Goal: Task Accomplishment & Management: Manage account settings

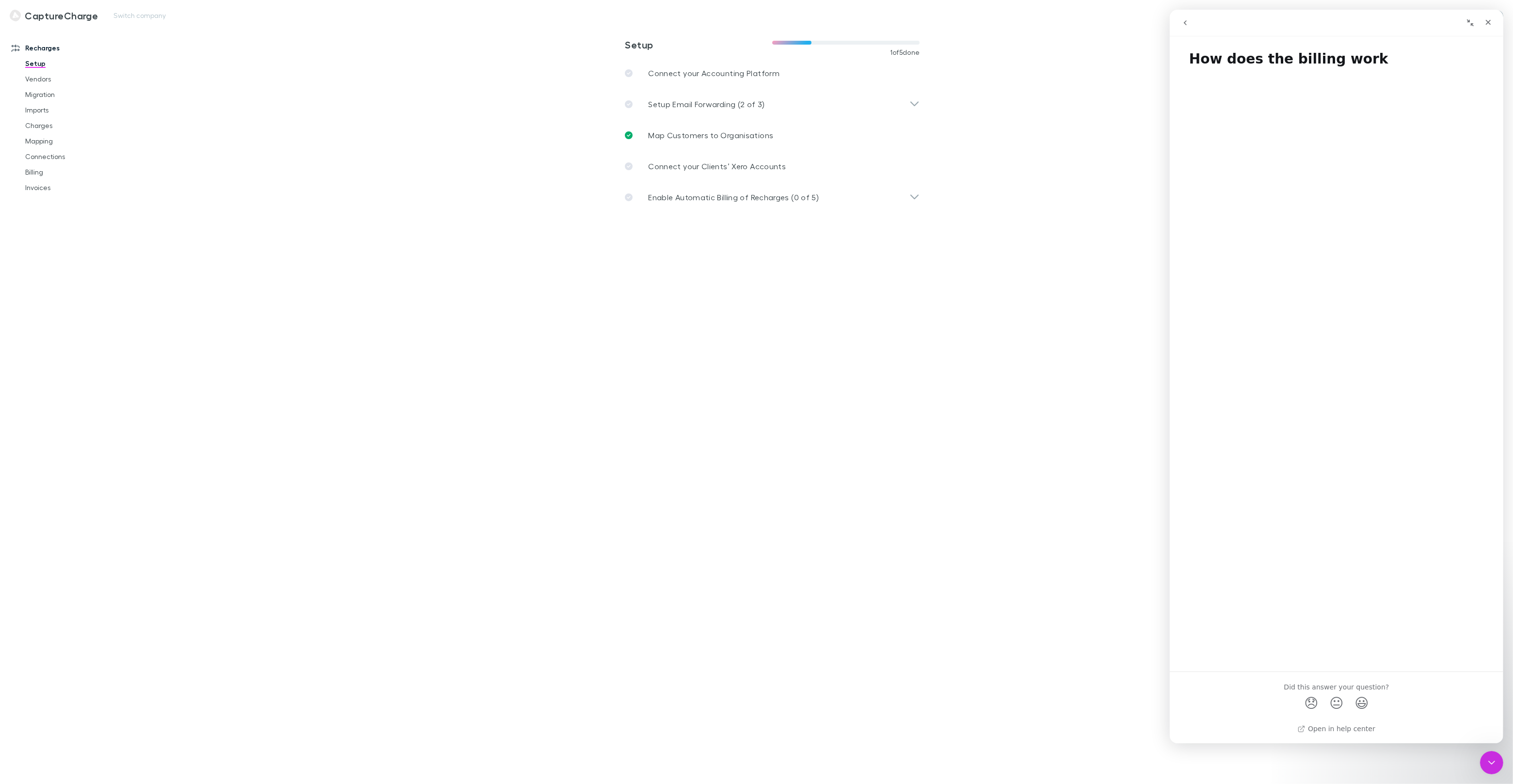
click at [124, 23] on div "CaptureCharge Switch company Nothing Got Feedback?" at bounding box center [756, 15] width 1513 height 31
click at [135, 19] on button "Switch company" at bounding box center [139, 15] width 64 height 12
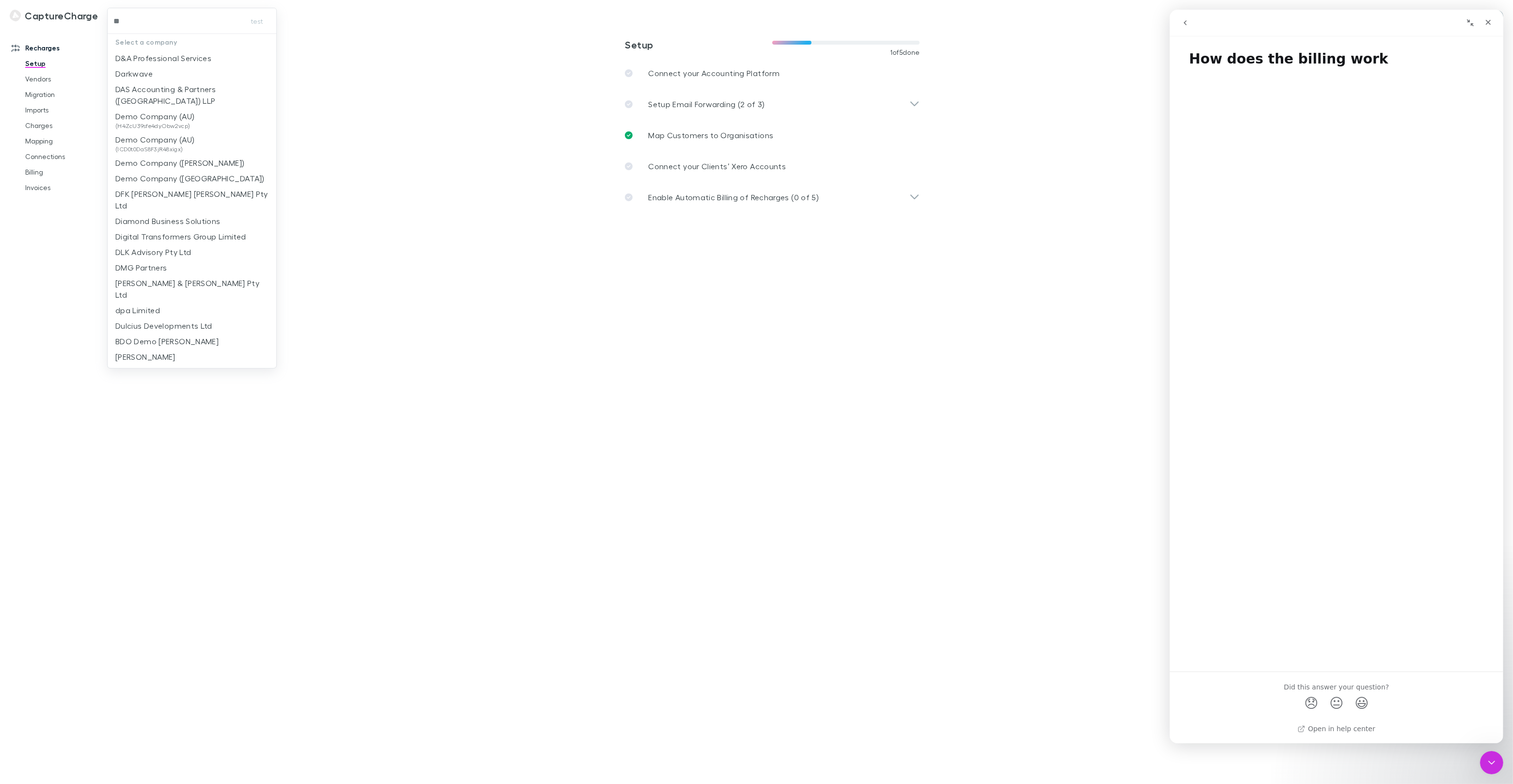
type input "***"
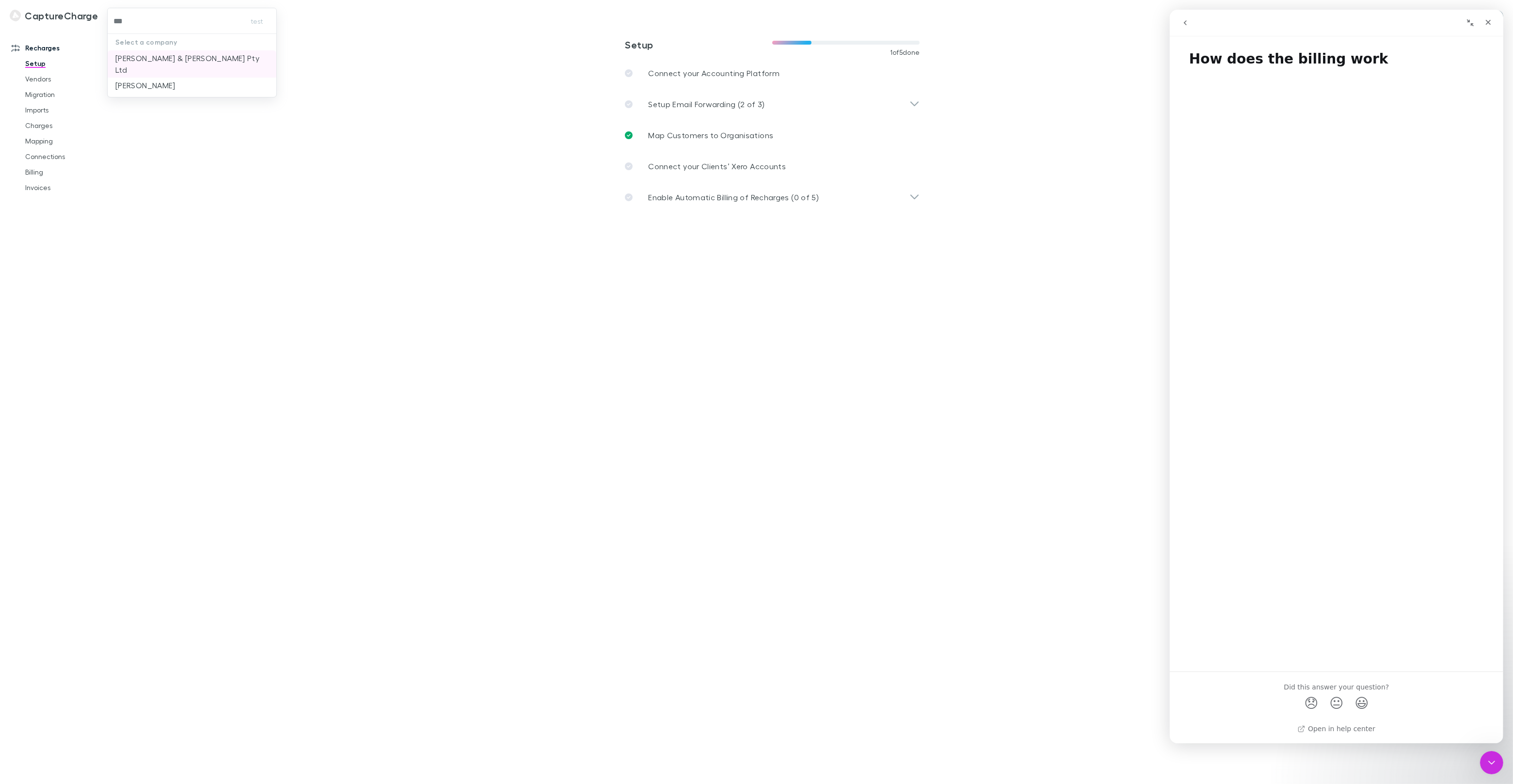
click at [150, 55] on p "[PERSON_NAME] & [PERSON_NAME] Pty Ltd" at bounding box center [192, 64] width 153 height 23
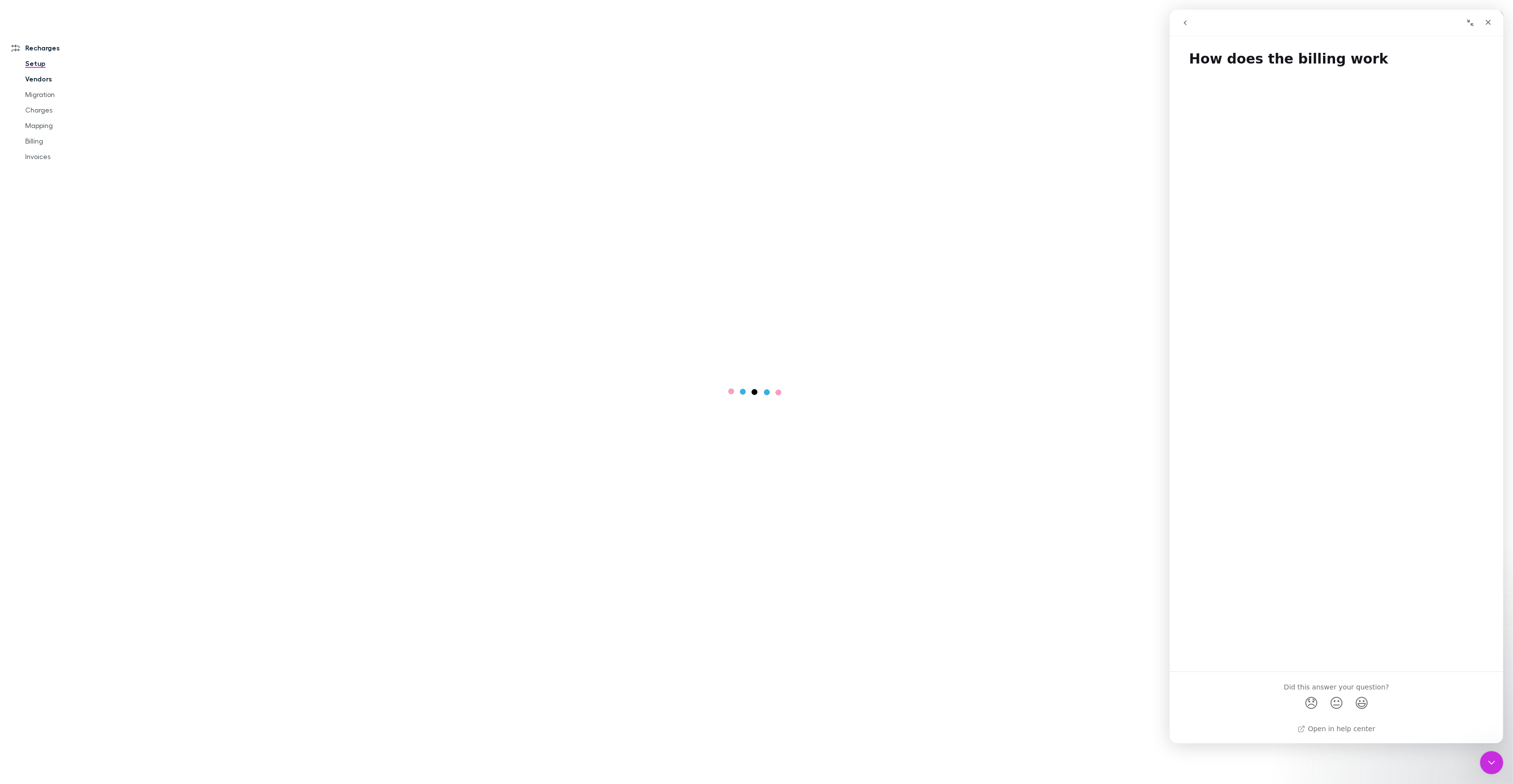
click at [44, 83] on link "Vendors" at bounding box center [73, 79] width 115 height 15
click at [1485, 764] on icon "Close Intercom Messenger" at bounding box center [1490, 761] width 12 height 12
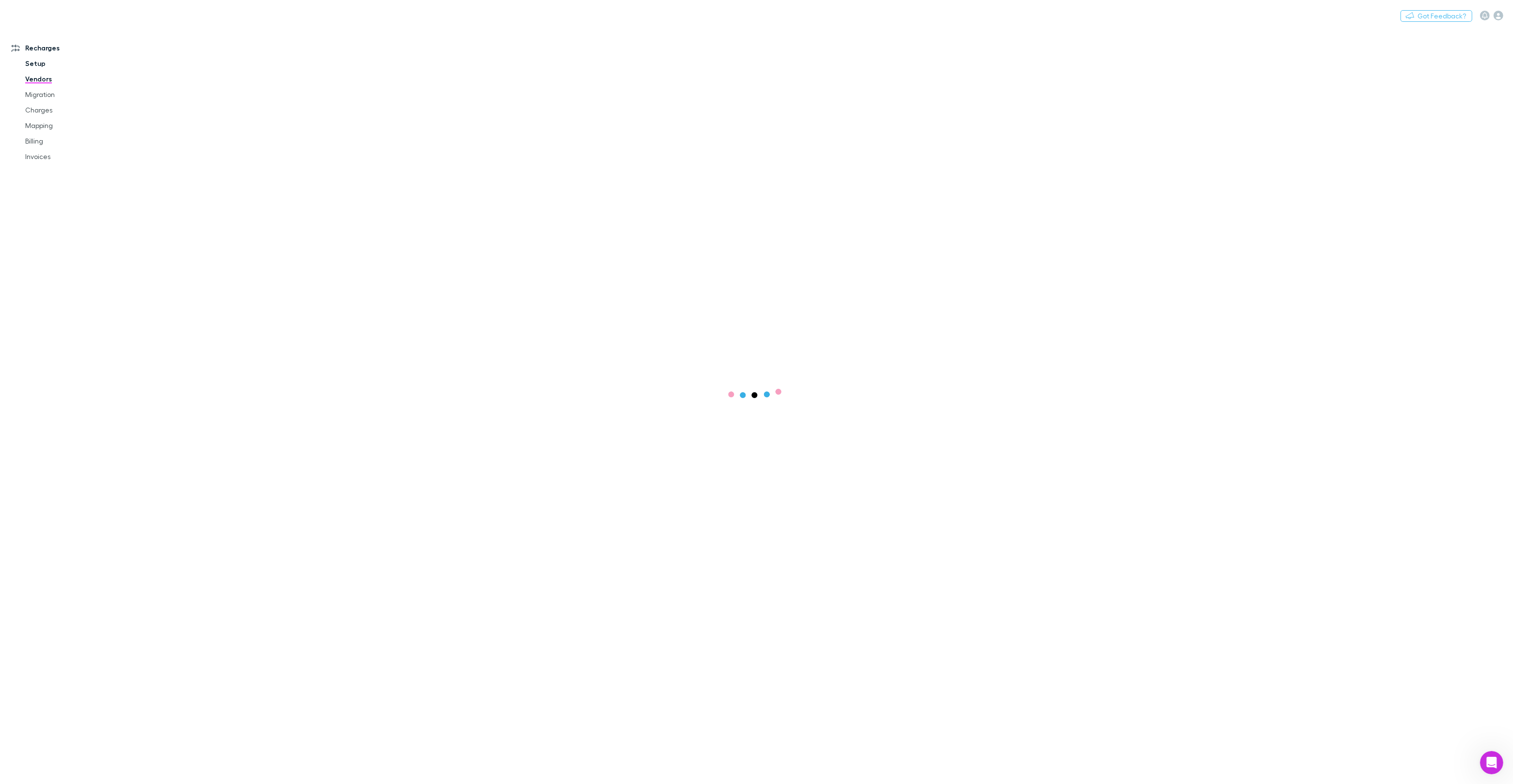
click at [36, 61] on link "Setup" at bounding box center [73, 63] width 115 height 15
click at [54, 77] on link "Vendors" at bounding box center [73, 79] width 115 height 15
click at [580, 83] on link "Setup Plans" at bounding box center [573, 81] width 59 height 15
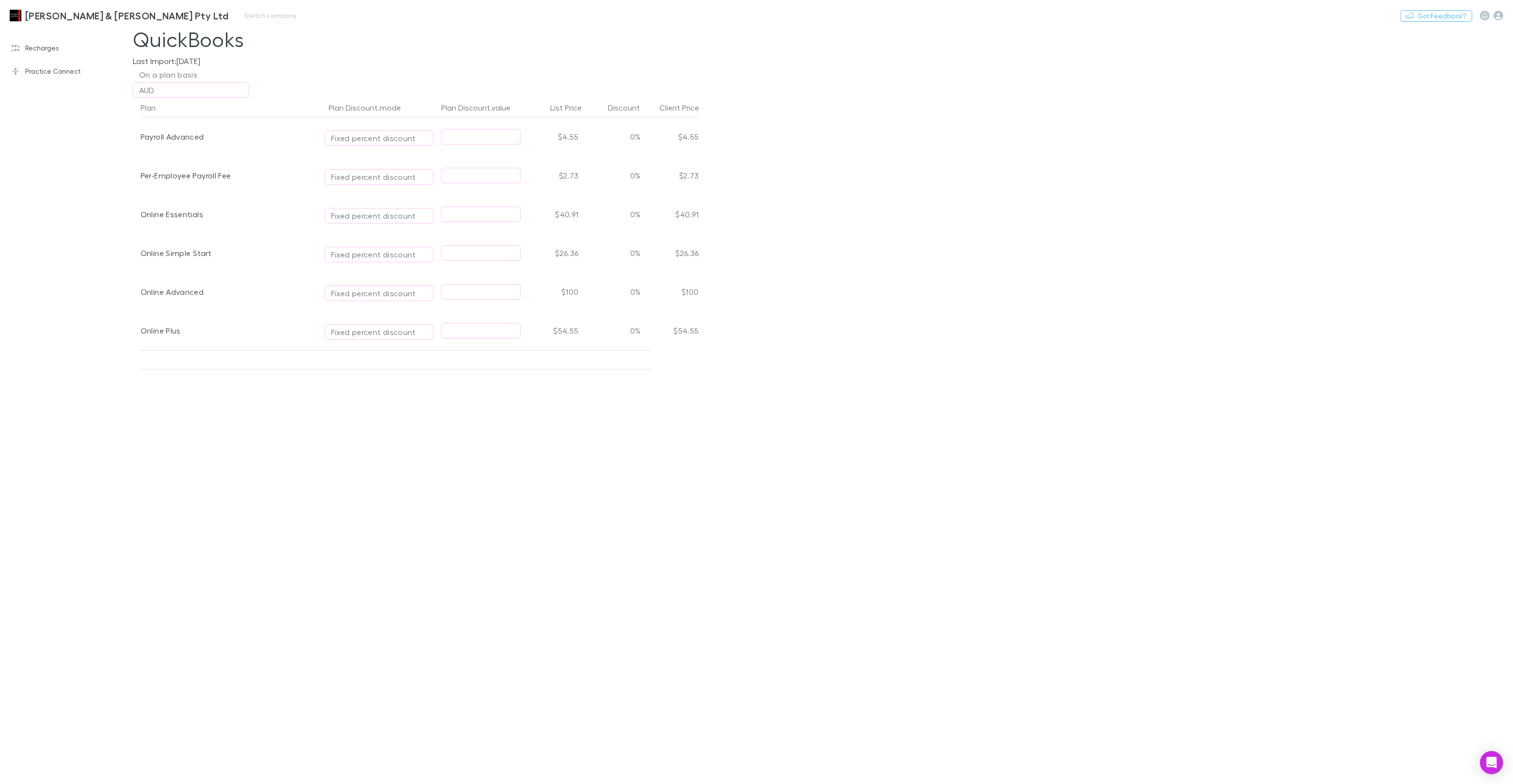
click at [55, 16] on h3 "[PERSON_NAME] & [PERSON_NAME] Pty Ltd" at bounding box center [126, 15] width 203 height 12
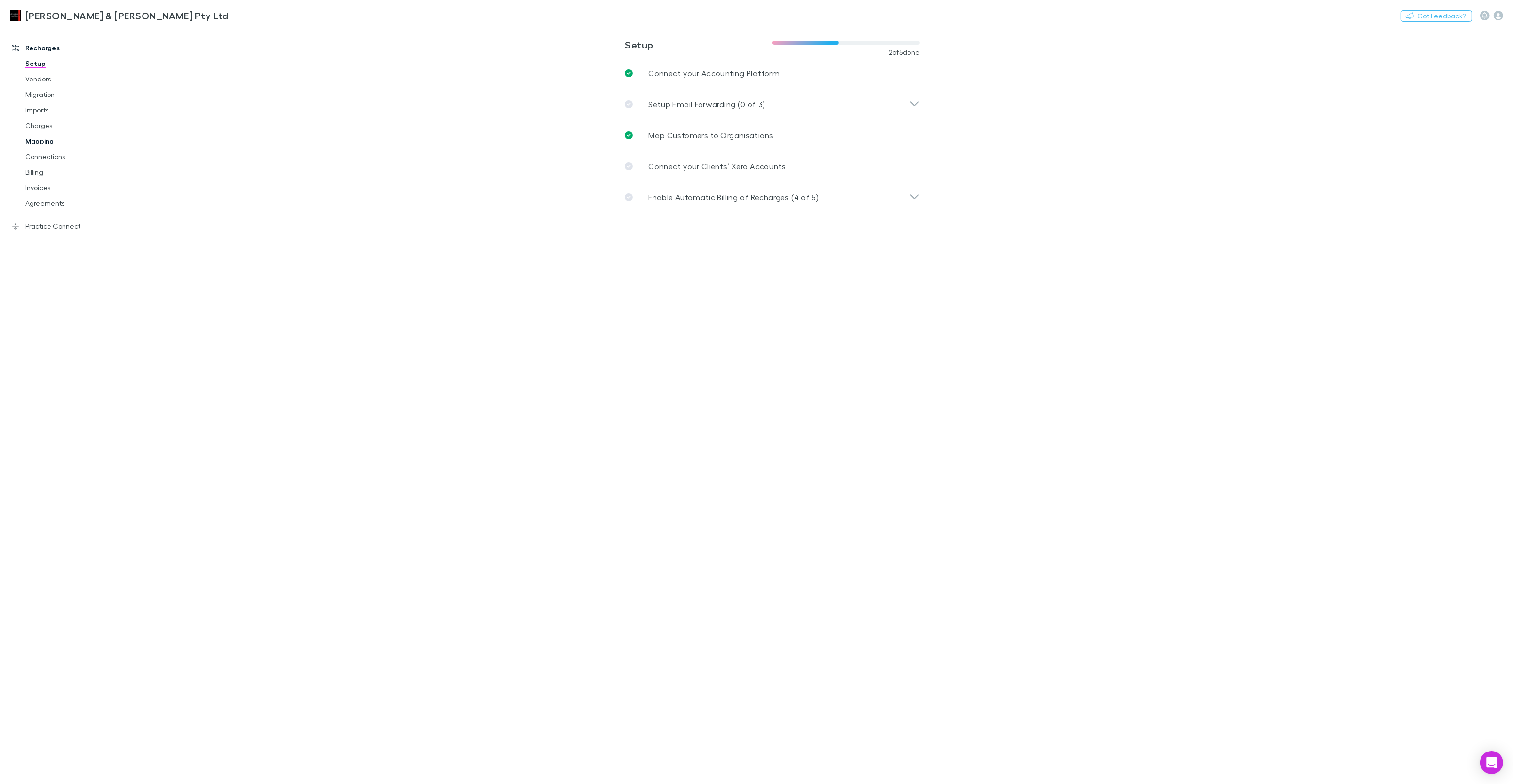
drag, startPoint x: 49, startPoint y: 144, endPoint x: 91, endPoint y: 139, distance: 42.3
click at [49, 144] on link "Mapping" at bounding box center [73, 141] width 115 height 15
click at [296, 40] on span "All" at bounding box center [294, 40] width 8 height 13
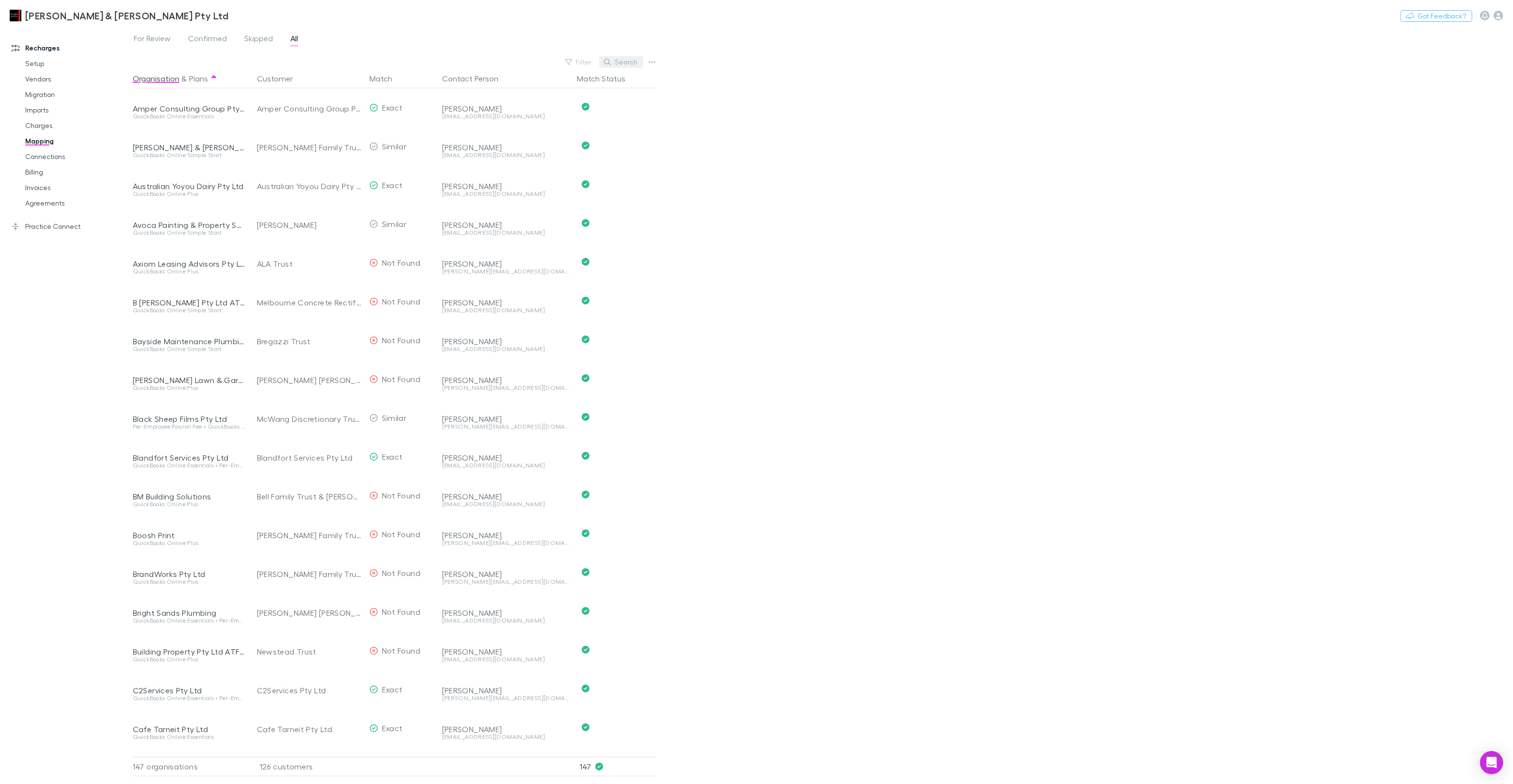
click at [640, 61] on button "Search" at bounding box center [621, 62] width 44 height 12
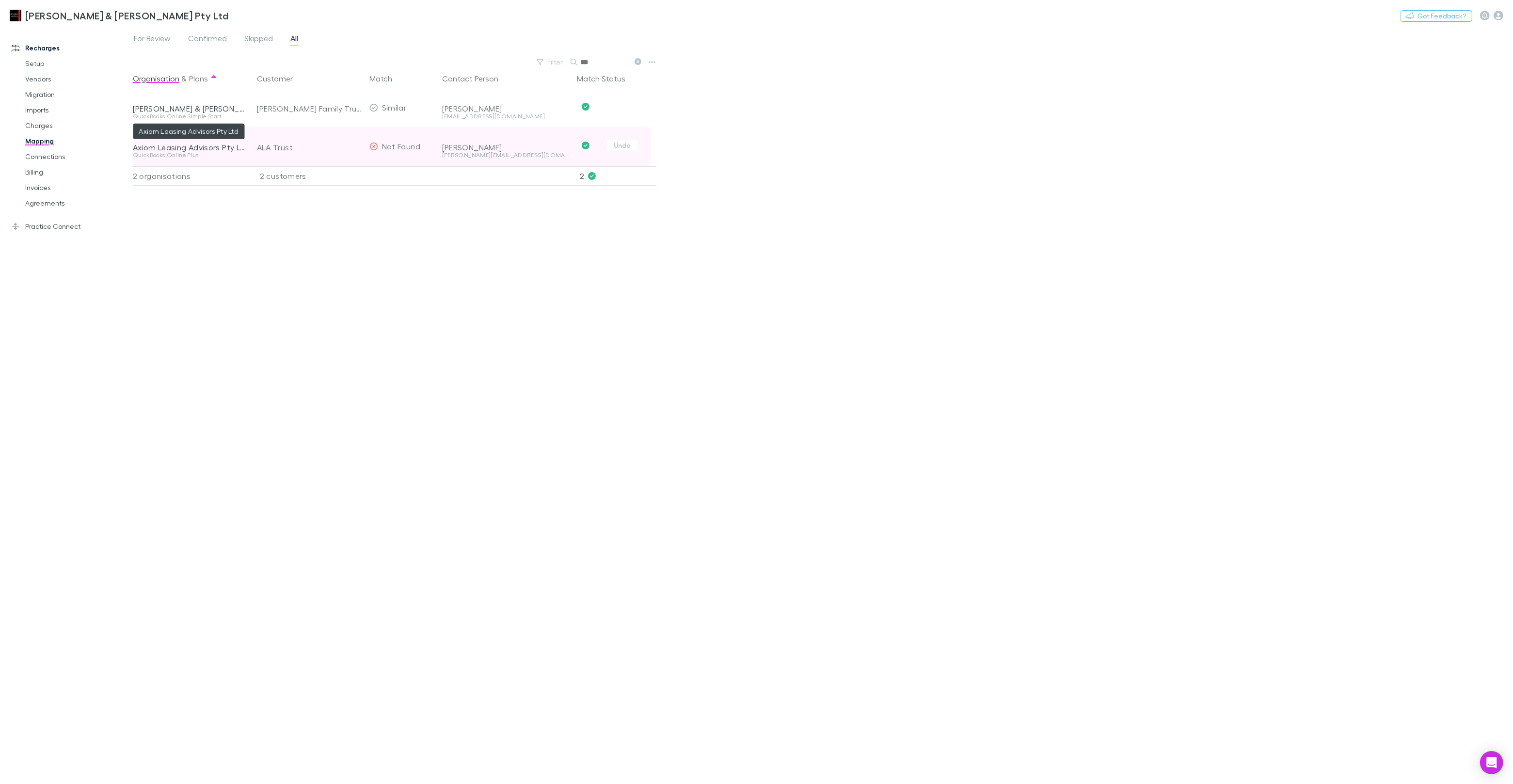
type input "***"
click at [204, 150] on div "Axiom Leasing Advisors Pty Ltd" at bounding box center [189, 147] width 112 height 10
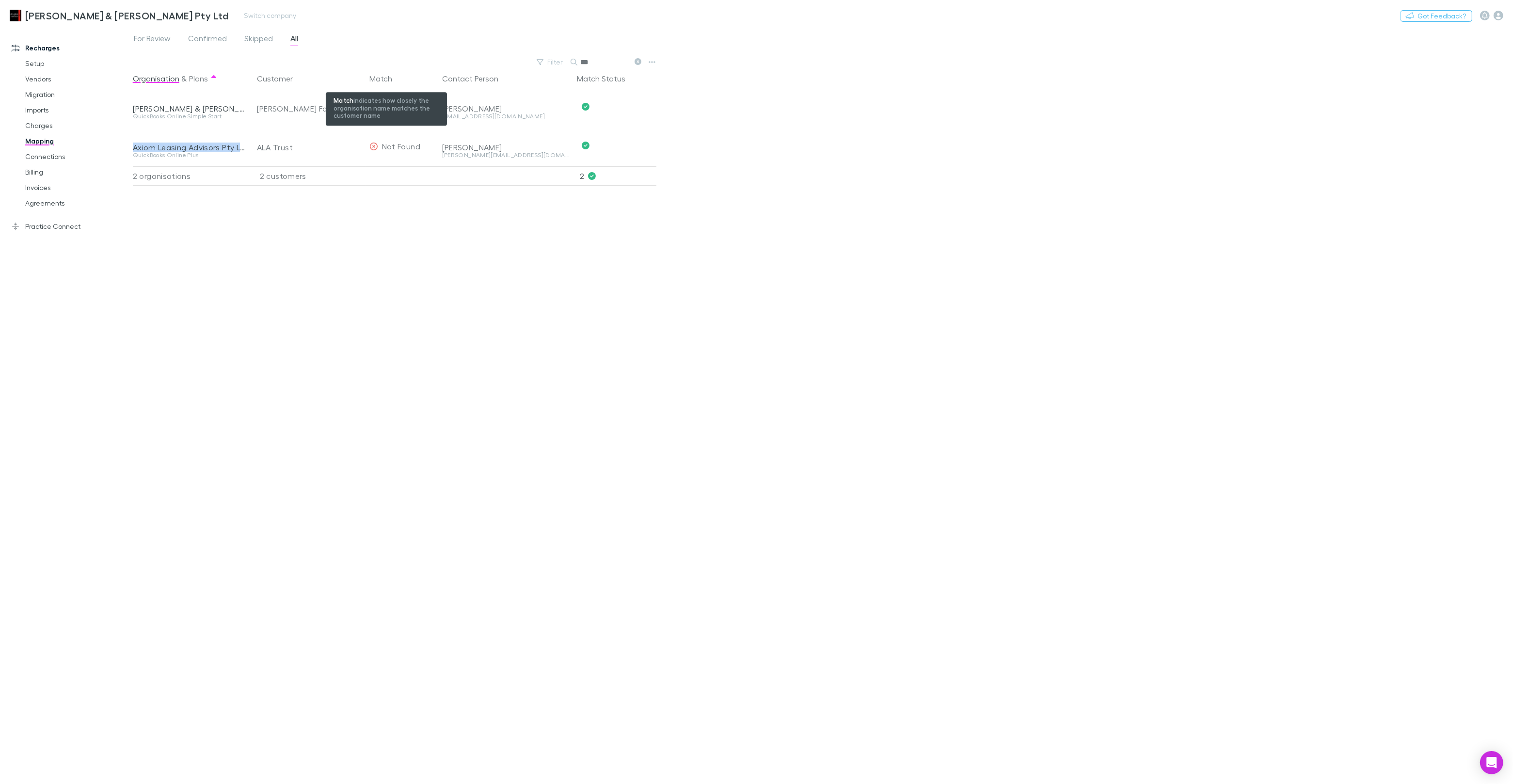
copy div "Axiom Leasing Advisors Pty Ltd"
click at [41, 187] on link "Invoices" at bounding box center [73, 188] width 115 height 15
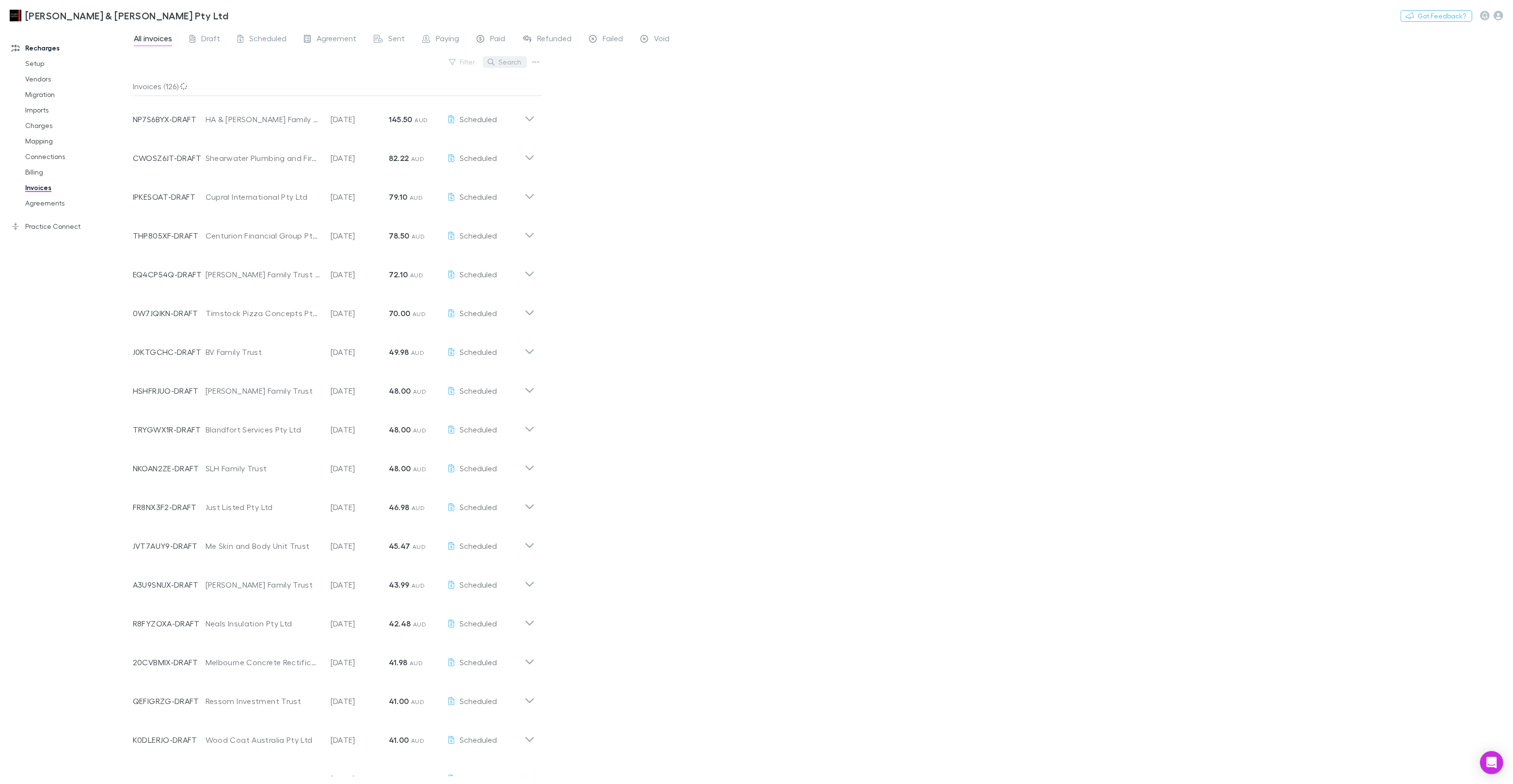
click at [509, 59] on button "Search" at bounding box center [505, 62] width 44 height 12
paste input "**********"
type input "**********"
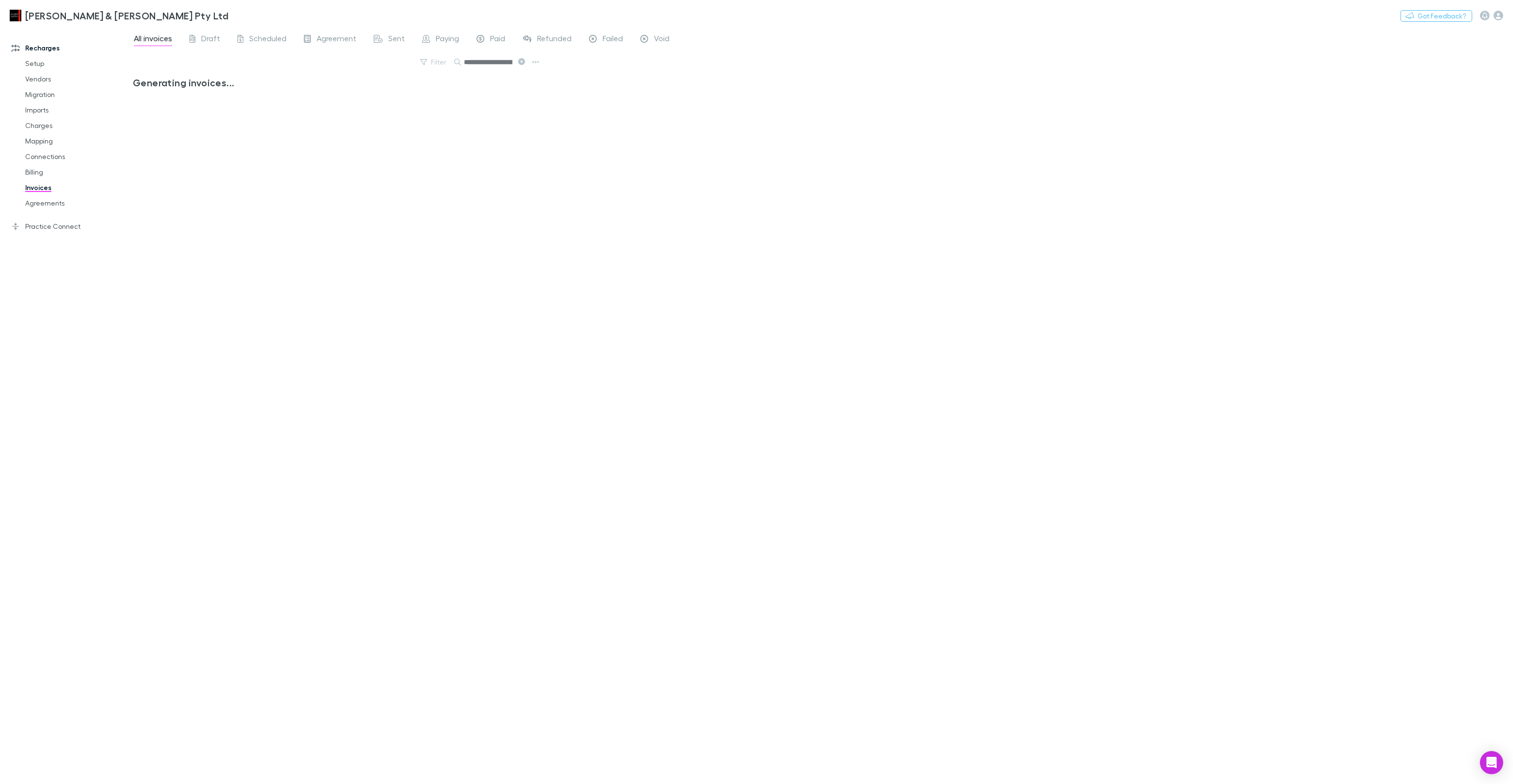
scroll to position [0, 43]
click at [214, 113] on p "Customer" at bounding box center [263, 110] width 115 height 8
click at [484, 65] on input "***" at bounding box center [488, 62] width 48 height 14
click at [484, 66] on input "***" at bounding box center [488, 62] width 48 height 14
paste input "**********"
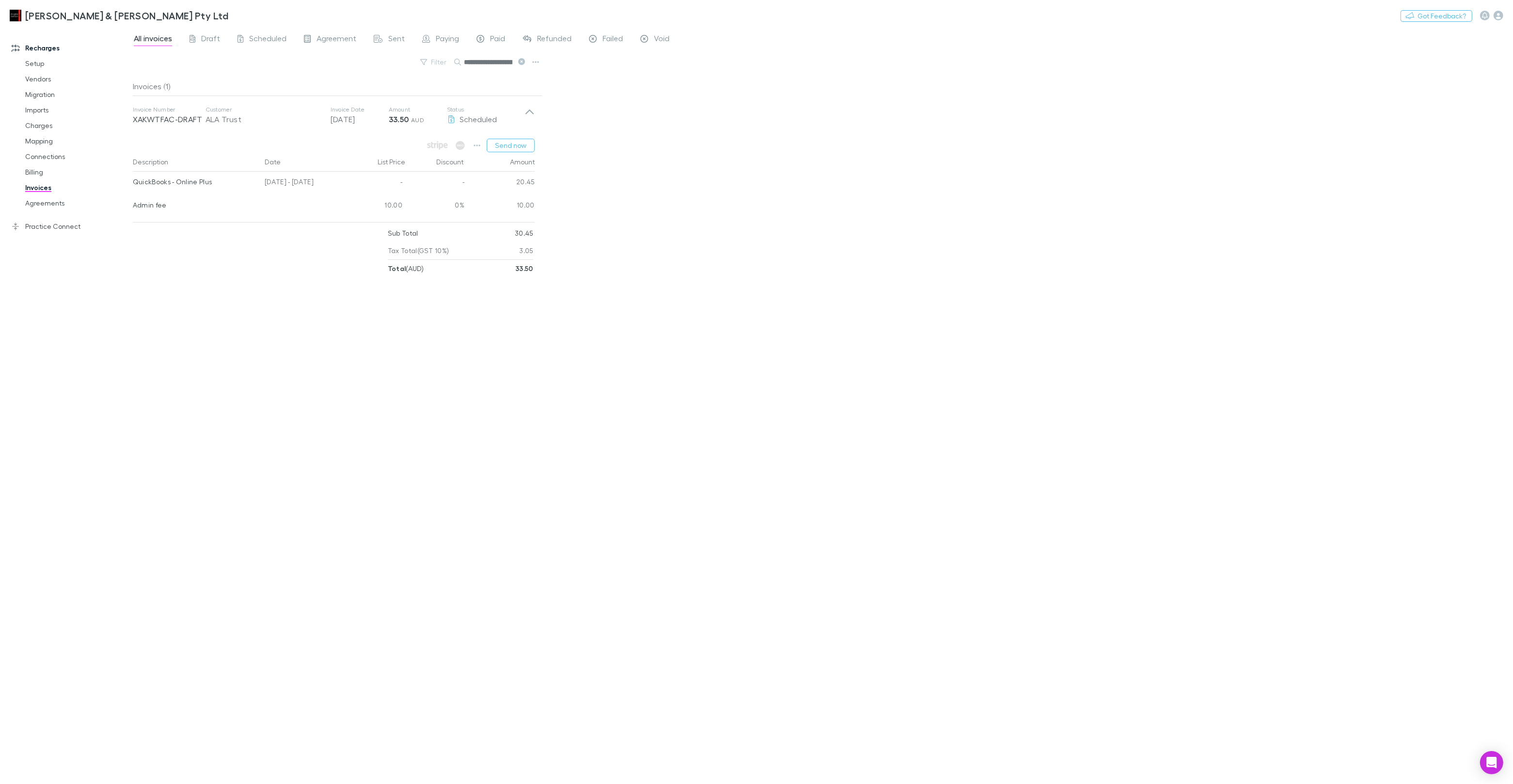
scroll to position [0, 43]
click at [506, 61] on input "**********" at bounding box center [488, 62] width 48 height 14
type input "*****"
click at [522, 61] on icon at bounding box center [522, 61] width 7 height 7
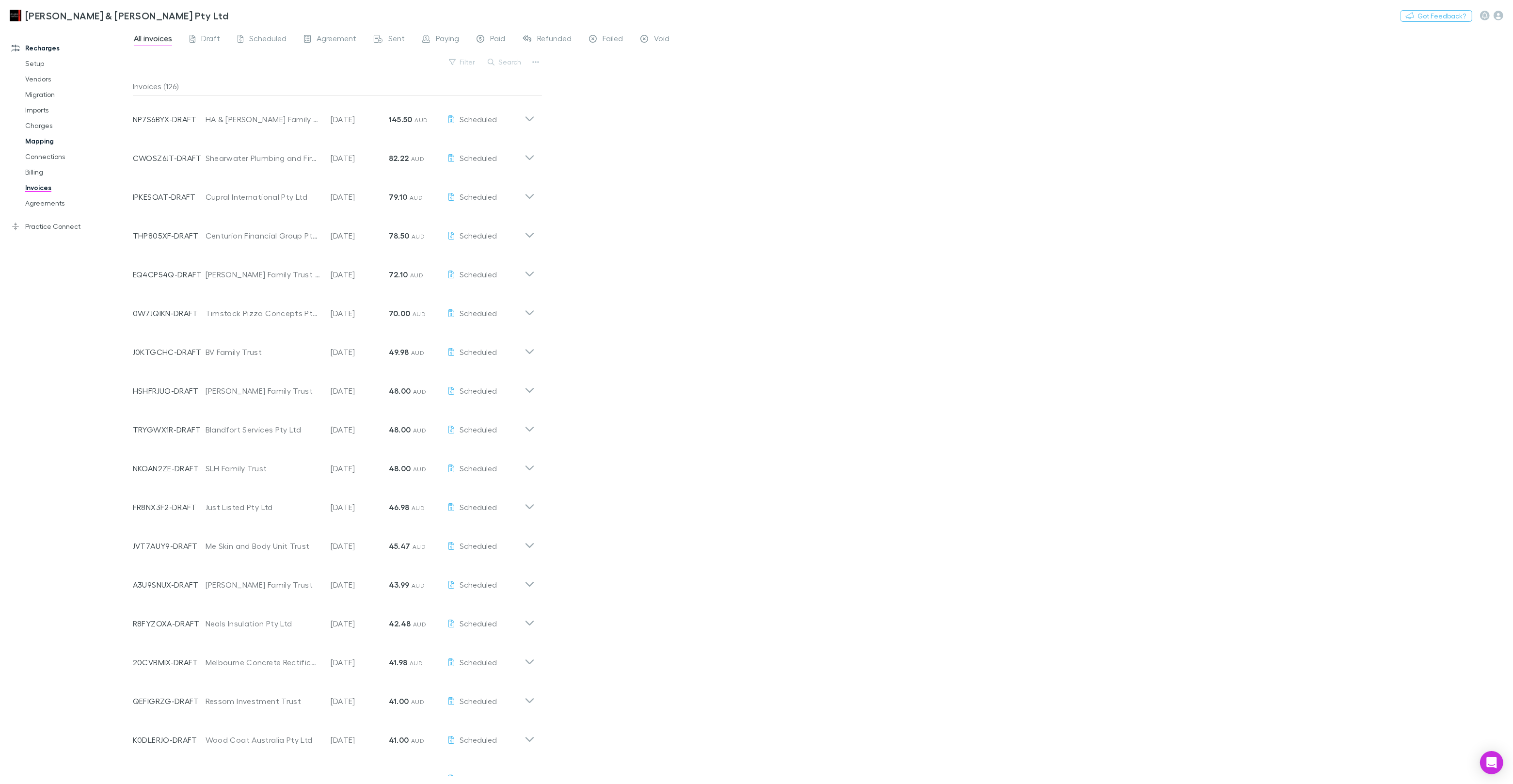
click at [40, 141] on link "Mapping" at bounding box center [73, 141] width 115 height 15
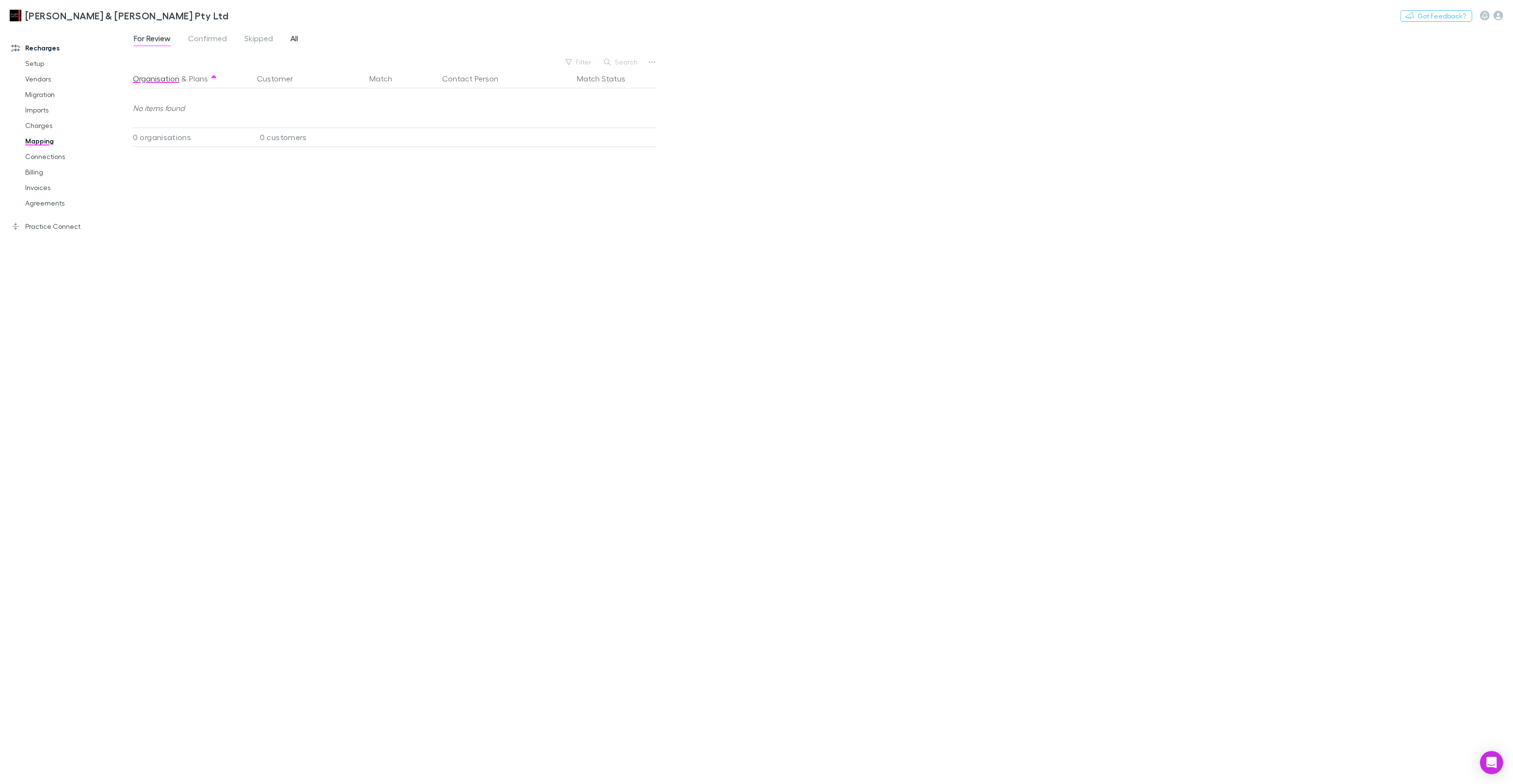
click at [293, 44] on span "All" at bounding box center [294, 40] width 8 height 13
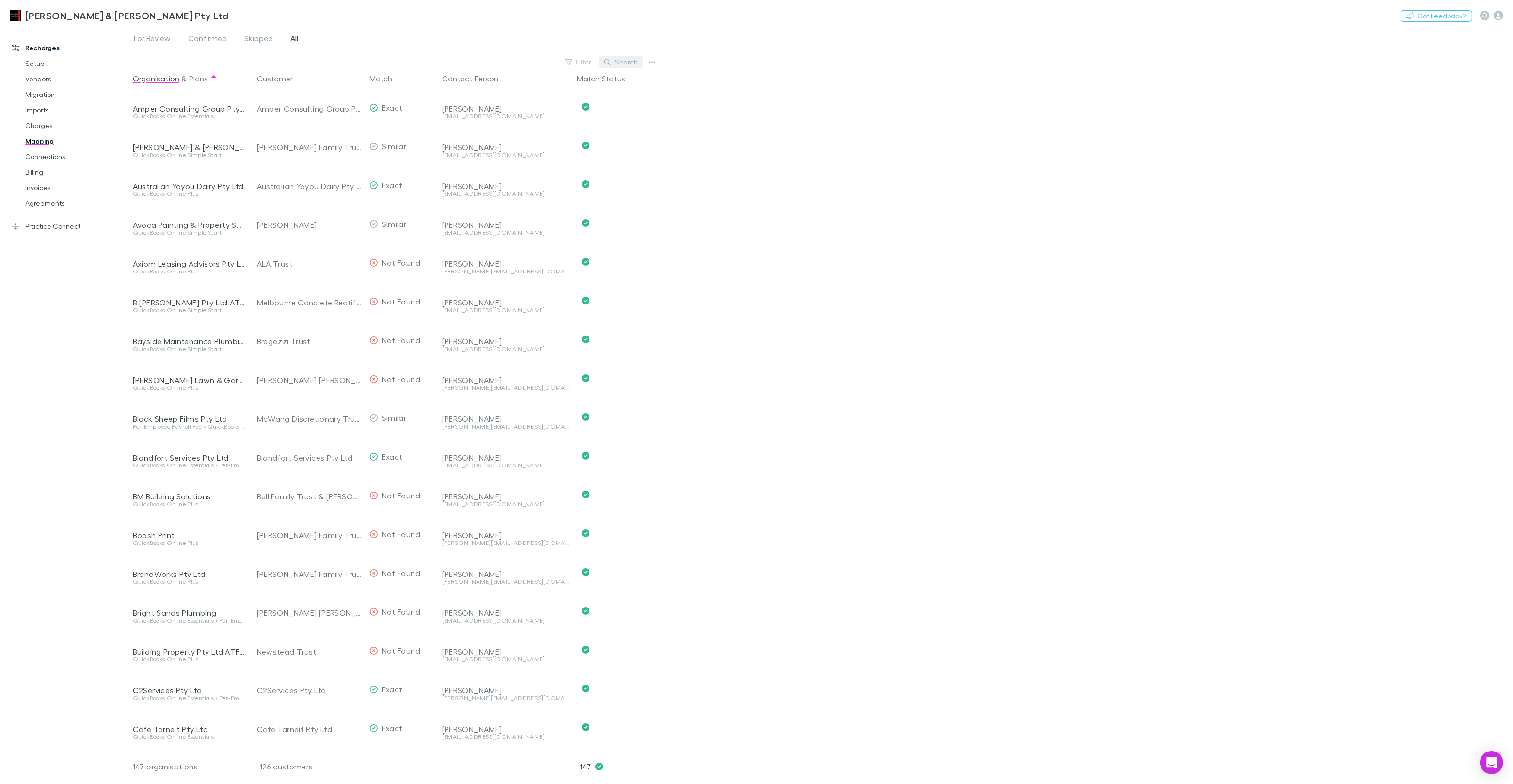
click at [633, 62] on button "Search" at bounding box center [621, 62] width 44 height 12
paste input "*********"
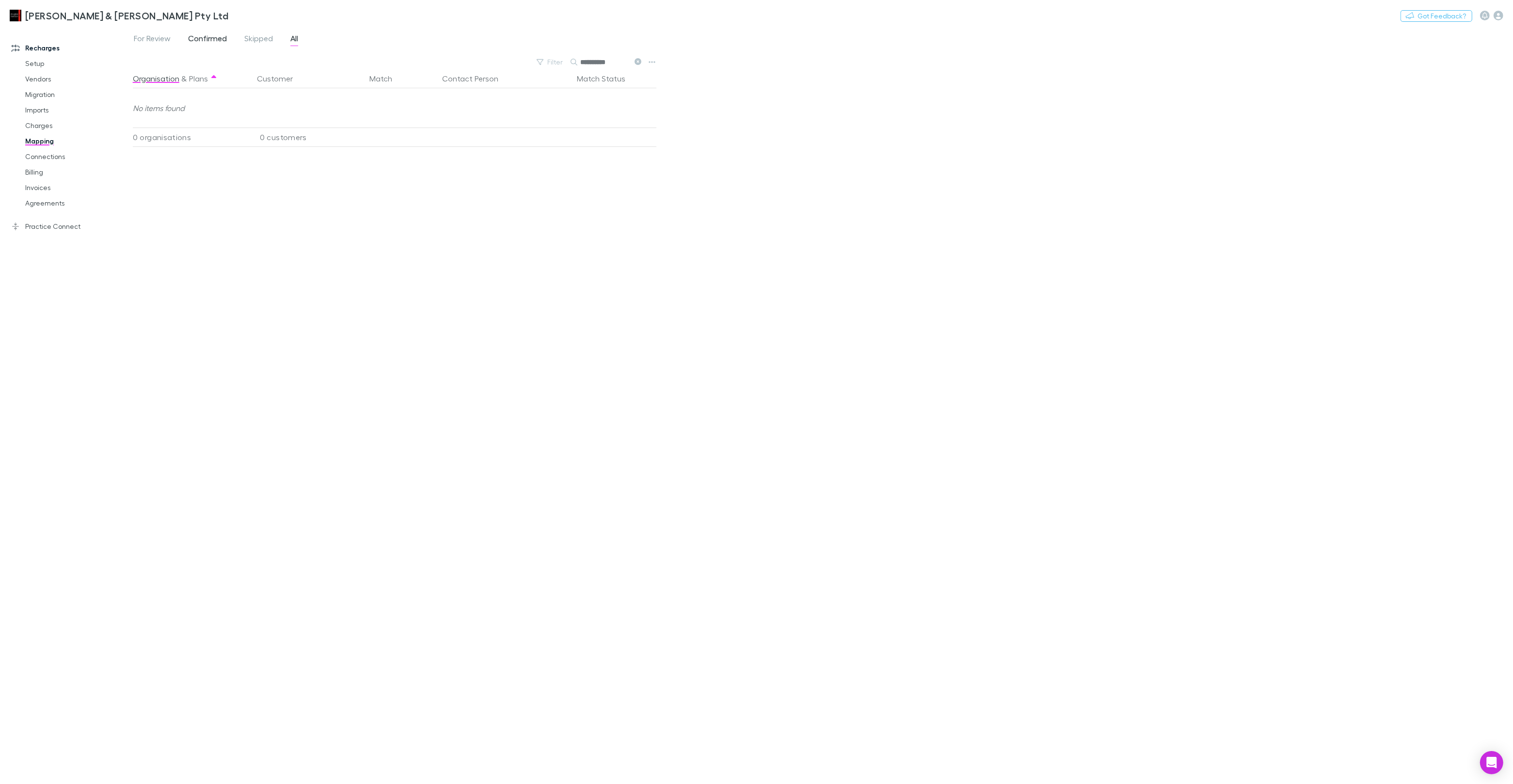
type input "*********"
click at [222, 41] on span "Confirmed" at bounding box center [208, 40] width 39 height 13
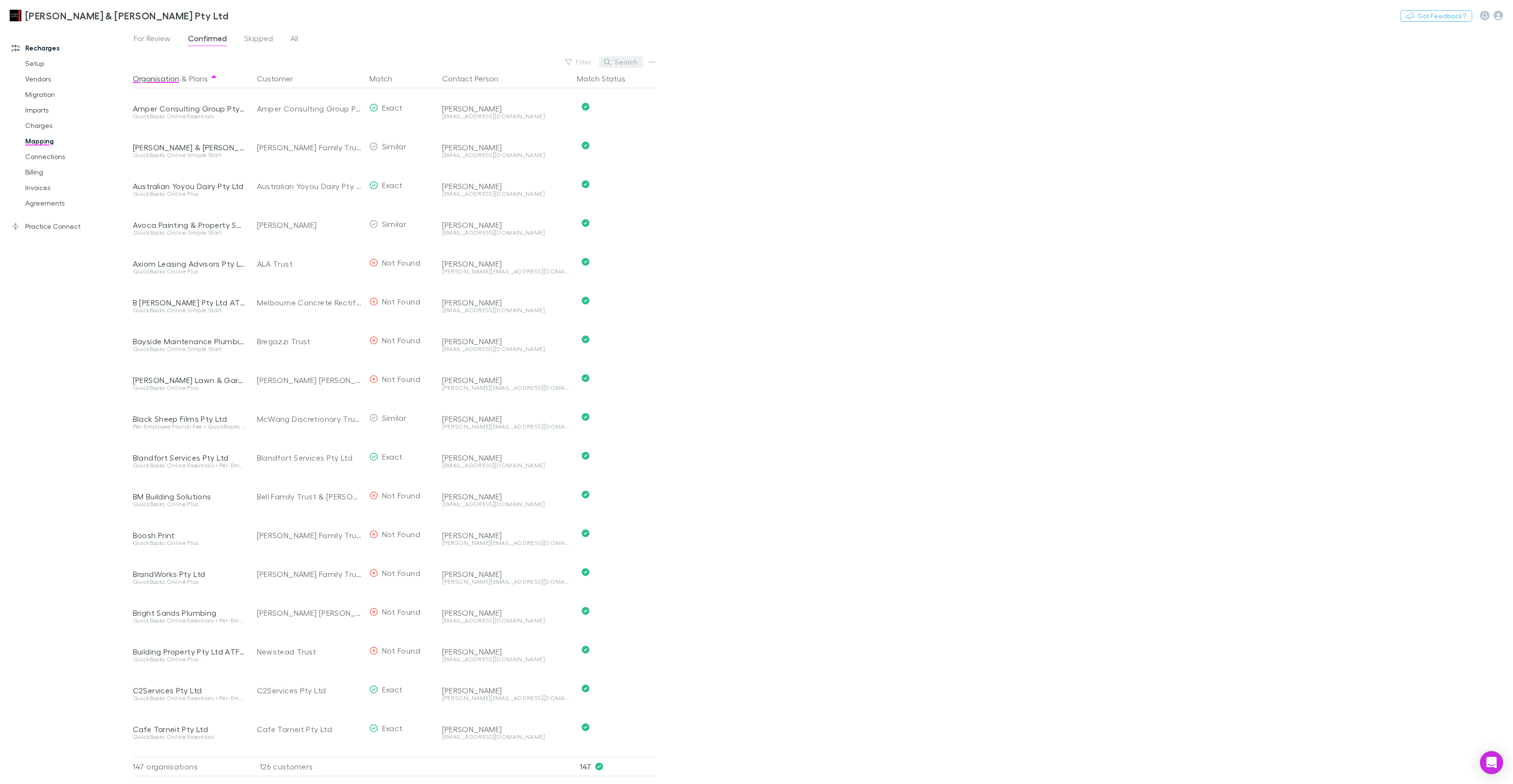
click at [609, 63] on icon "button" at bounding box center [608, 62] width 7 height 7
paste input "*********"
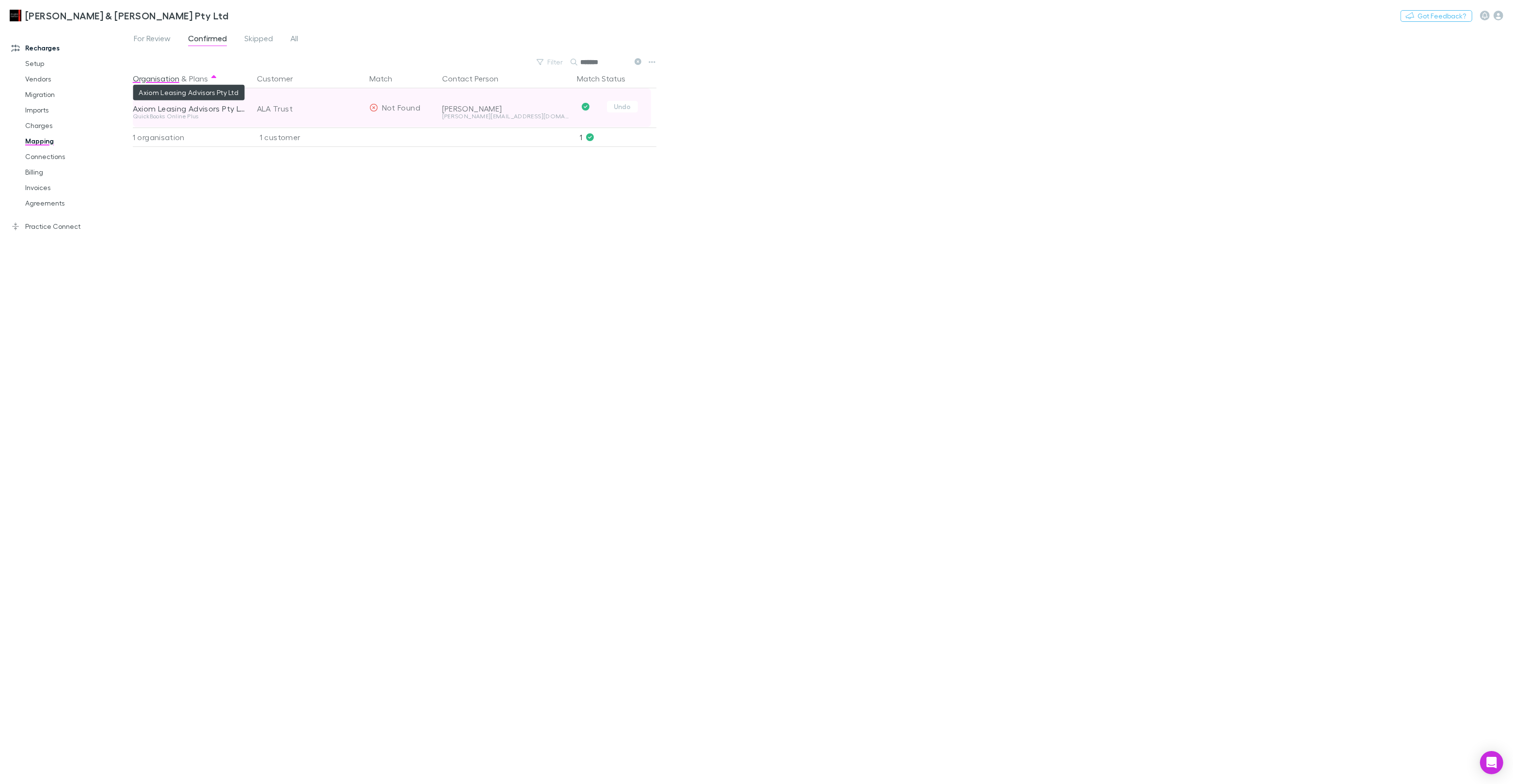
type input "*******"
click at [221, 108] on div "Axiom Leasing Advisors Pty Ltd" at bounding box center [189, 108] width 112 height 10
copy div "Axiom Leasing Advisors Pty Ltd"
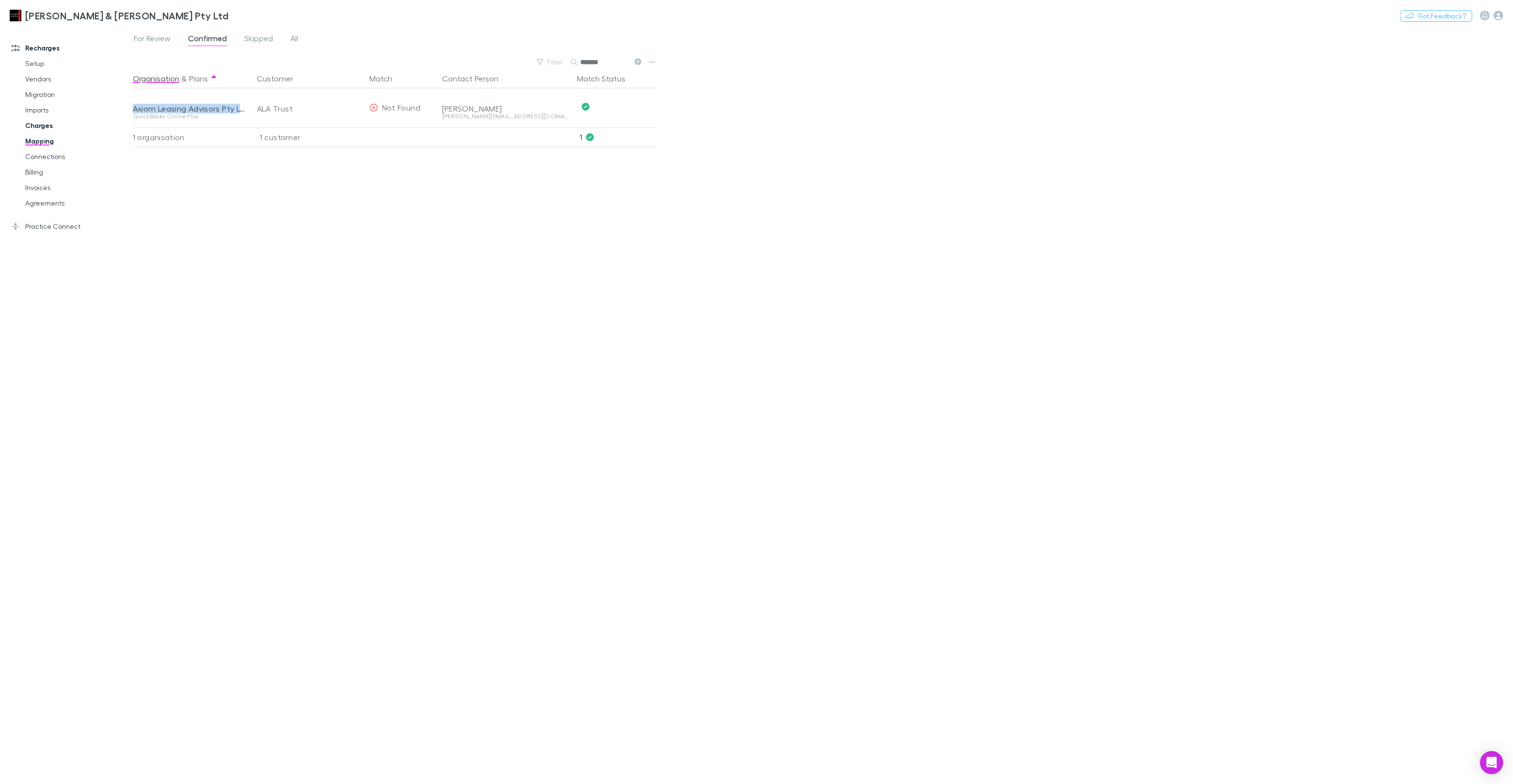
click at [46, 126] on link "Charges" at bounding box center [73, 126] width 115 height 15
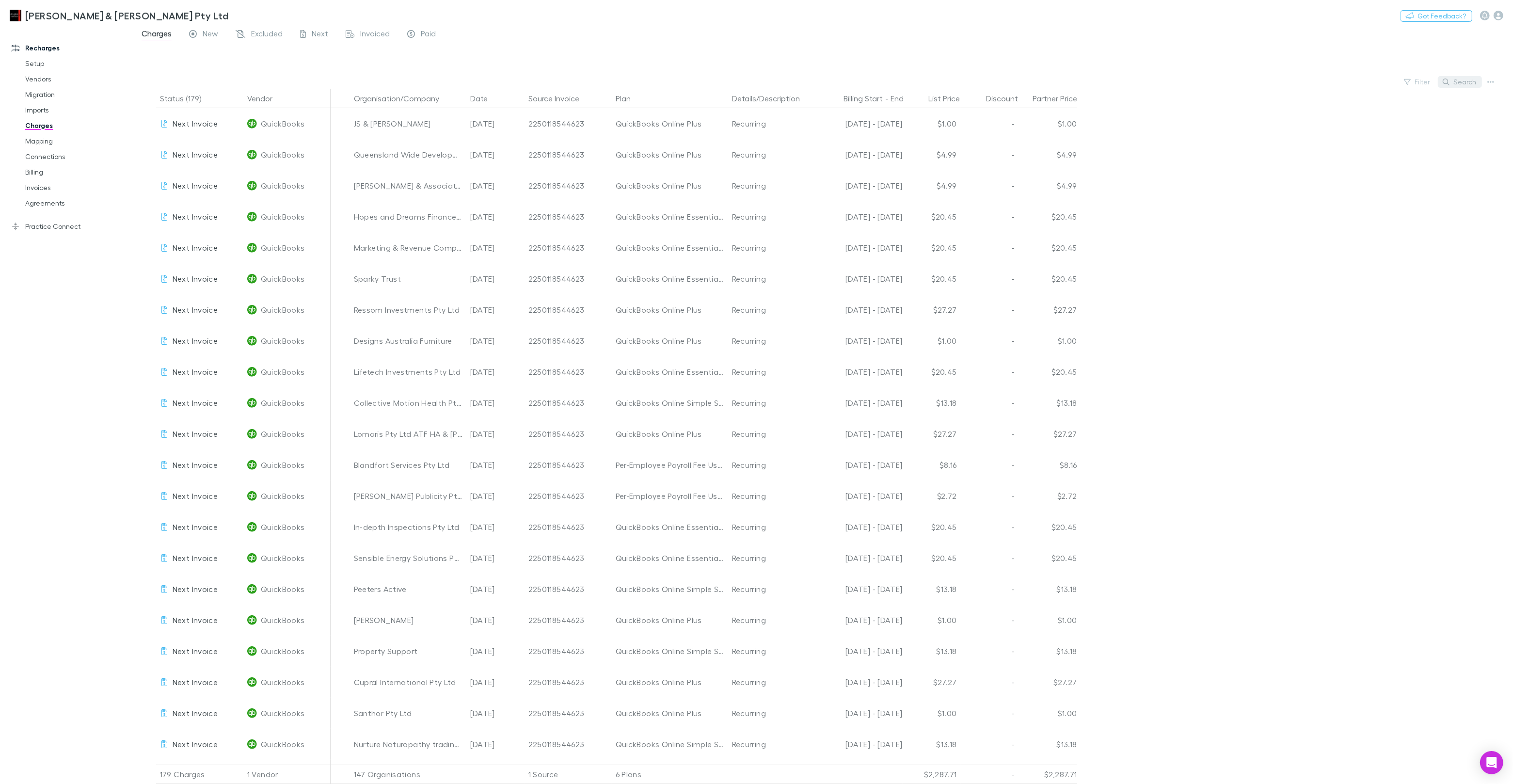
click at [1470, 86] on button "Search" at bounding box center [1460, 82] width 44 height 12
paste input "**********"
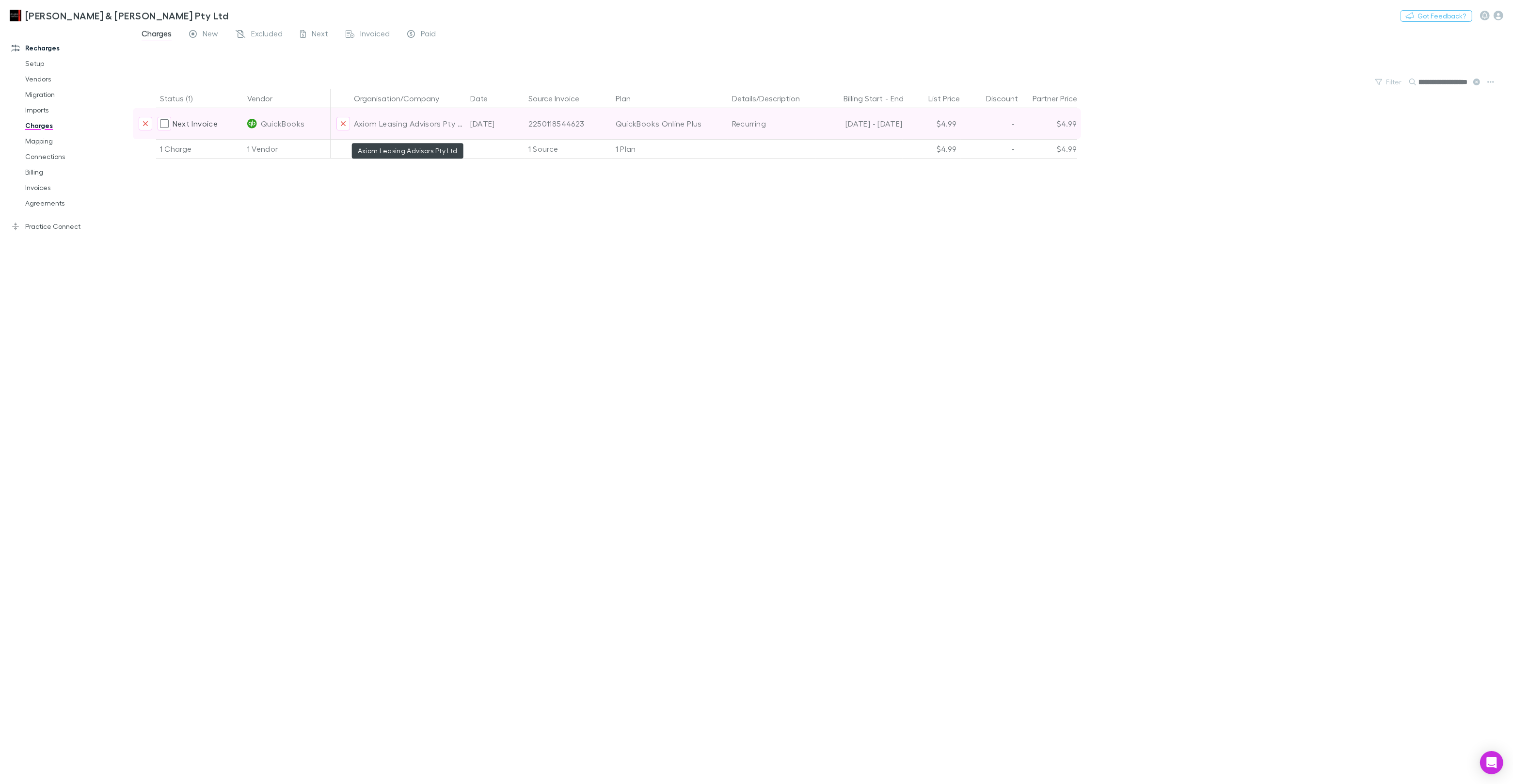
type input "**********"
click at [405, 124] on div "Axiom Leasing Advisors Pty Ltd" at bounding box center [408, 124] width 108 height 31
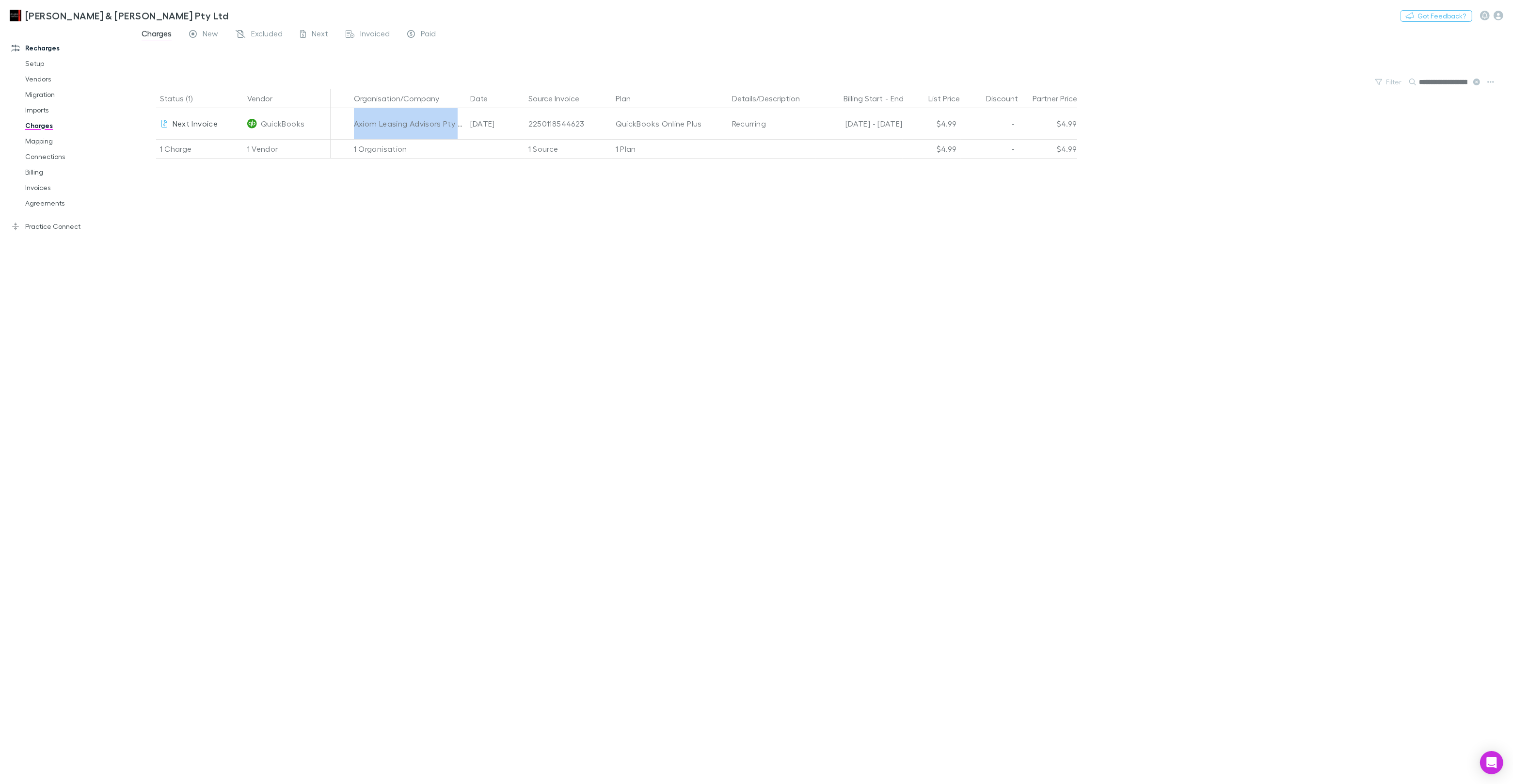
copy div "Axiom Leasing Advisors Pty Ltd"
click at [670, 122] on div "QuickBooks Online Plus" at bounding box center [670, 124] width 108 height 31
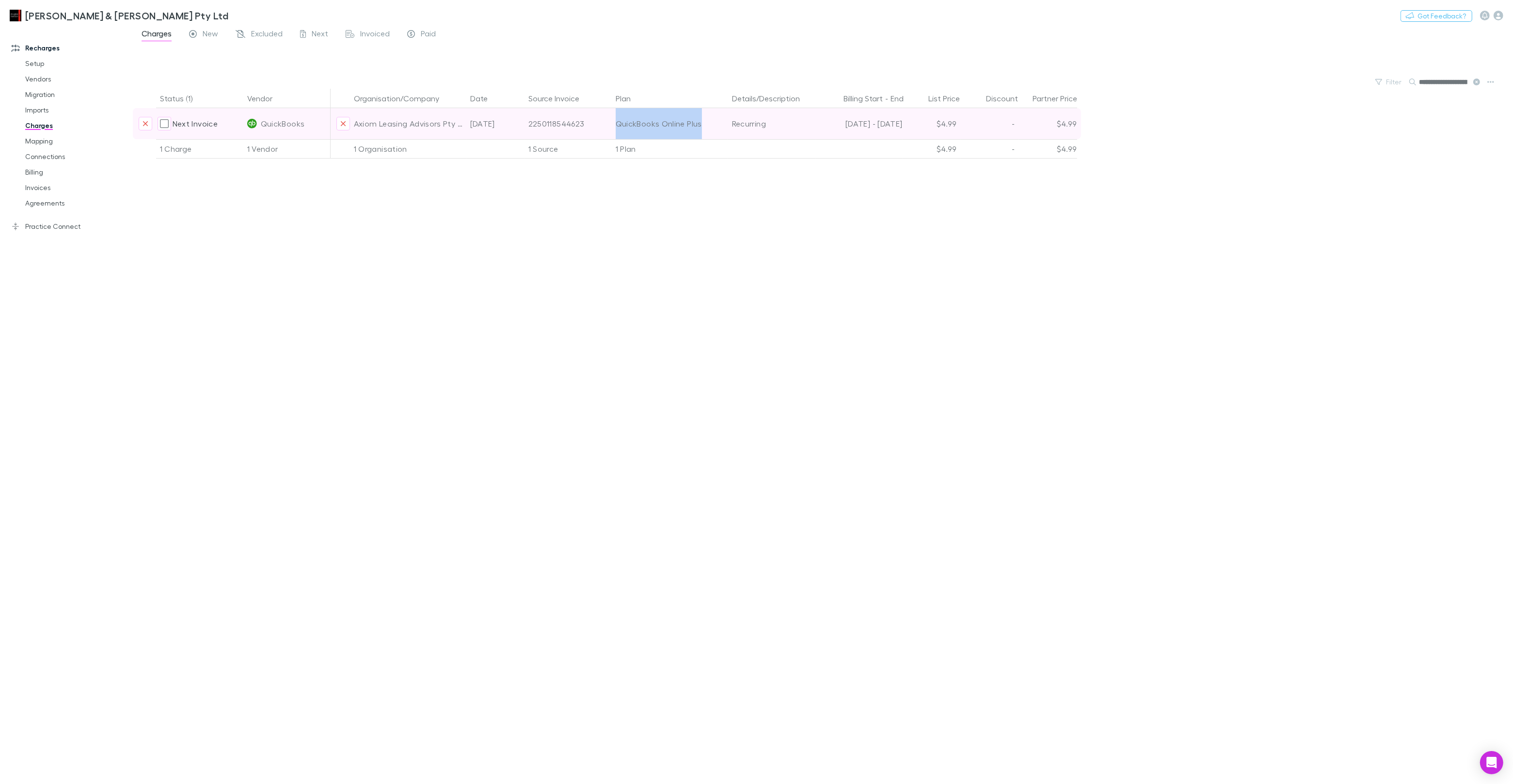
click at [670, 122] on div "QuickBooks Online Plus" at bounding box center [670, 124] width 108 height 31
copy div "QuickBooks Online Plus"
click at [43, 188] on link "Invoices" at bounding box center [73, 188] width 115 height 15
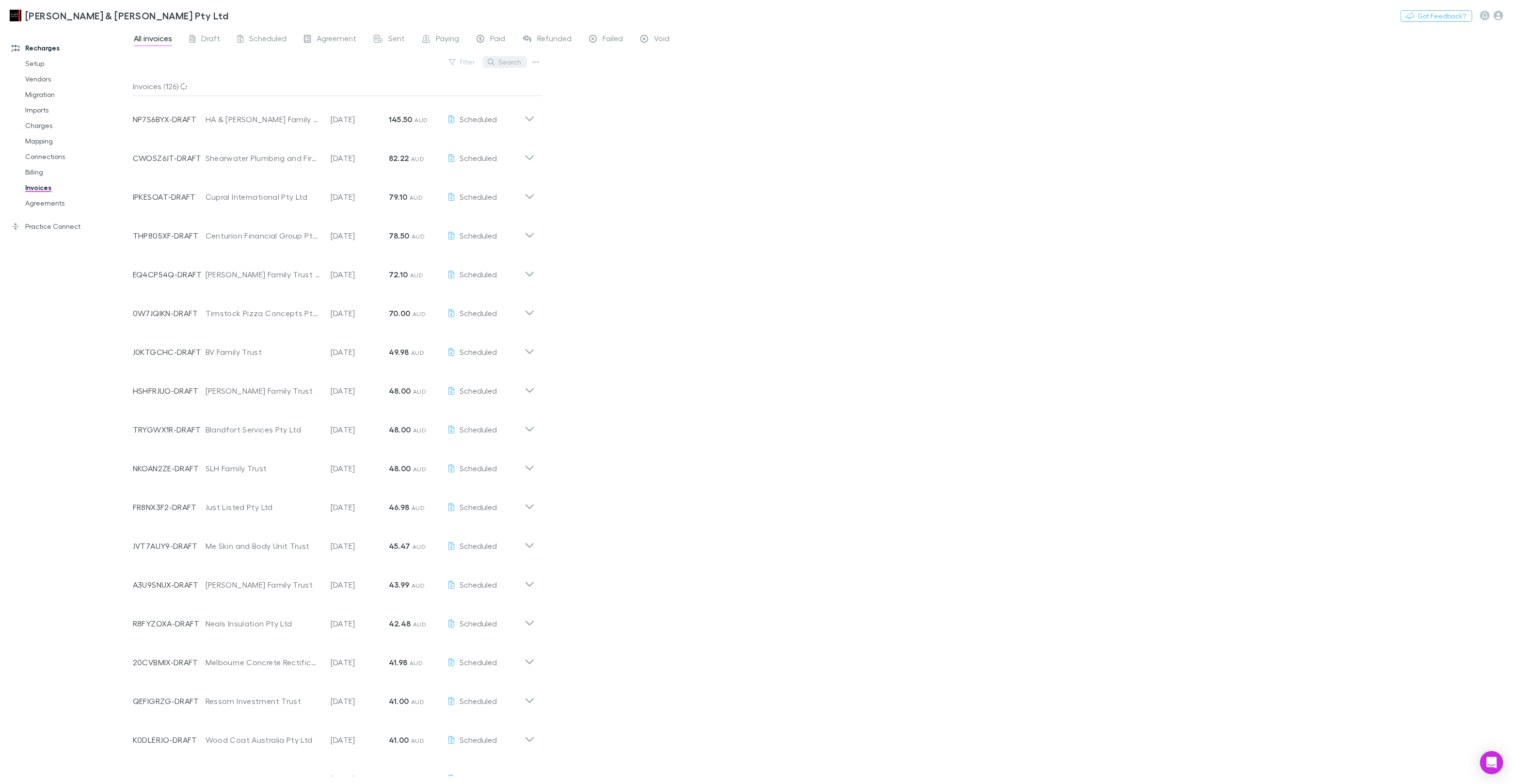
click at [515, 63] on button "Search" at bounding box center [505, 62] width 44 height 12
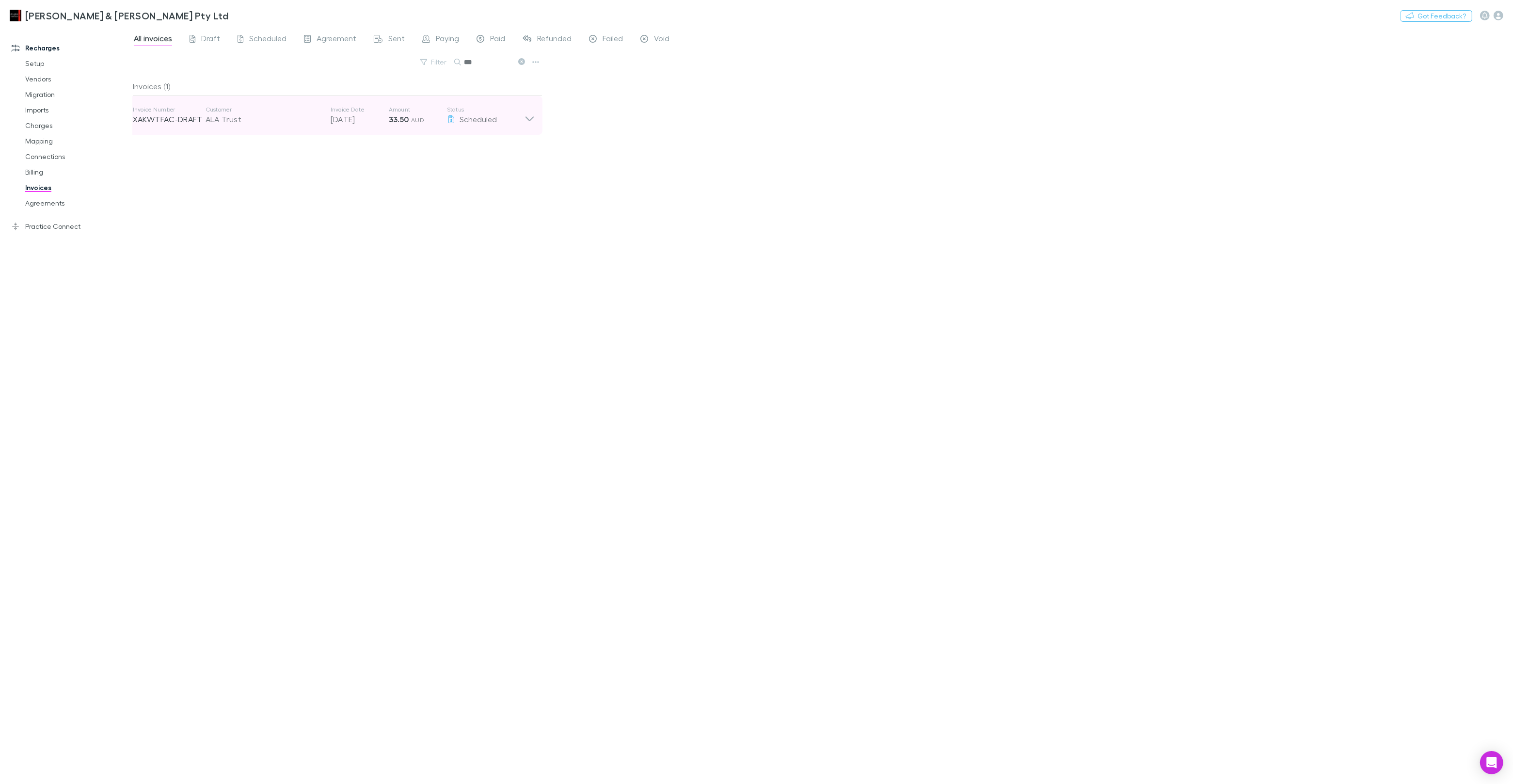
type input "***"
click at [177, 123] on p "XAKWTFAC-DRAFT" at bounding box center [169, 119] width 73 height 12
drag, startPoint x: 222, startPoint y: 311, endPoint x: 281, endPoint y: 181, distance: 142.8
click at [222, 311] on div "Invoices (1) Invoice Number XAKWTFAC-DRAFT Customer ALA Trust Invoice Date 01 O…" at bounding box center [337, 426] width 410 height 700
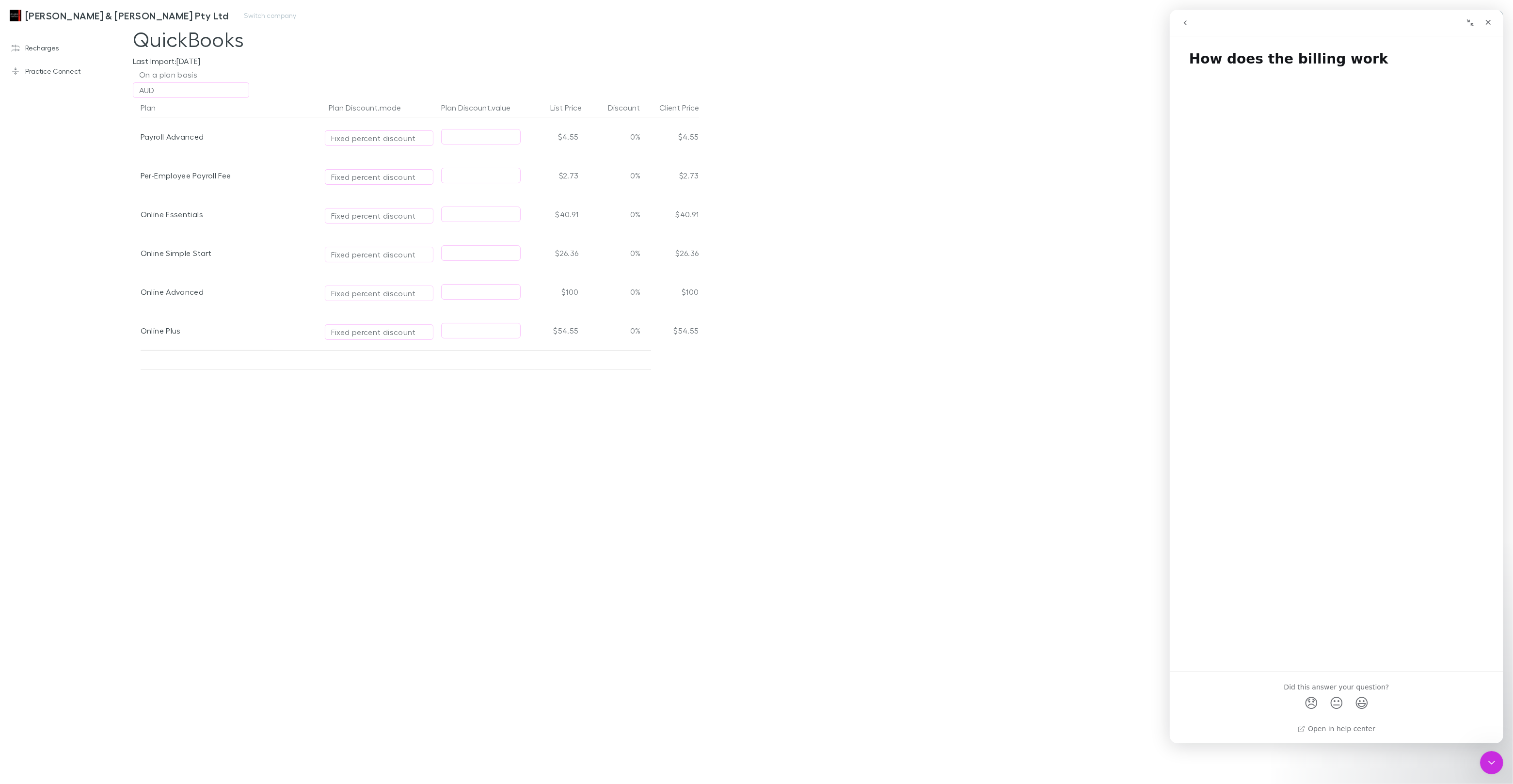
click at [83, 21] on link "[PERSON_NAME] & [PERSON_NAME] Pty Ltd" at bounding box center [119, 15] width 230 height 23
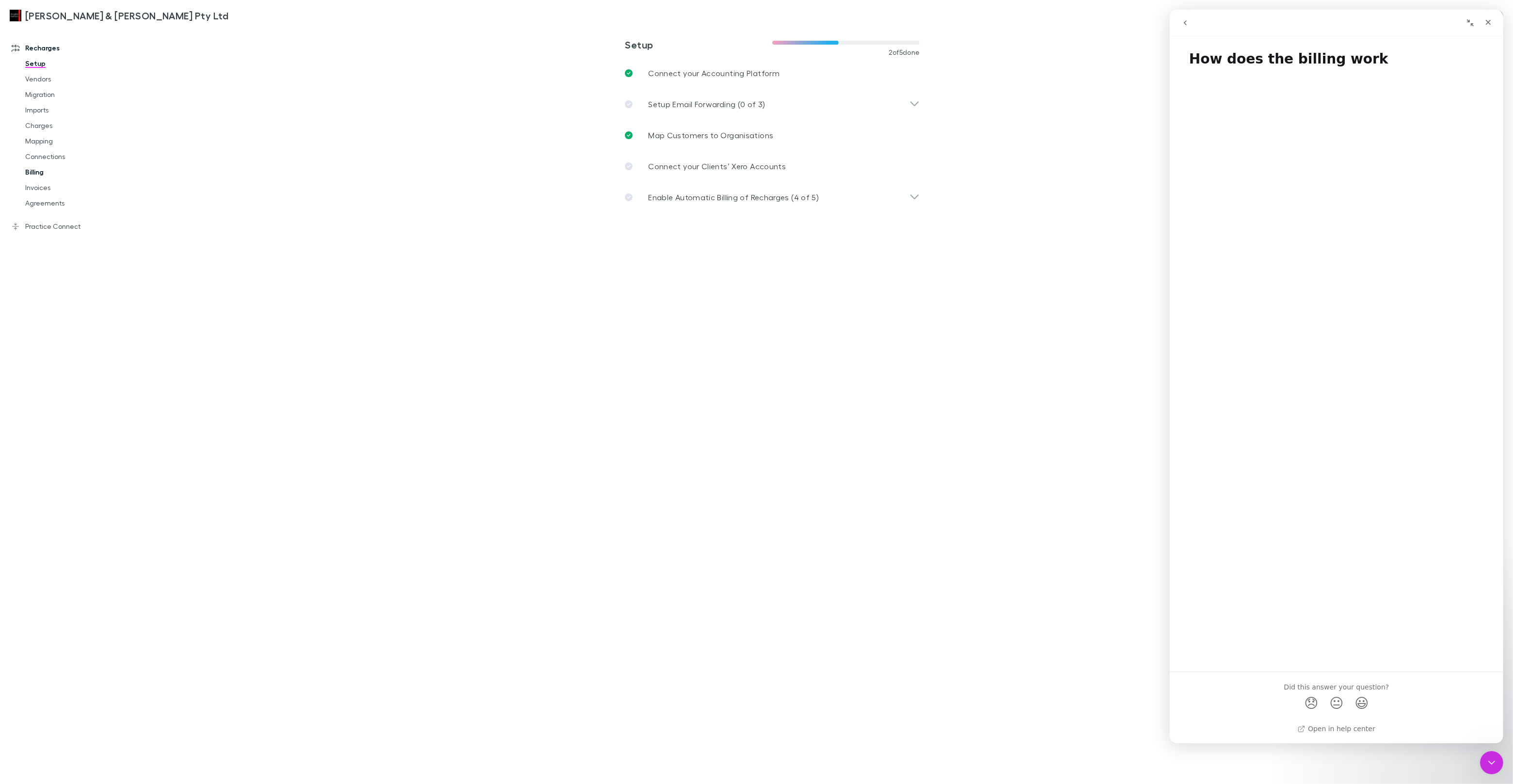
click at [41, 170] on link "Billing" at bounding box center [73, 172] width 115 height 15
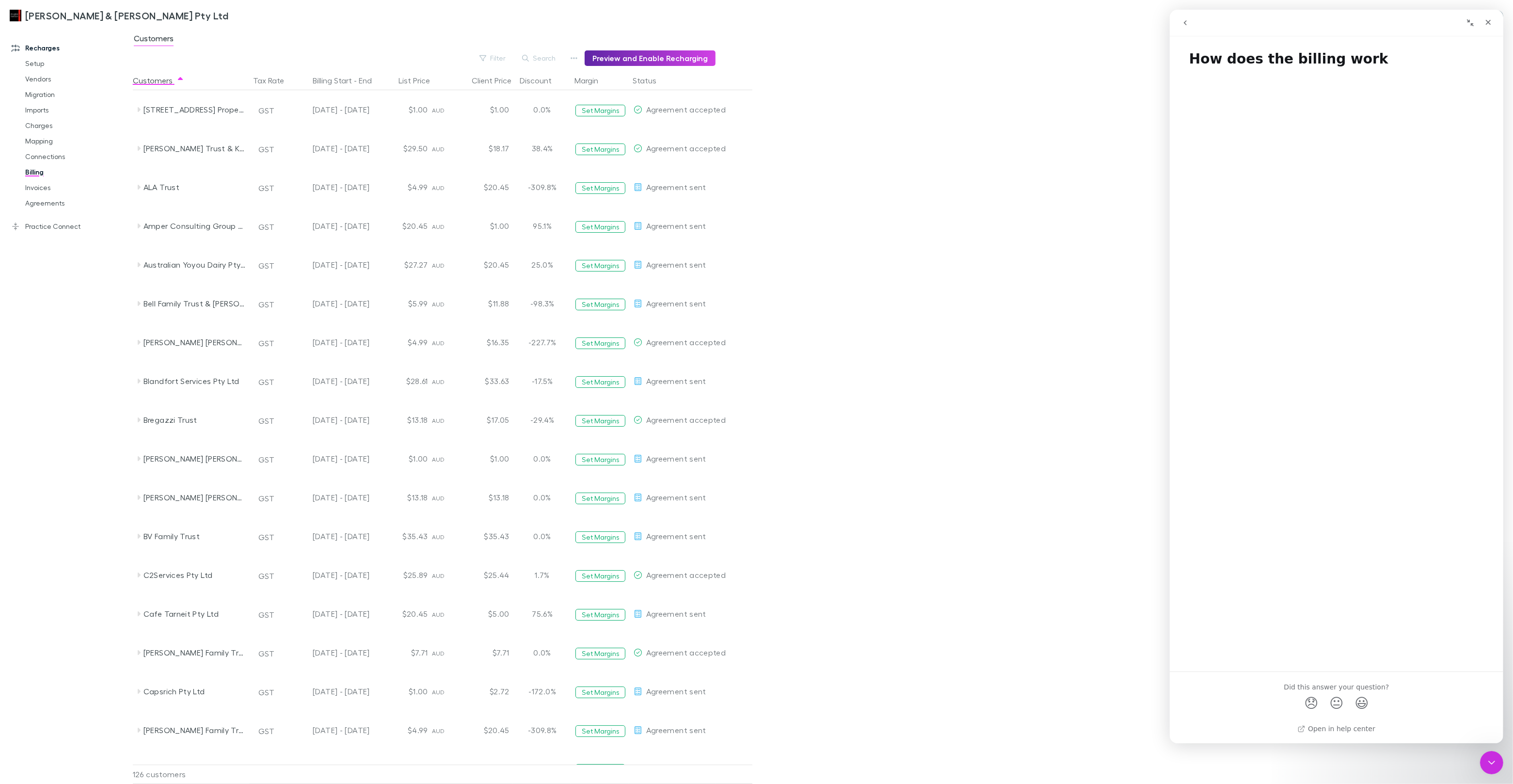
click at [548, 64] on div "Search" at bounding box center [539, 58] width 44 height 15
click at [546, 60] on button "Search" at bounding box center [539, 58] width 44 height 12
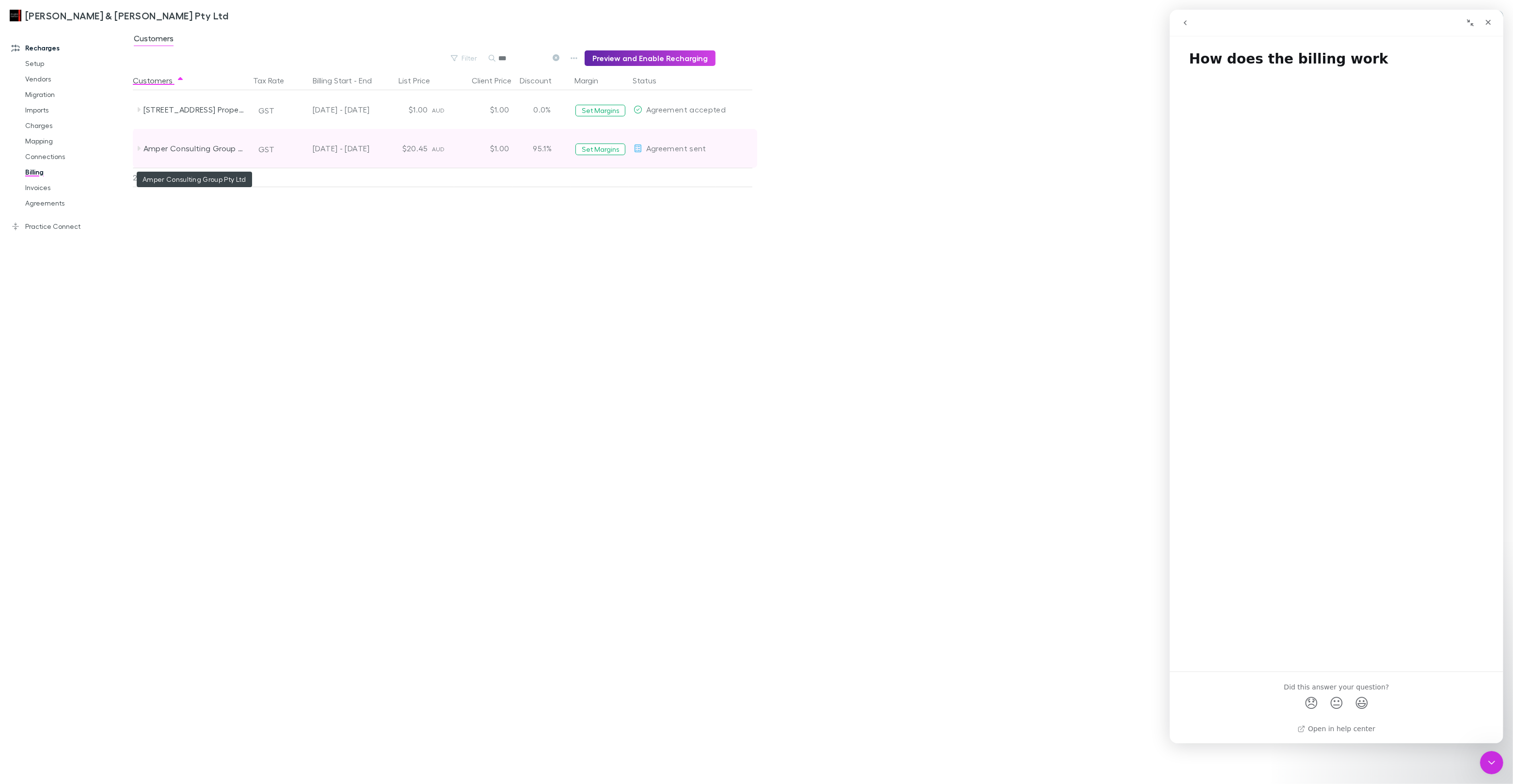
type input "***"
click at [137, 152] on icon at bounding box center [139, 148] width 8 height 8
click at [54, 128] on link "Charges" at bounding box center [73, 126] width 115 height 15
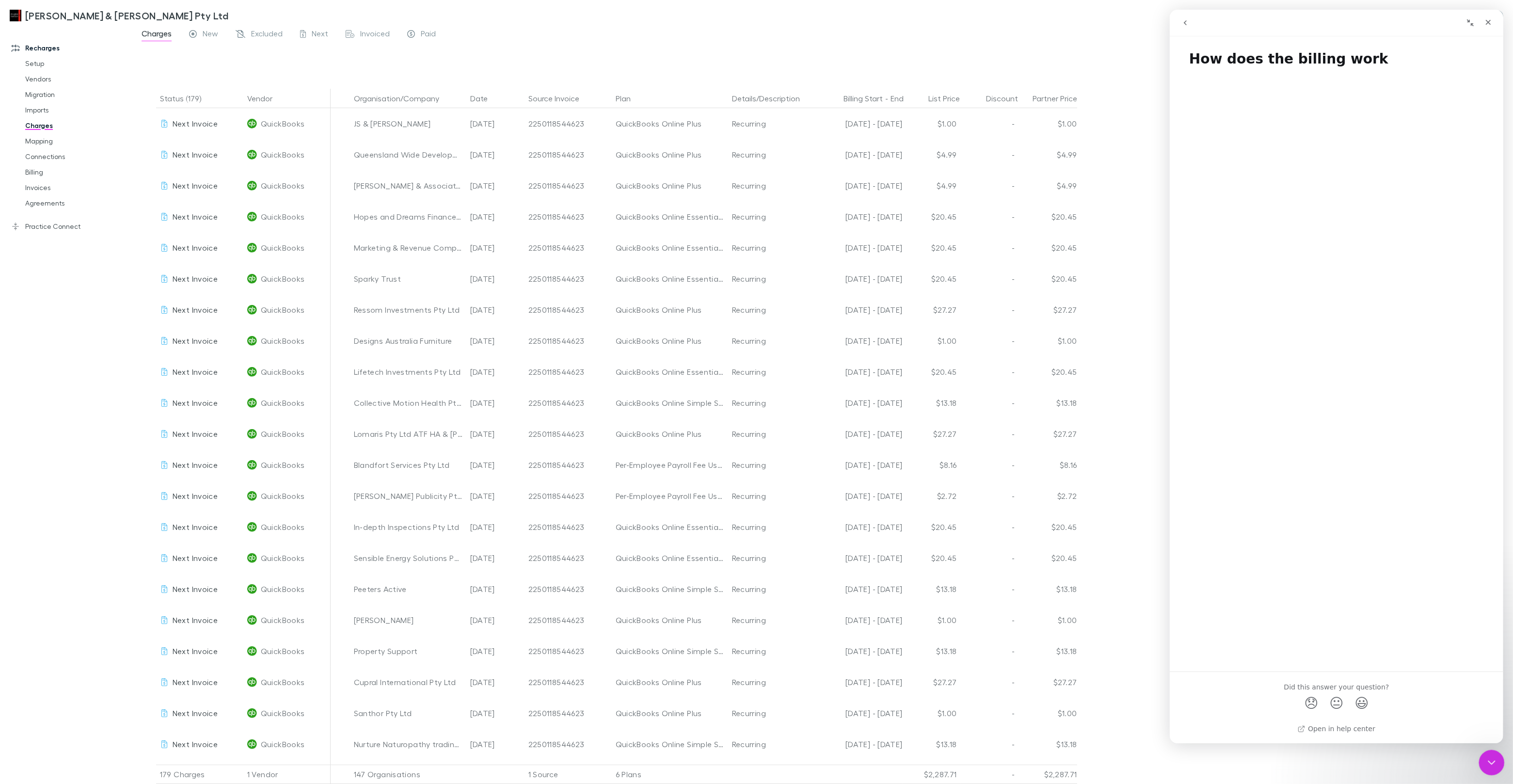
click at [1493, 757] on icon "Close Intercom Messenger" at bounding box center [1490, 761] width 12 height 12
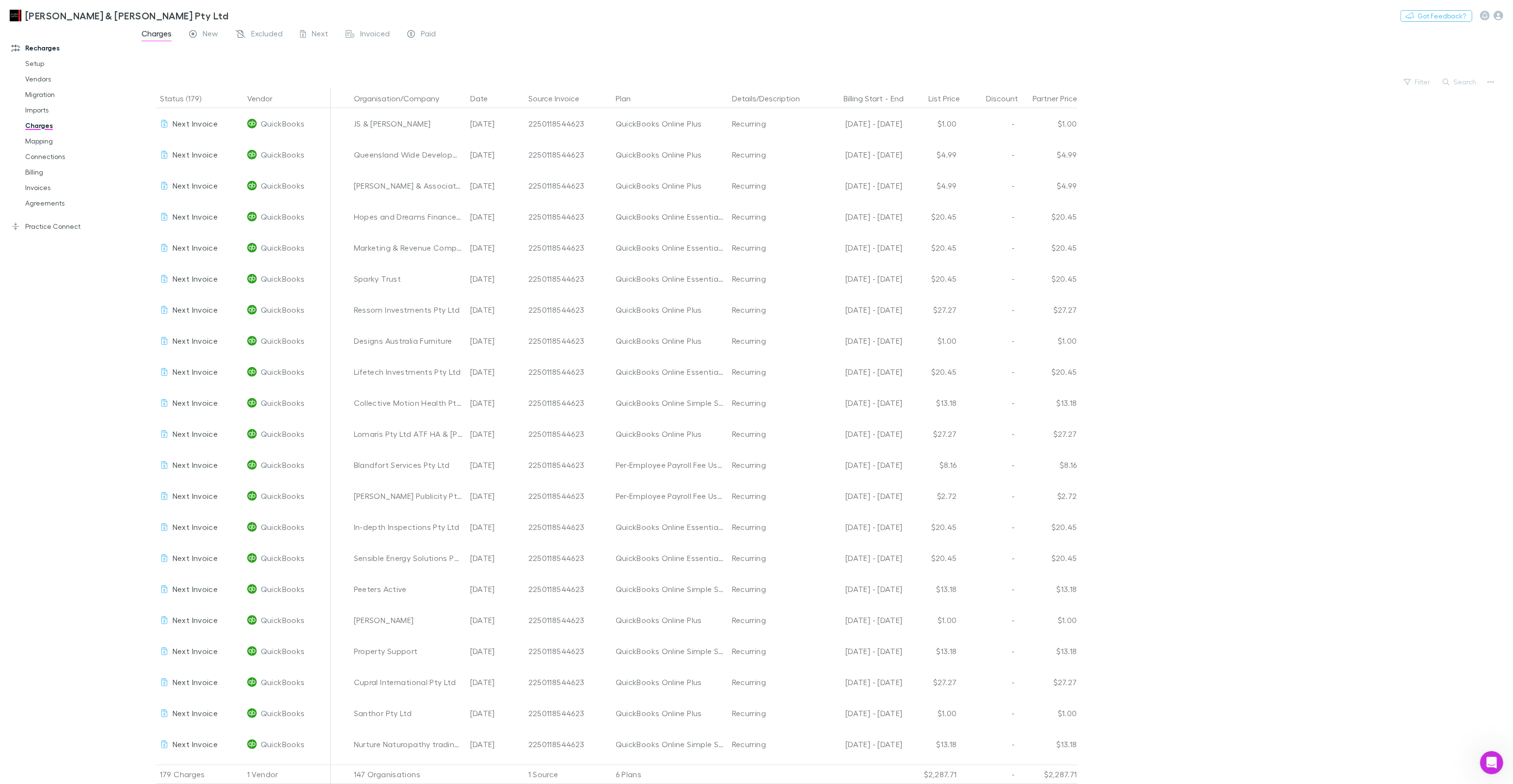
click at [1456, 79] on button "Search" at bounding box center [1460, 82] width 44 height 12
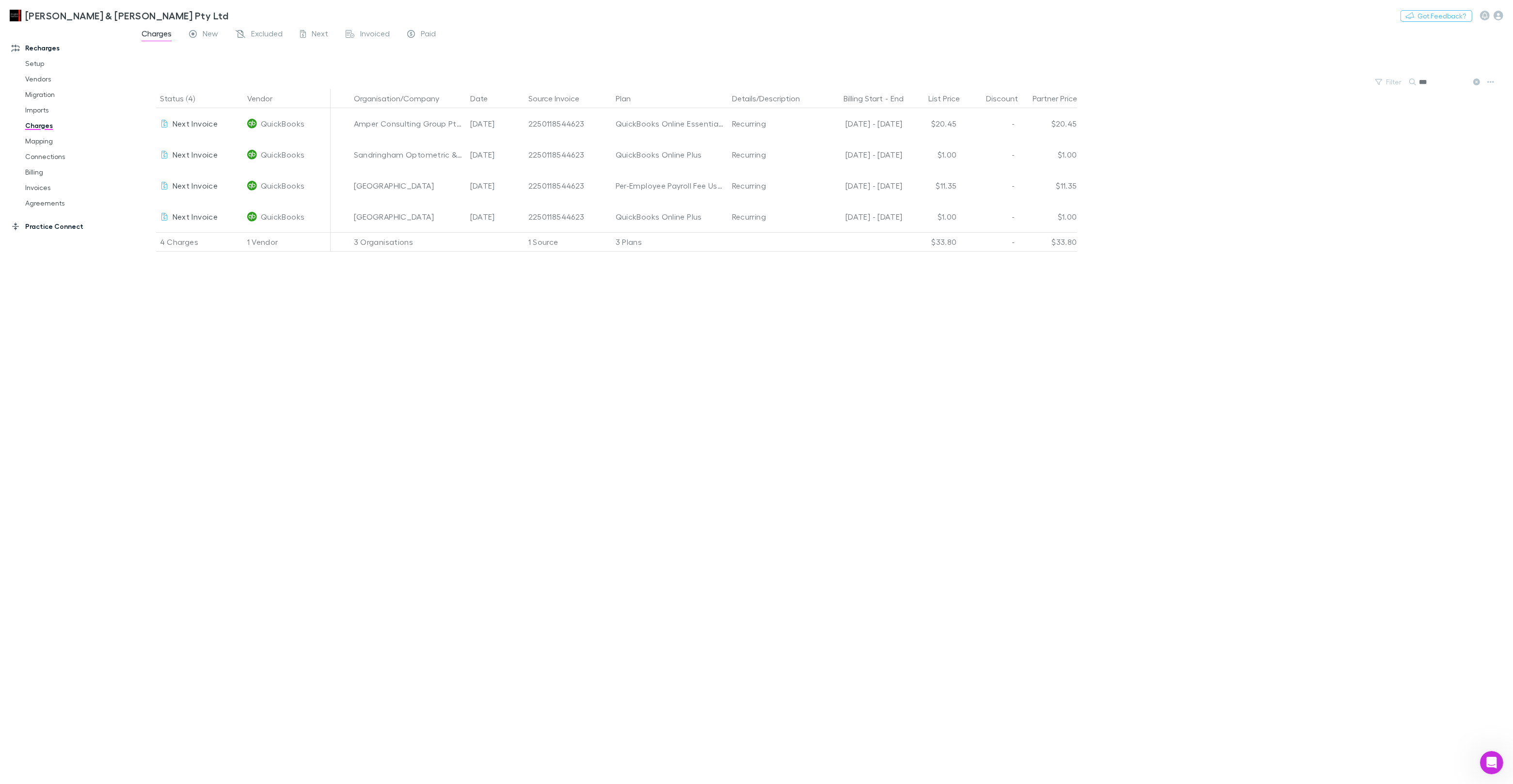
type input "***"
click at [56, 226] on link "Practice Connect" at bounding box center [66, 226] width 129 height 15
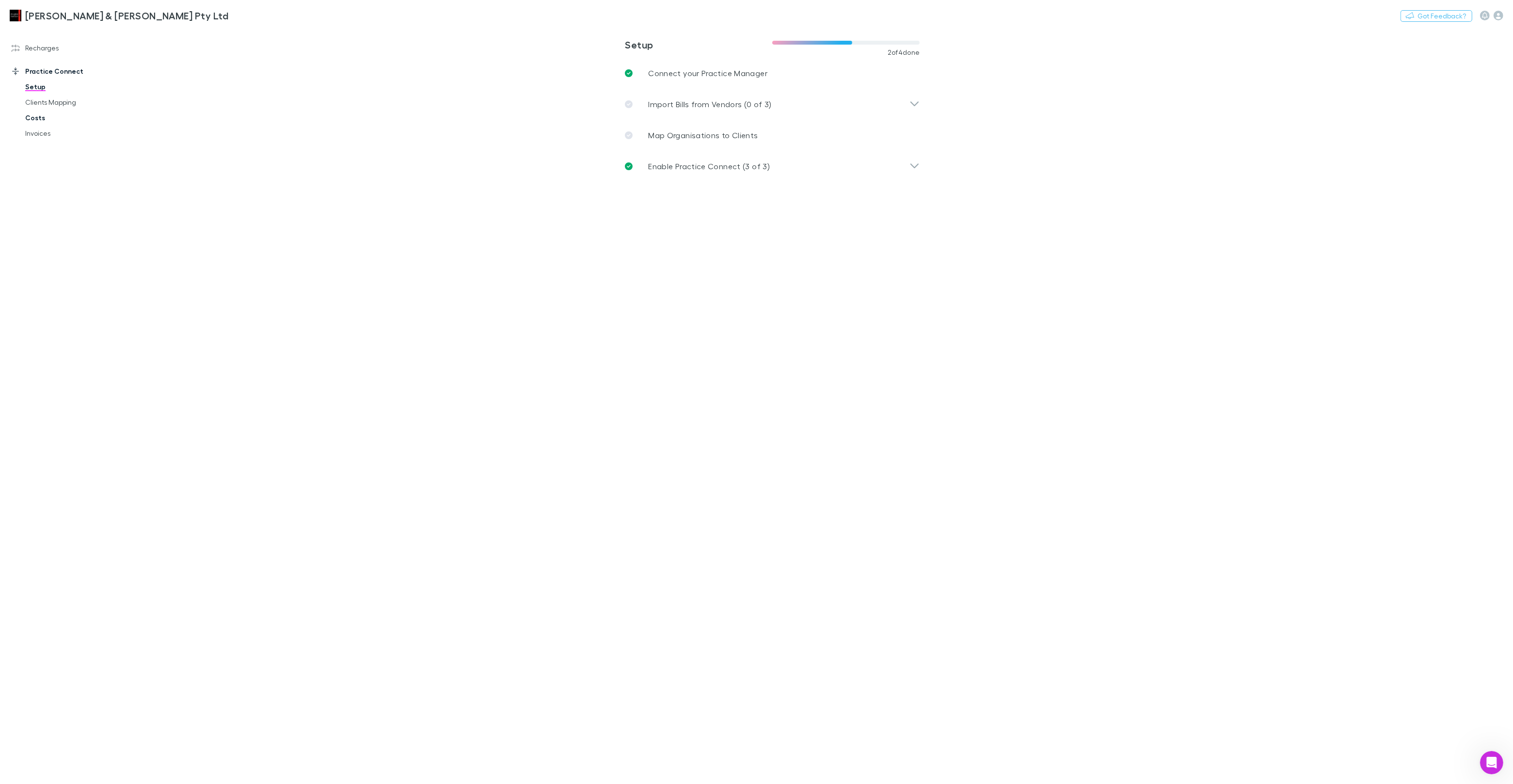
click at [38, 119] on link "Costs" at bounding box center [73, 118] width 115 height 15
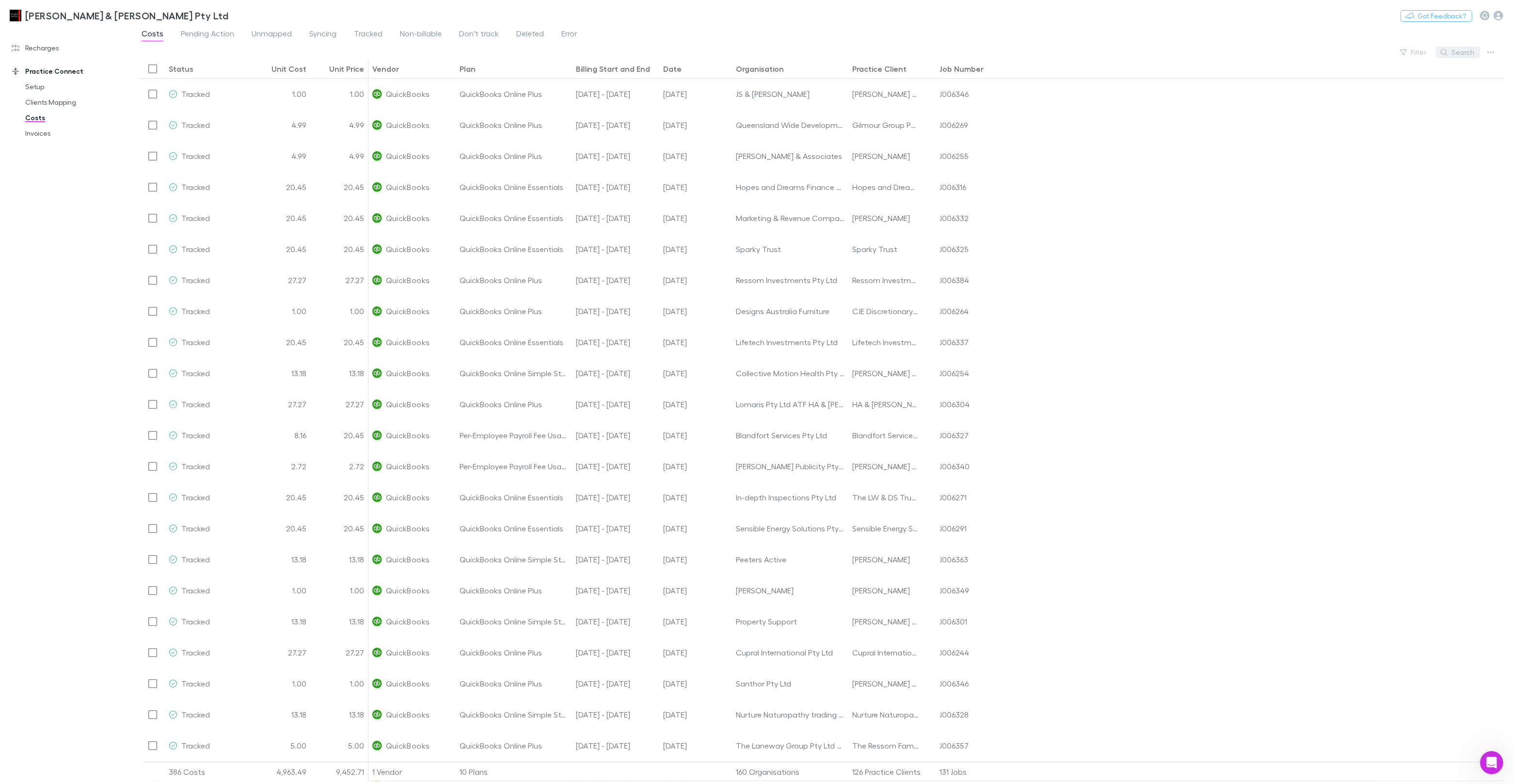
click at [1458, 54] on button "Search" at bounding box center [1458, 52] width 44 height 12
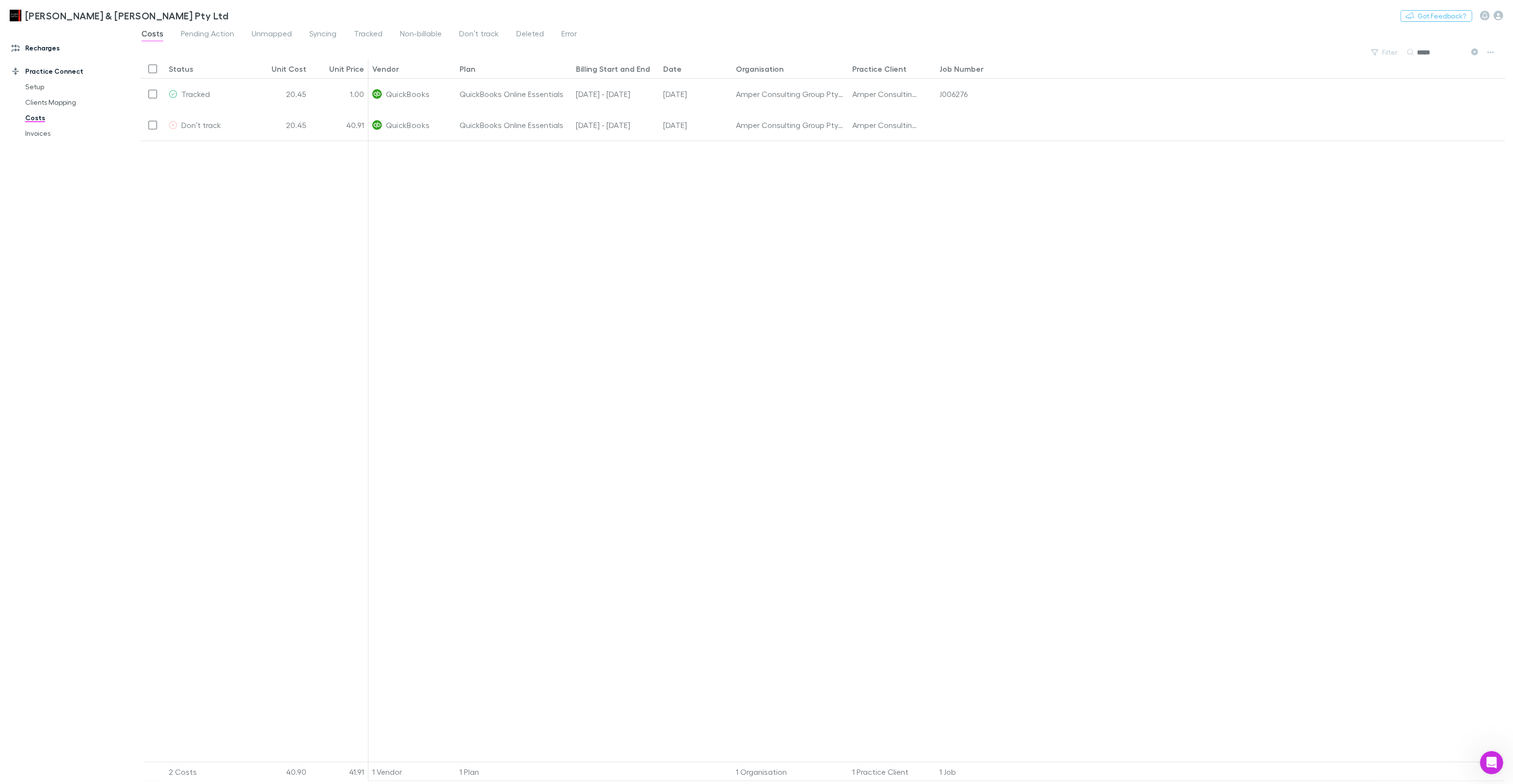
type input "*****"
drag, startPoint x: 32, startPoint y: 44, endPoint x: 38, endPoint y: 44, distance: 6.0
click at [32, 44] on link "Recharges" at bounding box center [66, 48] width 129 height 15
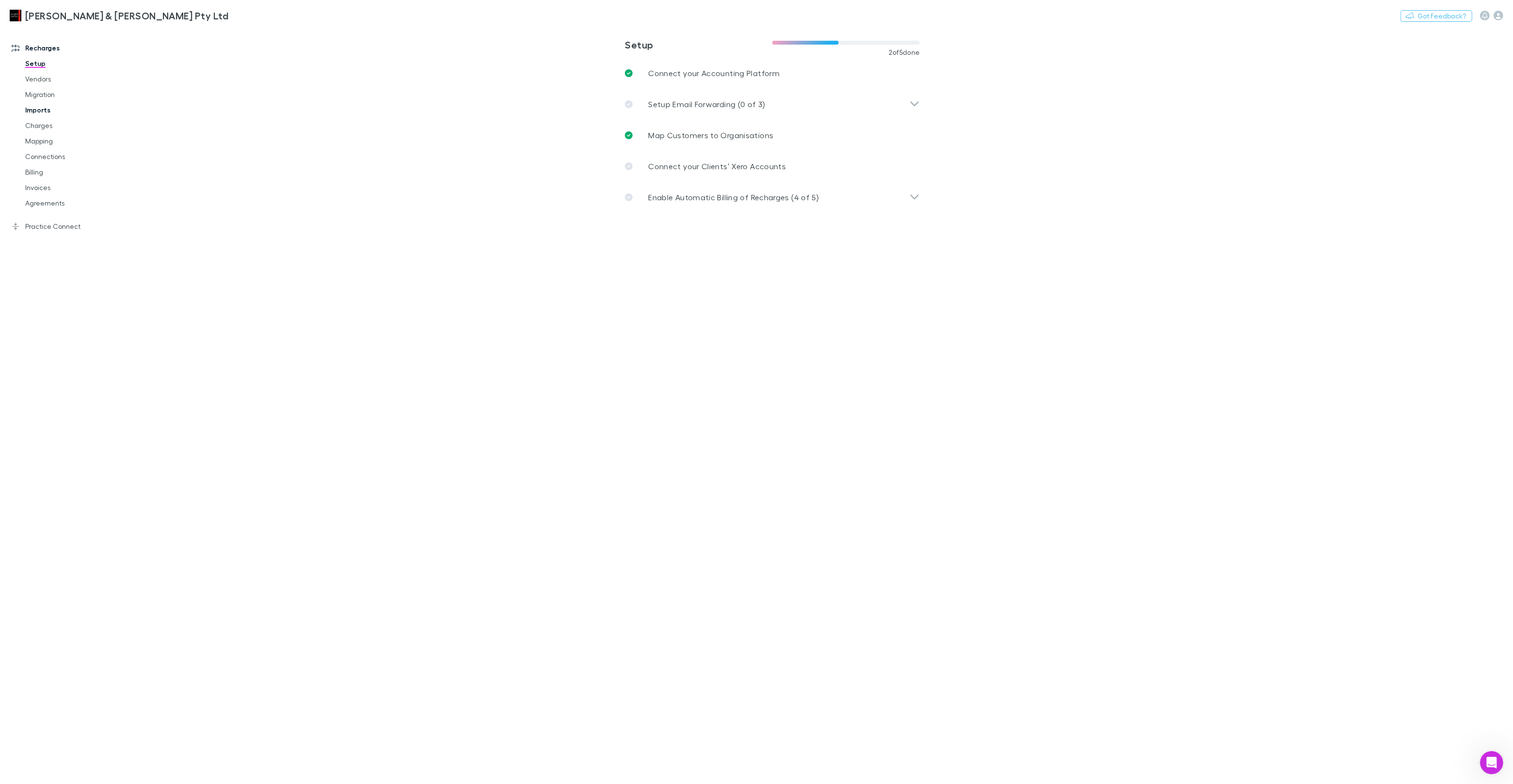
click at [44, 111] on link "Imports" at bounding box center [73, 110] width 115 height 15
click at [196, 34] on span "All" at bounding box center [192, 40] width 8 height 13
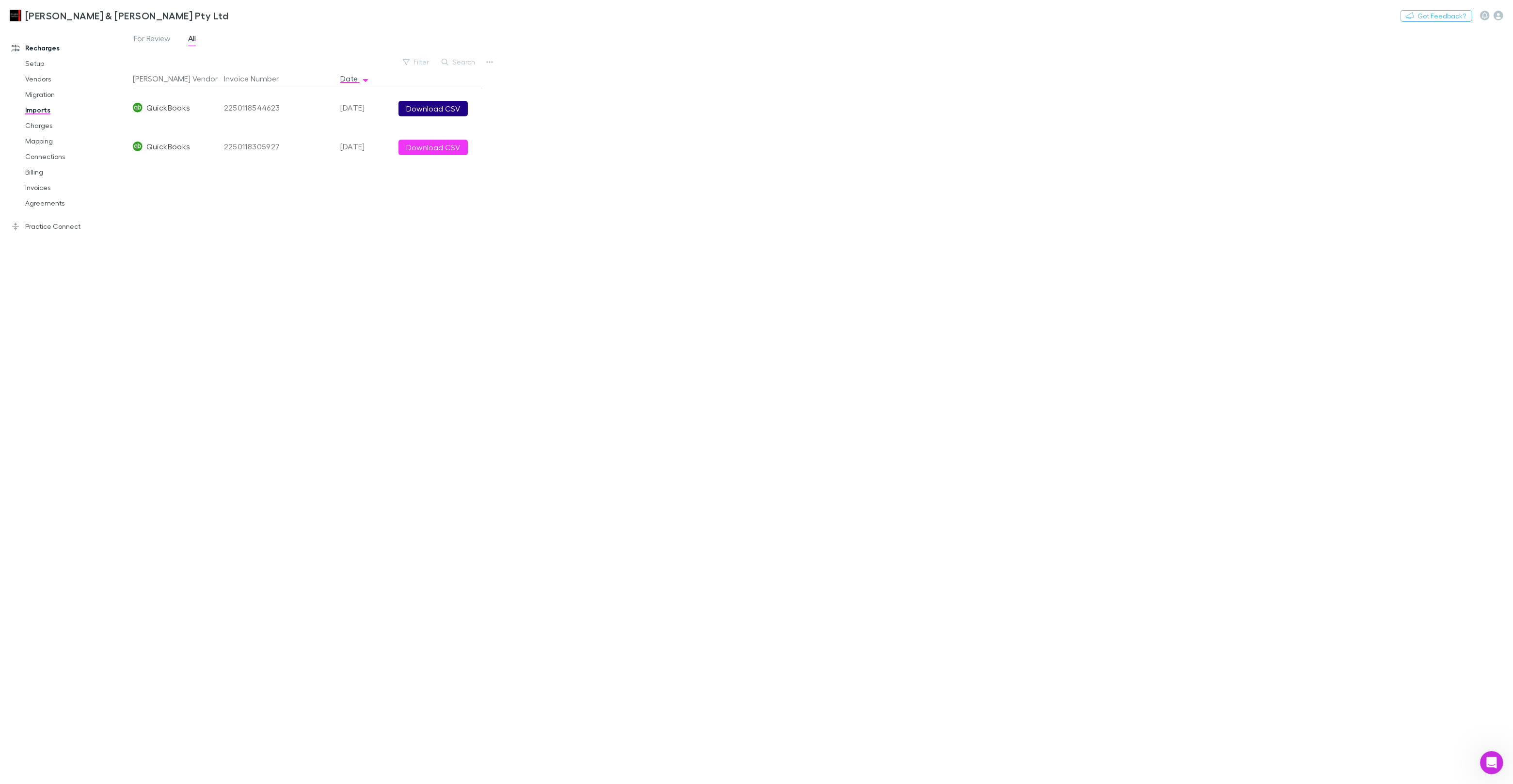
click at [448, 112] on button "Download CSV" at bounding box center [433, 108] width 69 height 15
click at [448, 153] on button "Download CSV" at bounding box center [433, 147] width 69 height 15
click at [44, 190] on link "Invoices" at bounding box center [73, 188] width 115 height 15
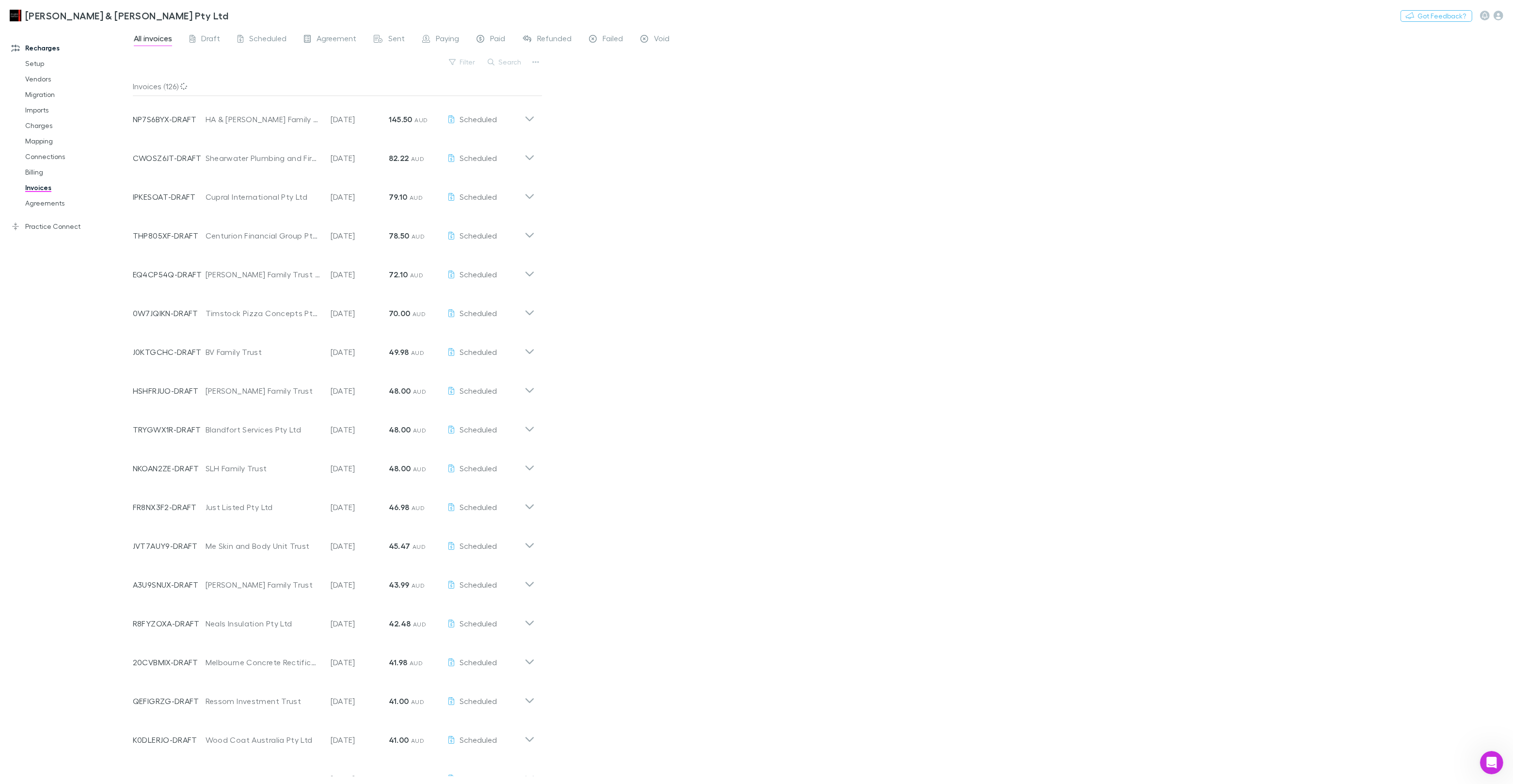
click at [503, 68] on button "Search" at bounding box center [505, 62] width 44 height 12
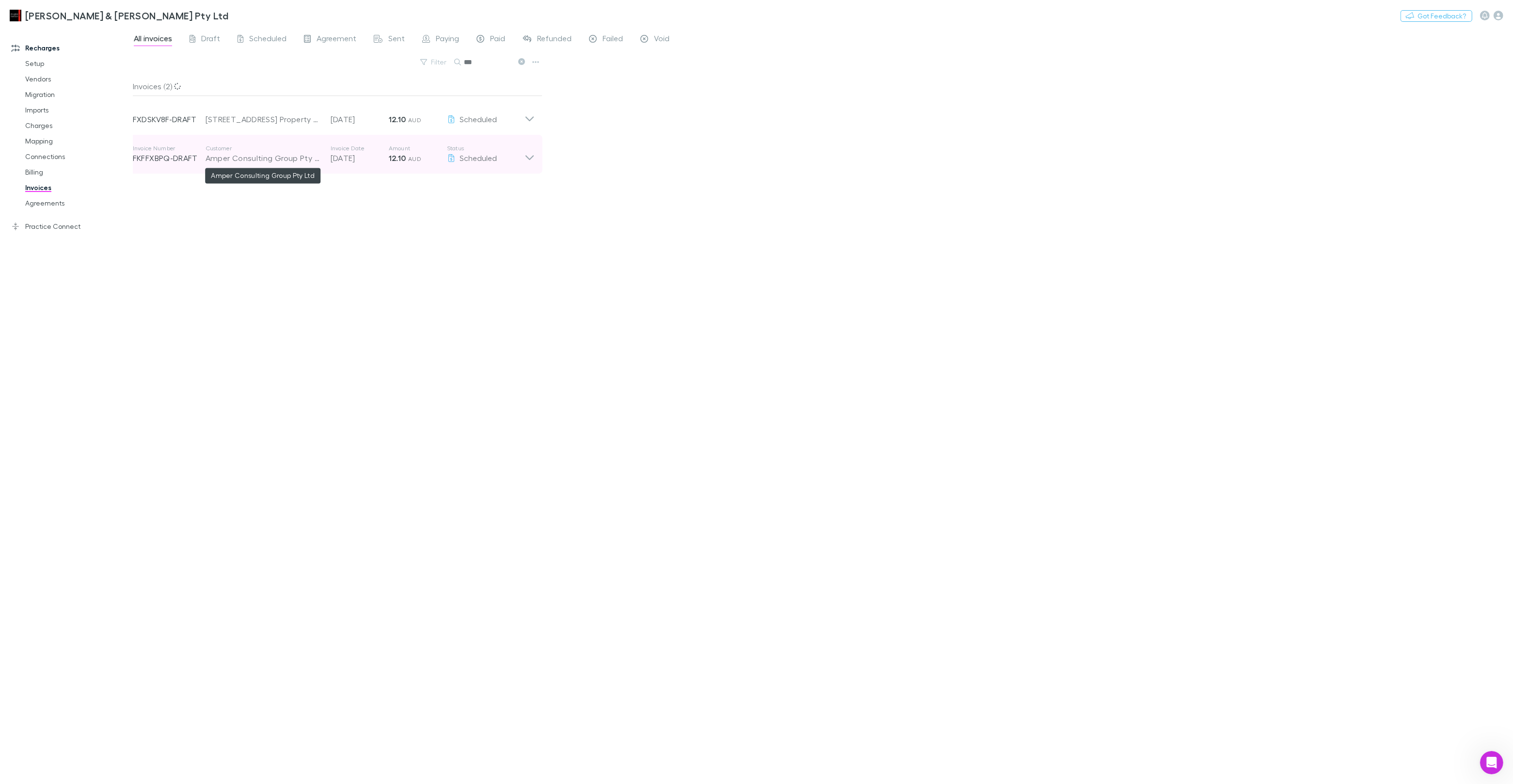
type input "***"
click at [315, 155] on div "Amper Consulting Group Pty Ltd" at bounding box center [263, 158] width 115 height 12
click at [43, 146] on link "Mapping" at bounding box center [73, 141] width 115 height 15
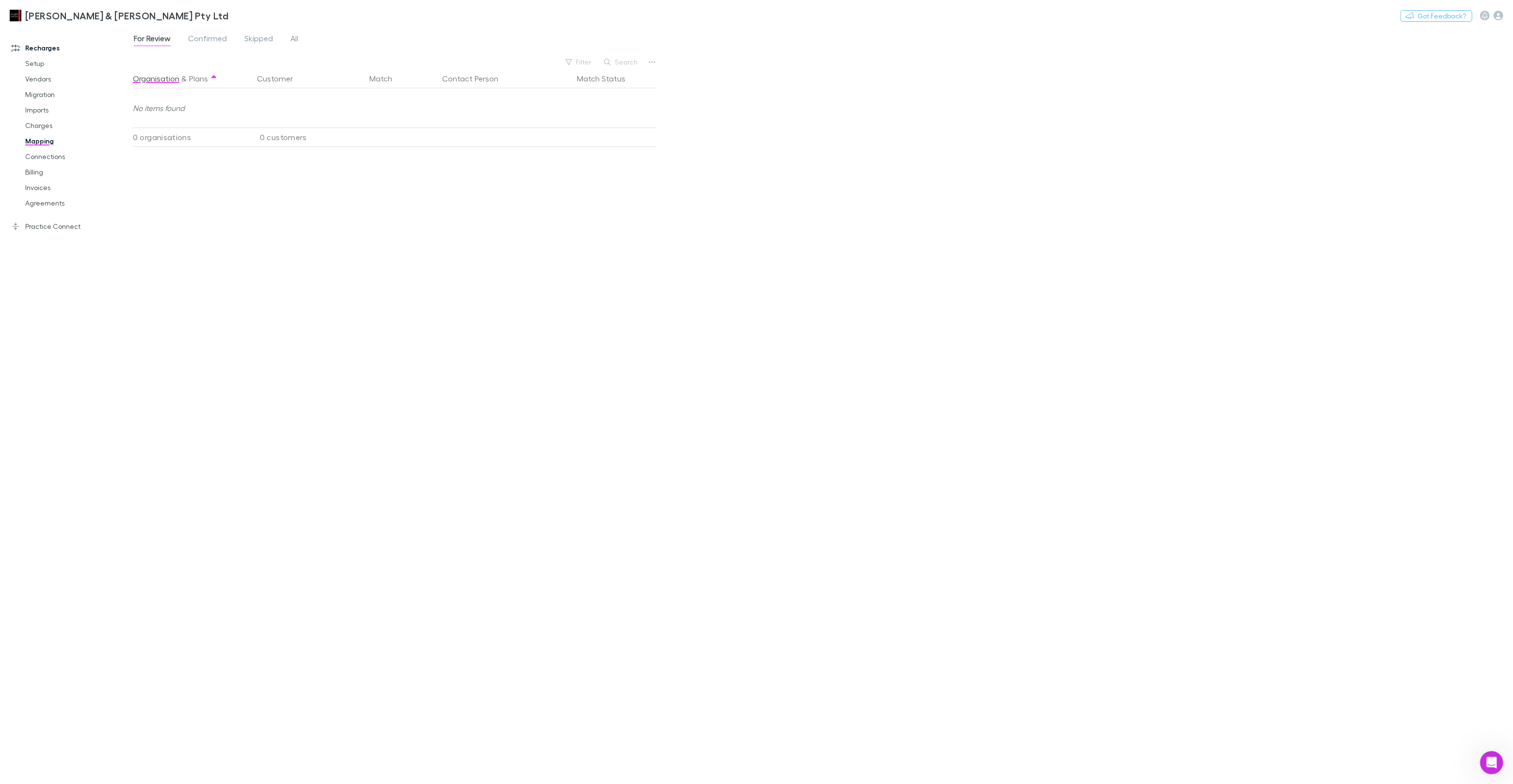
click at [286, 37] on div "For Review Confirmed Skipped All" at bounding box center [220, 40] width 174 height 15
click at [290, 37] on span "All" at bounding box center [294, 40] width 8 height 13
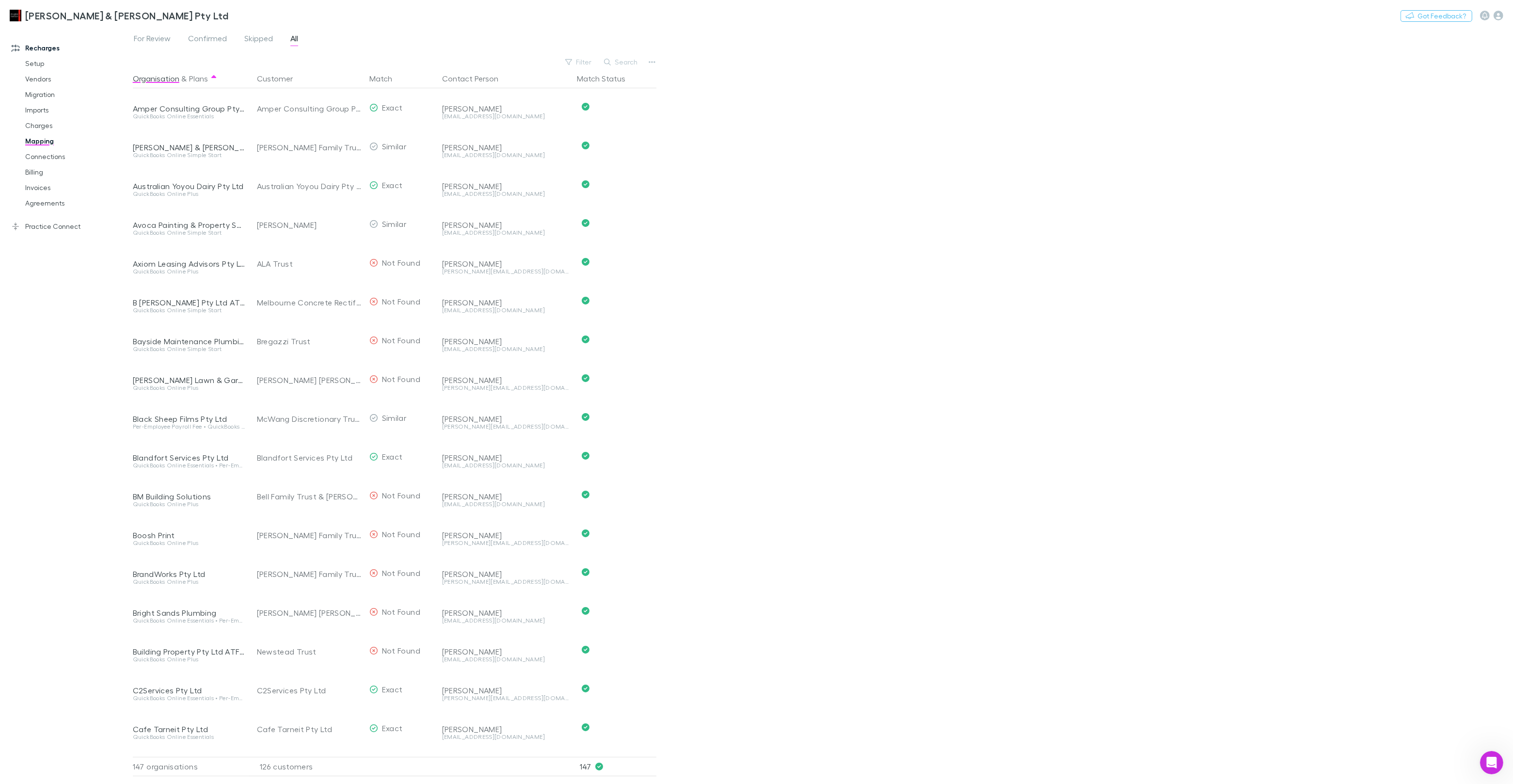
click at [633, 65] on button "Search" at bounding box center [621, 62] width 44 height 12
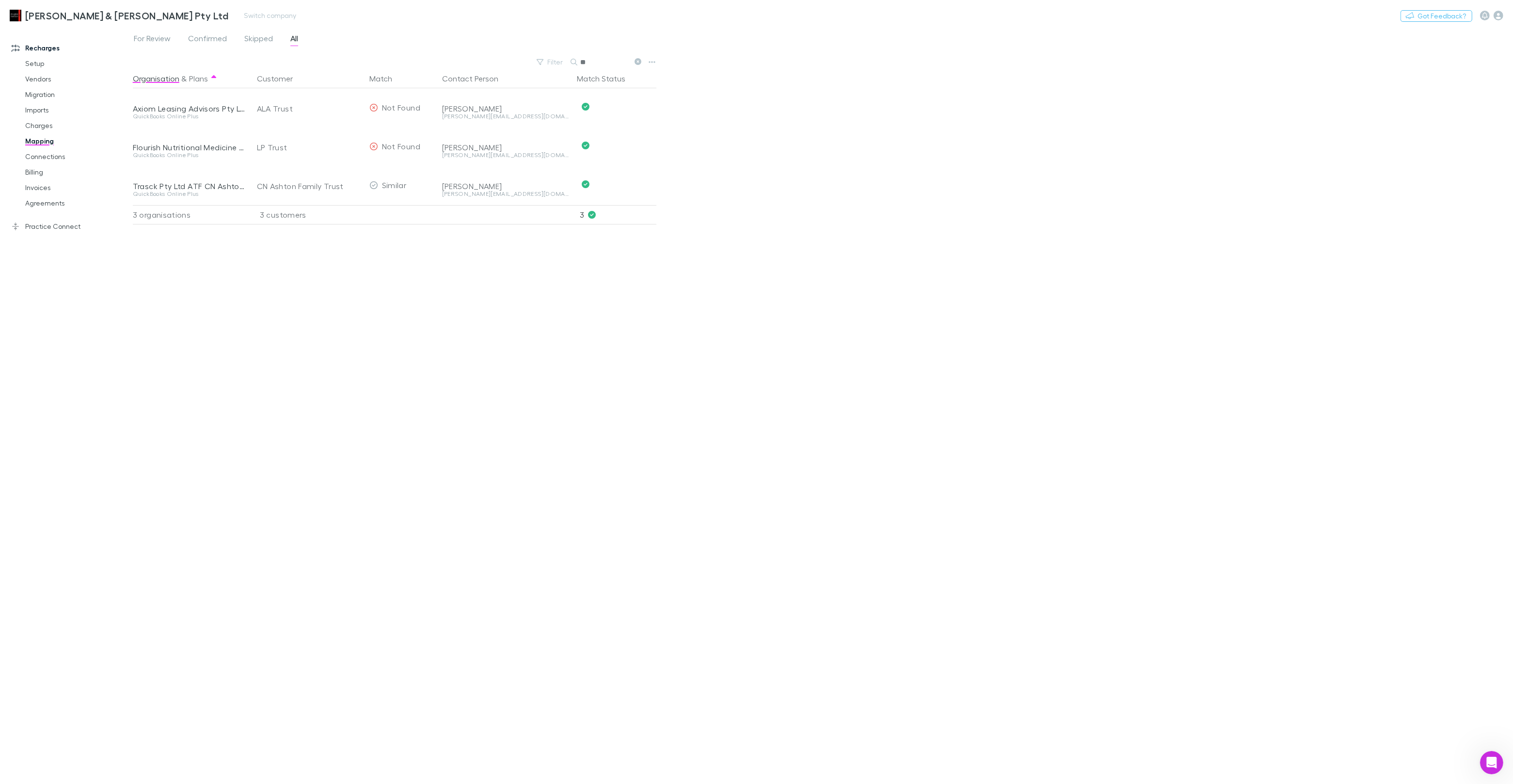
type input "**"
click at [38, 124] on link "Charges" at bounding box center [73, 126] width 115 height 15
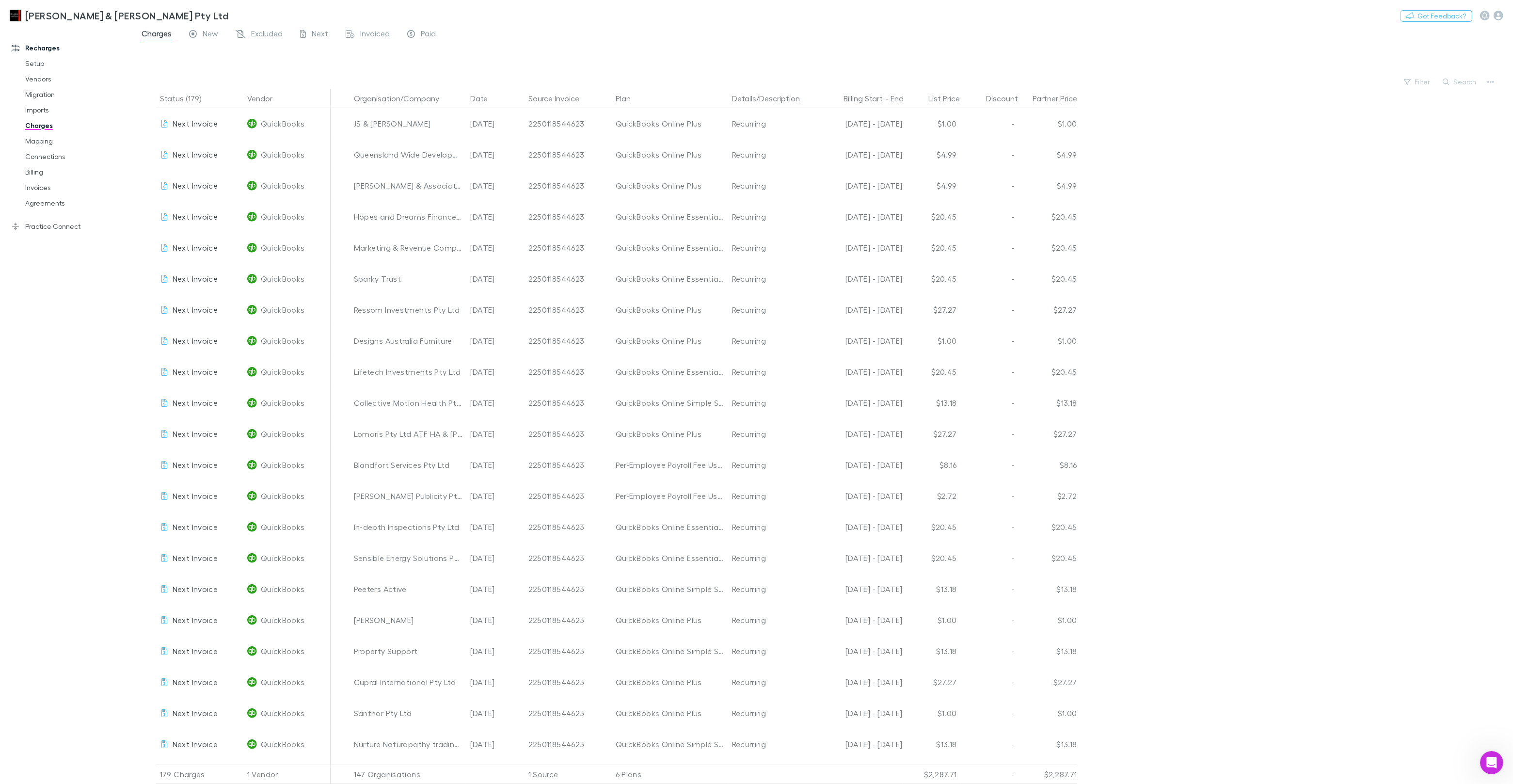
click at [1461, 79] on button "Search" at bounding box center [1460, 82] width 44 height 12
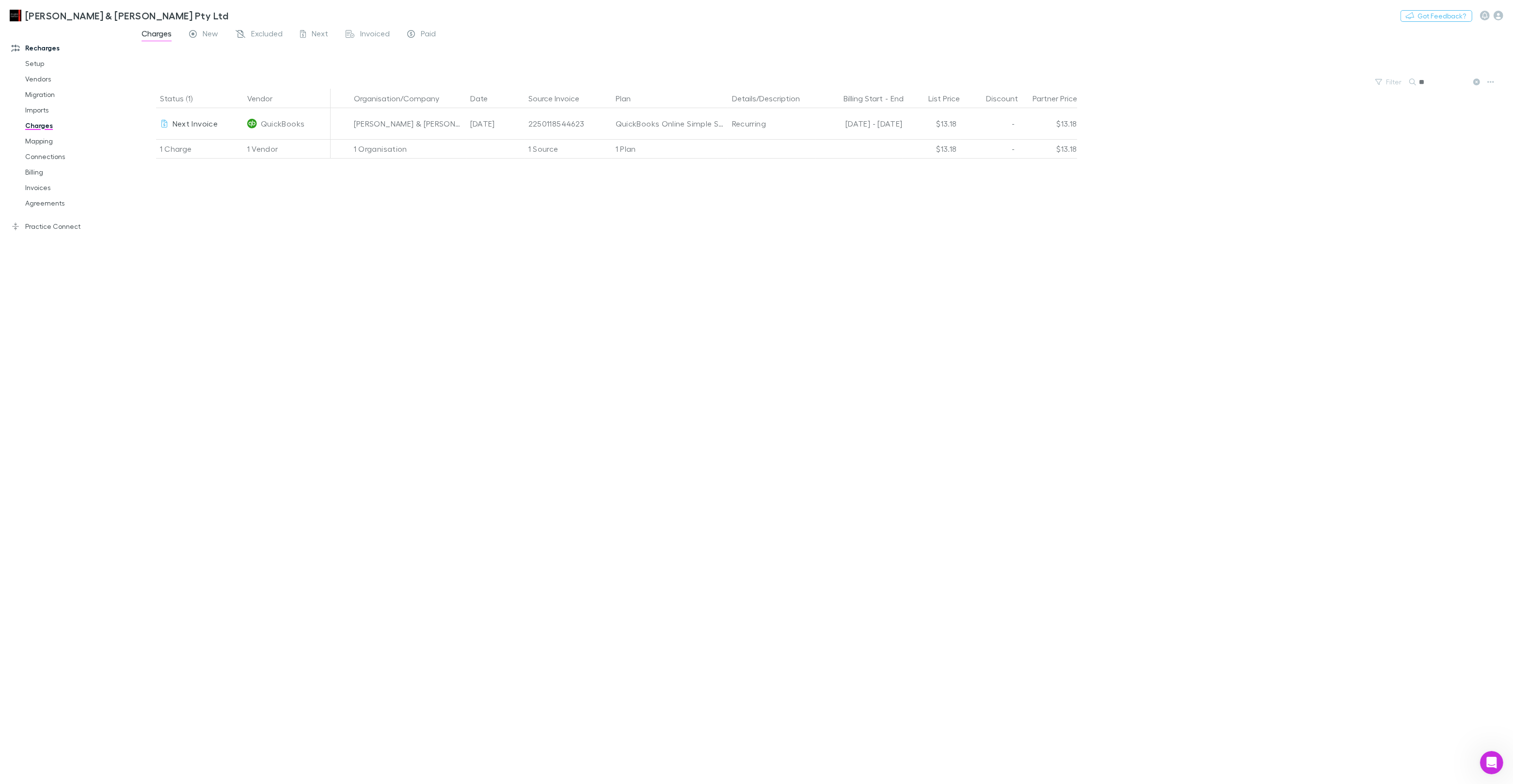
type input "*"
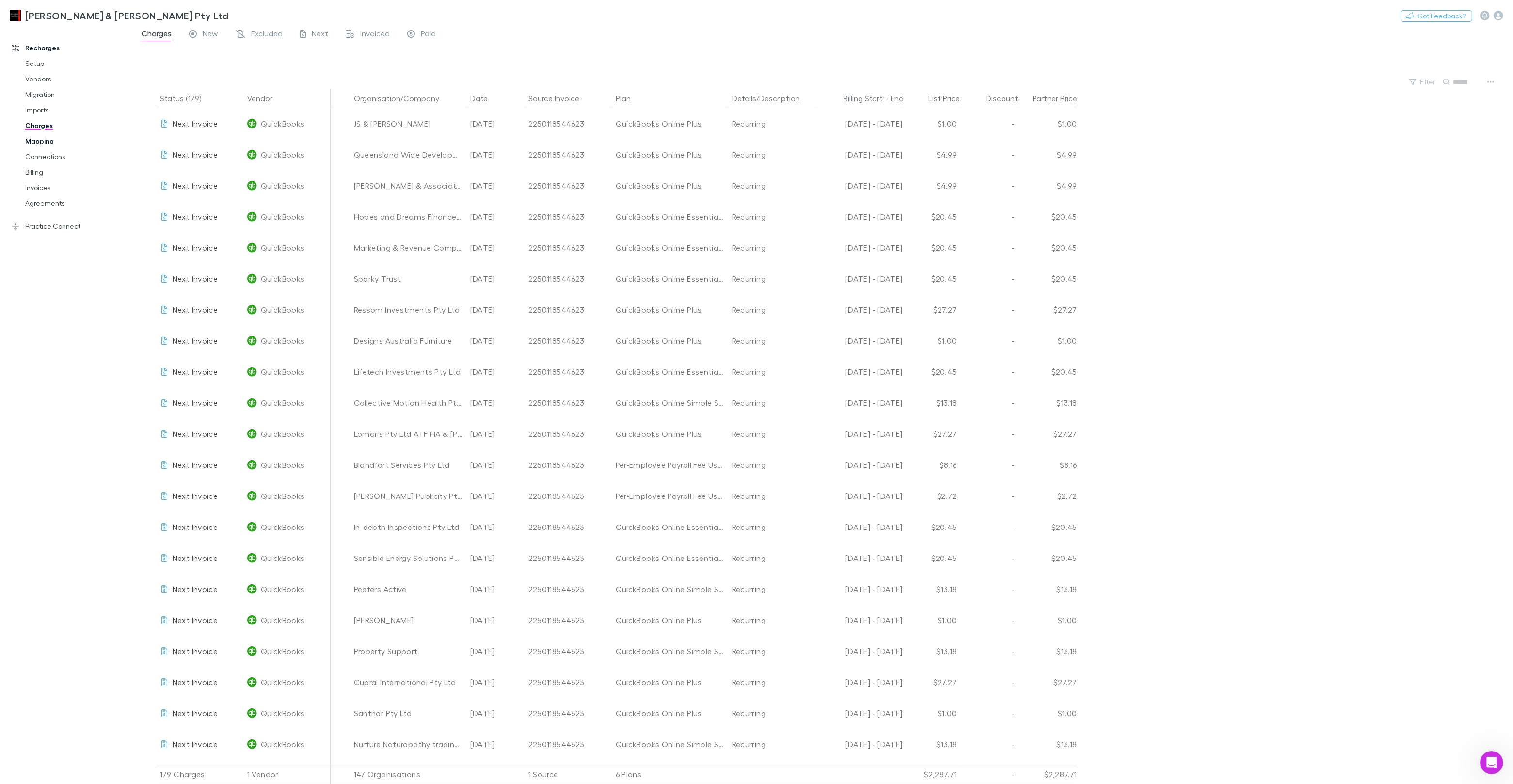
click at [52, 144] on link "Mapping" at bounding box center [73, 141] width 115 height 15
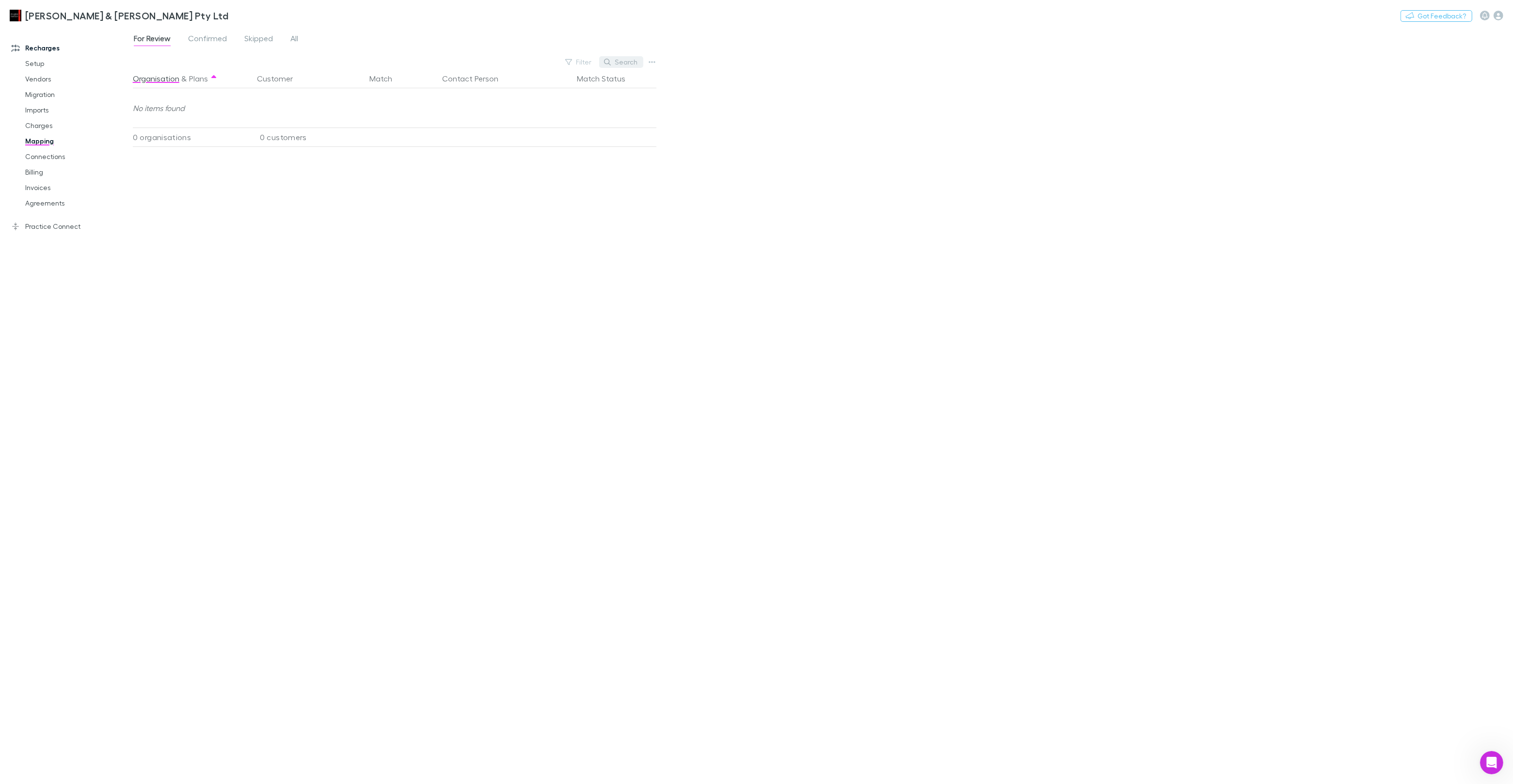
click at [624, 60] on button "Search" at bounding box center [621, 62] width 44 height 12
click at [294, 42] on span "All" at bounding box center [294, 40] width 8 height 13
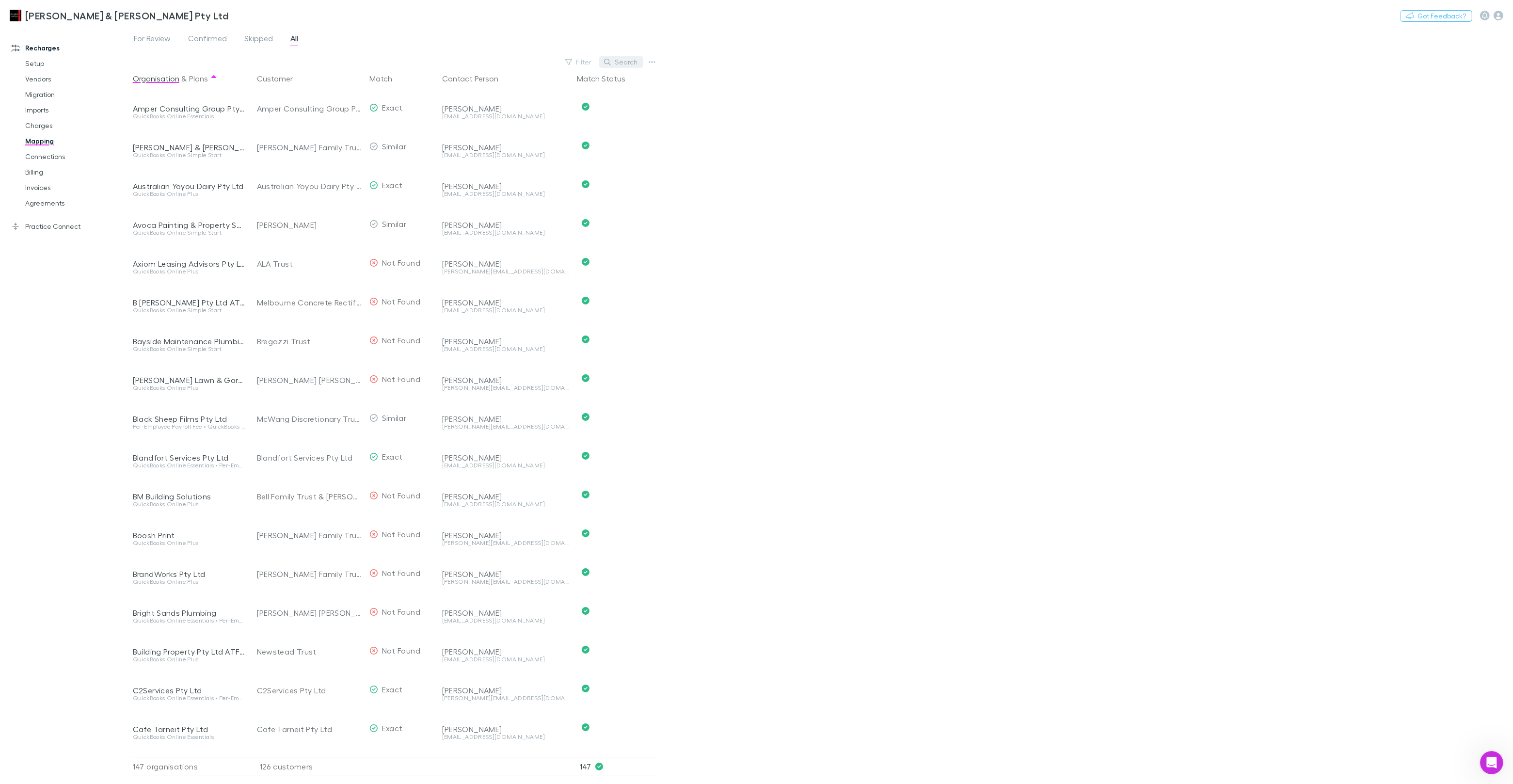
click at [623, 65] on button "Search" at bounding box center [621, 62] width 44 height 12
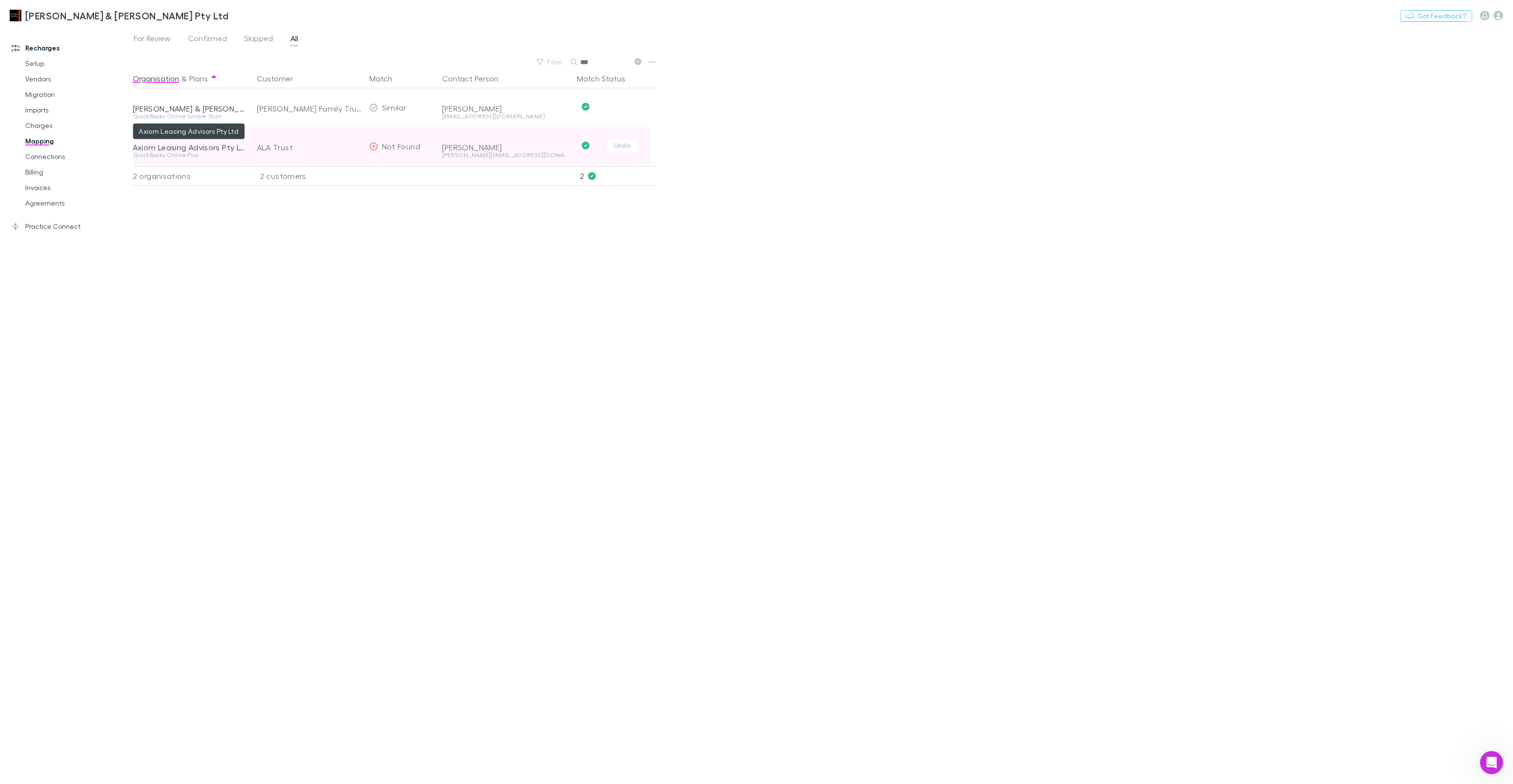
type input "***"
click at [222, 146] on div "Axiom Leasing Advisors Pty Ltd" at bounding box center [189, 147] width 112 height 10
copy div "Axiom Leasing Advisors Pty Ltd"
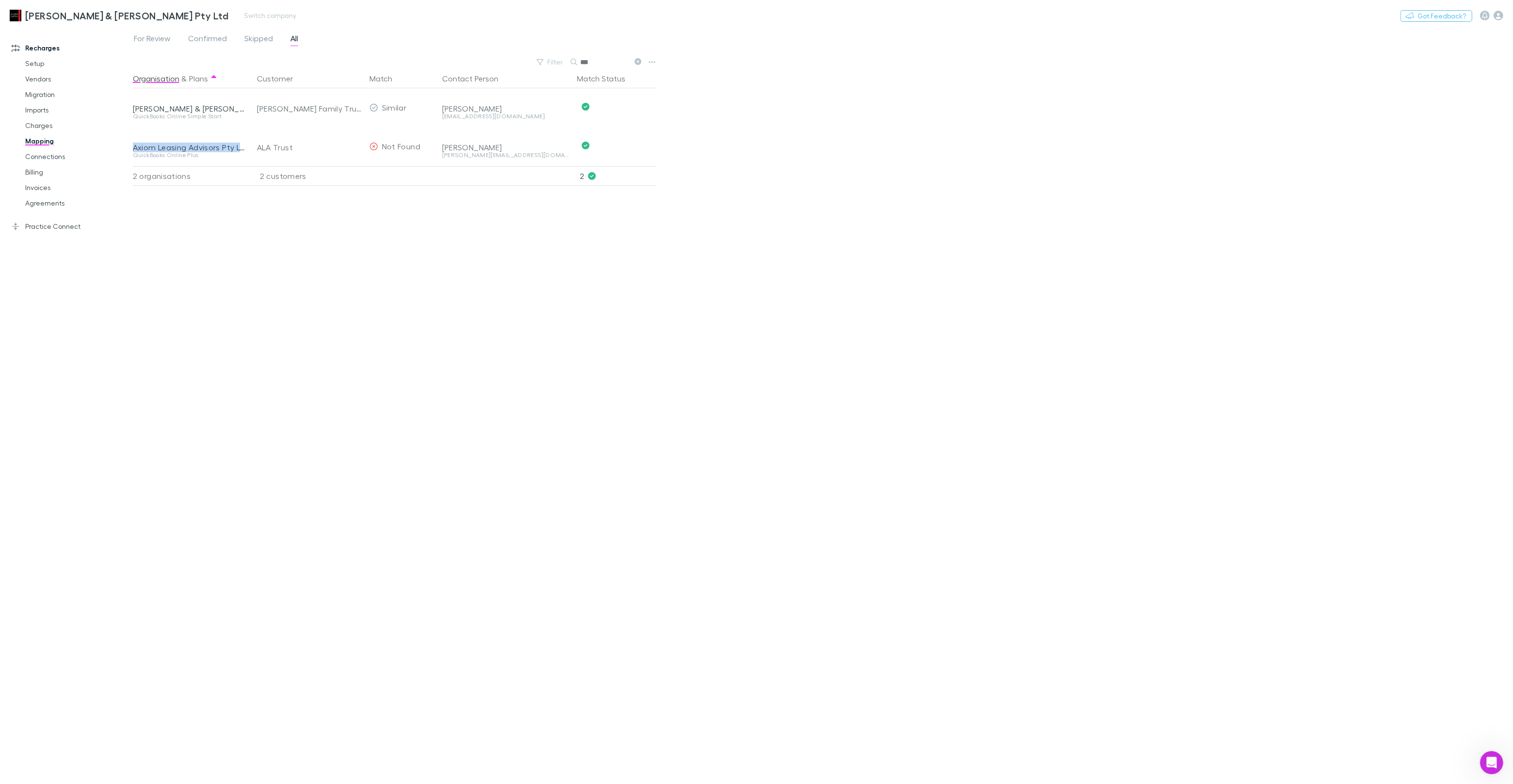
drag, startPoint x: 43, startPoint y: 122, endPoint x: 1218, endPoint y: 26, distance: 1178.9
click at [43, 122] on link "Charges" at bounding box center [73, 126] width 115 height 15
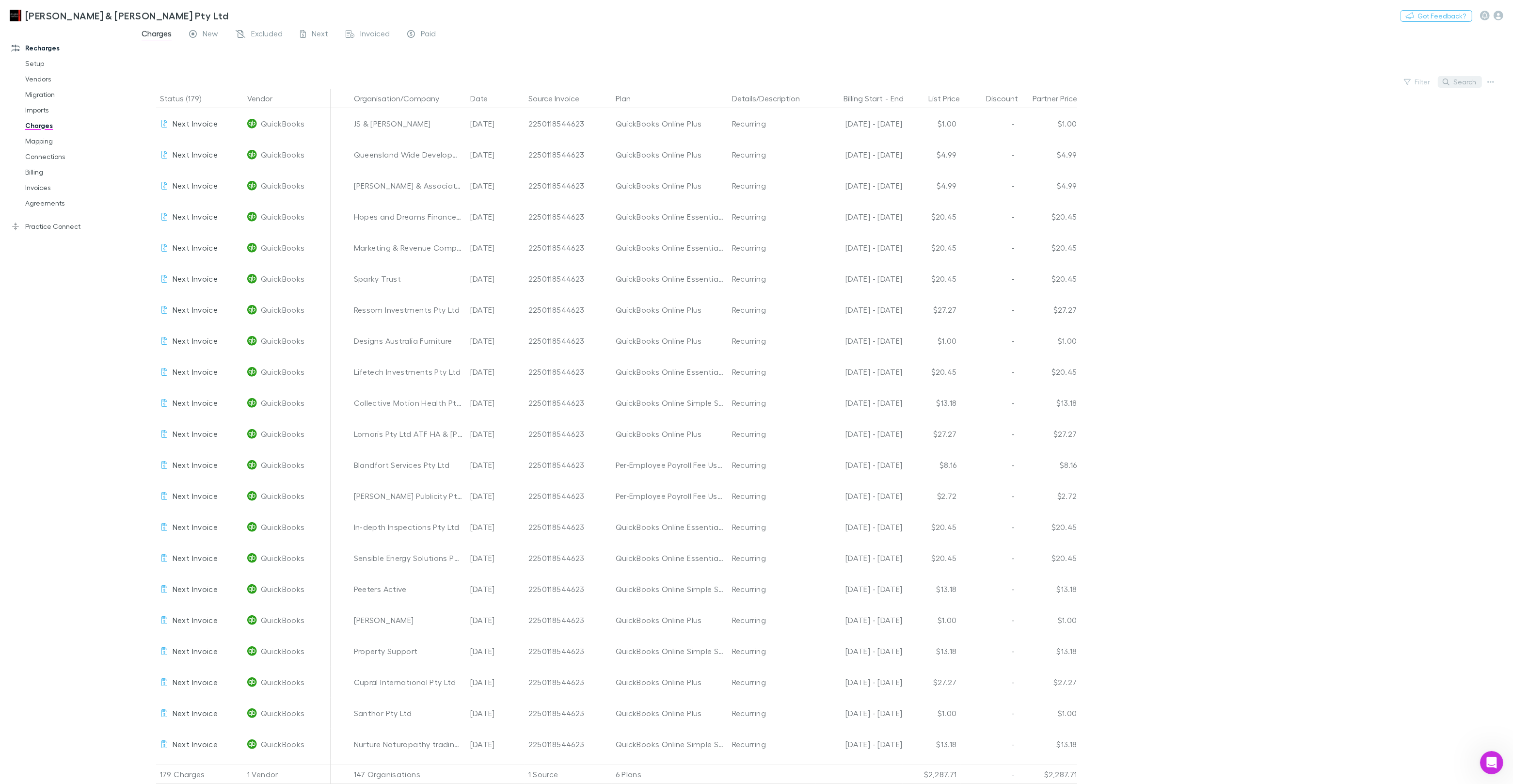
click at [1468, 79] on button "Search" at bounding box center [1460, 82] width 44 height 12
paste input "**********"
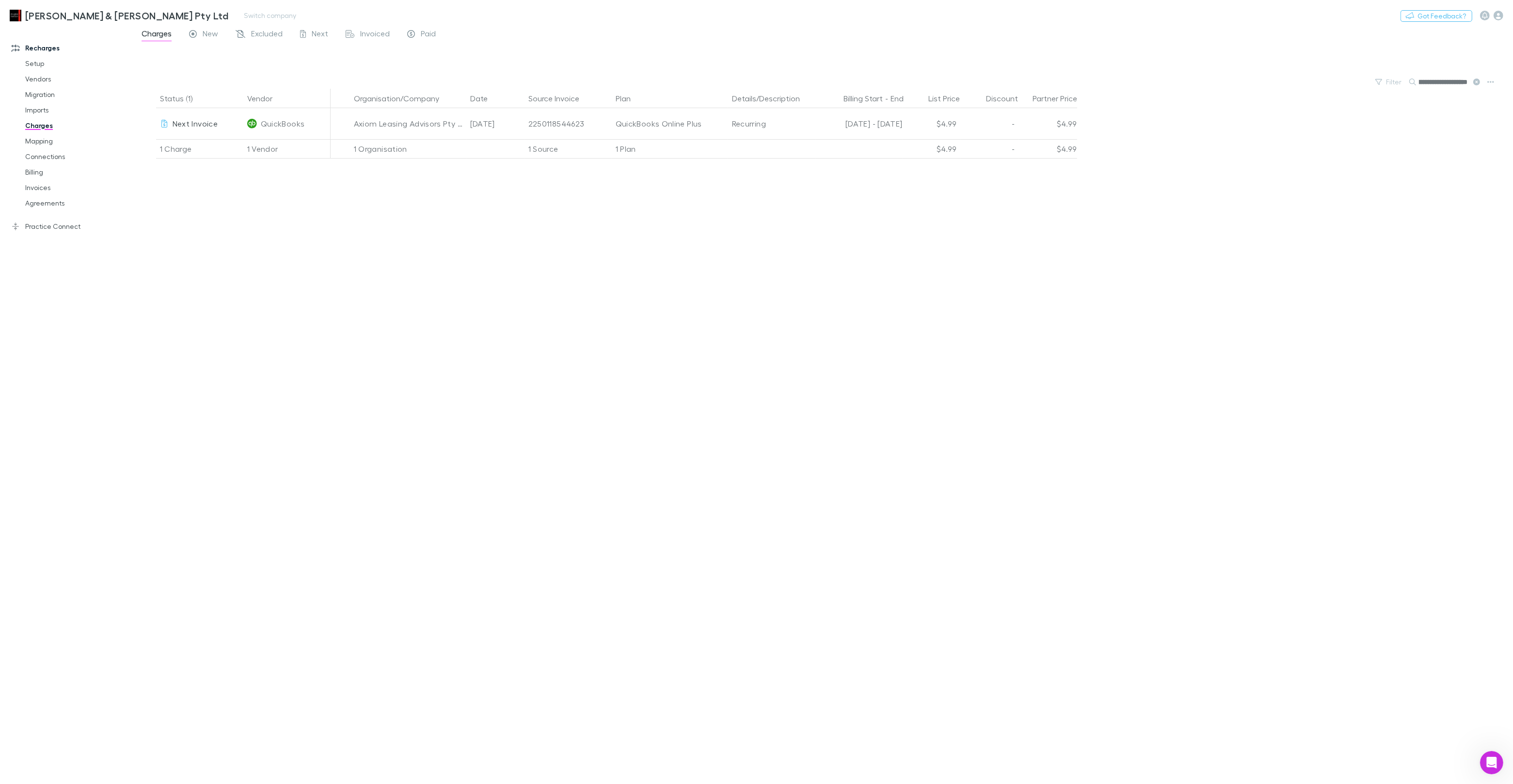
type input "**********"
click at [32, 73] on link "Vendors" at bounding box center [73, 79] width 115 height 15
click at [578, 81] on link "Setup Plans" at bounding box center [573, 81] width 59 height 15
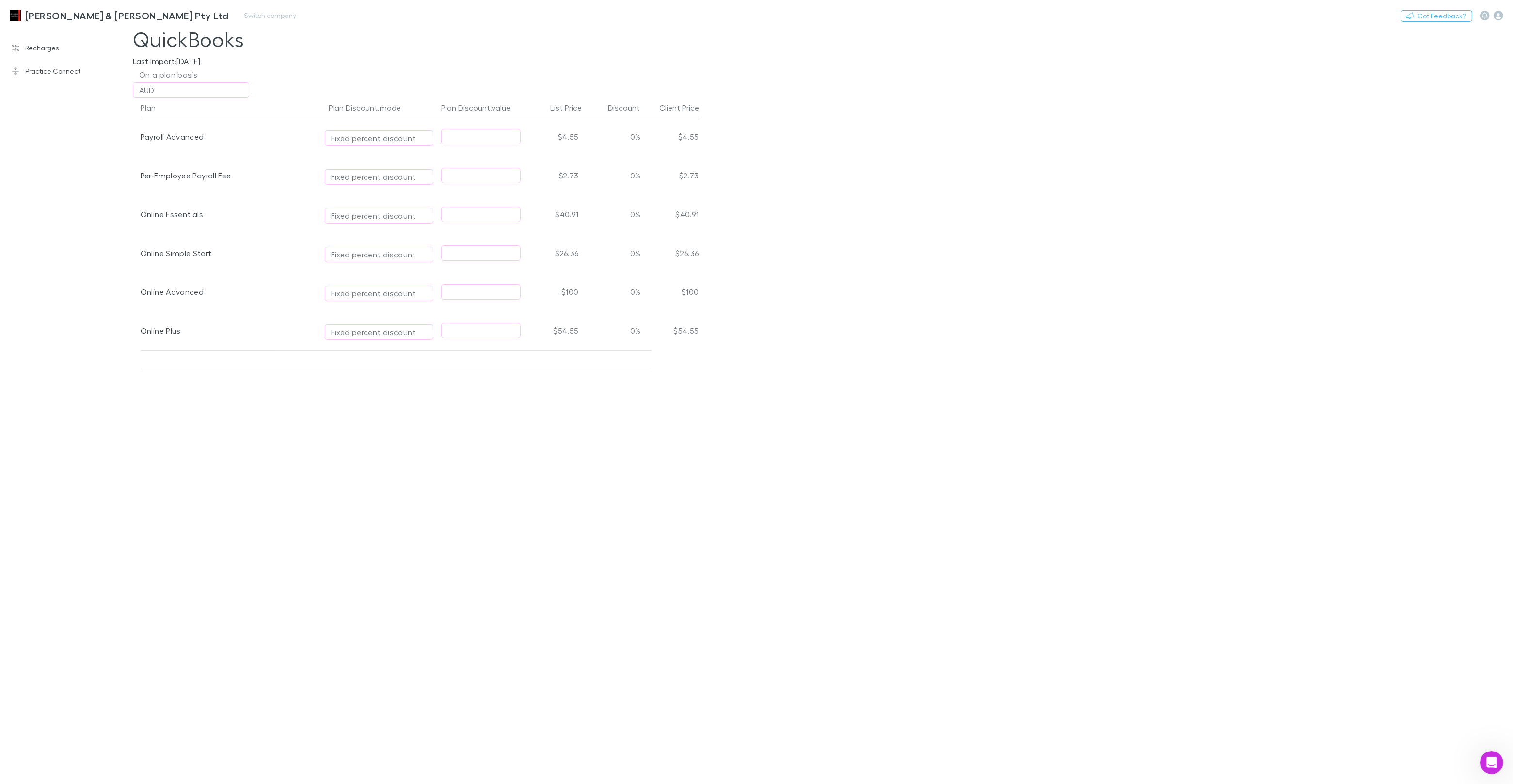
click at [115, 17] on h3 "[PERSON_NAME] & [PERSON_NAME] Pty Ltd" at bounding box center [126, 15] width 203 height 12
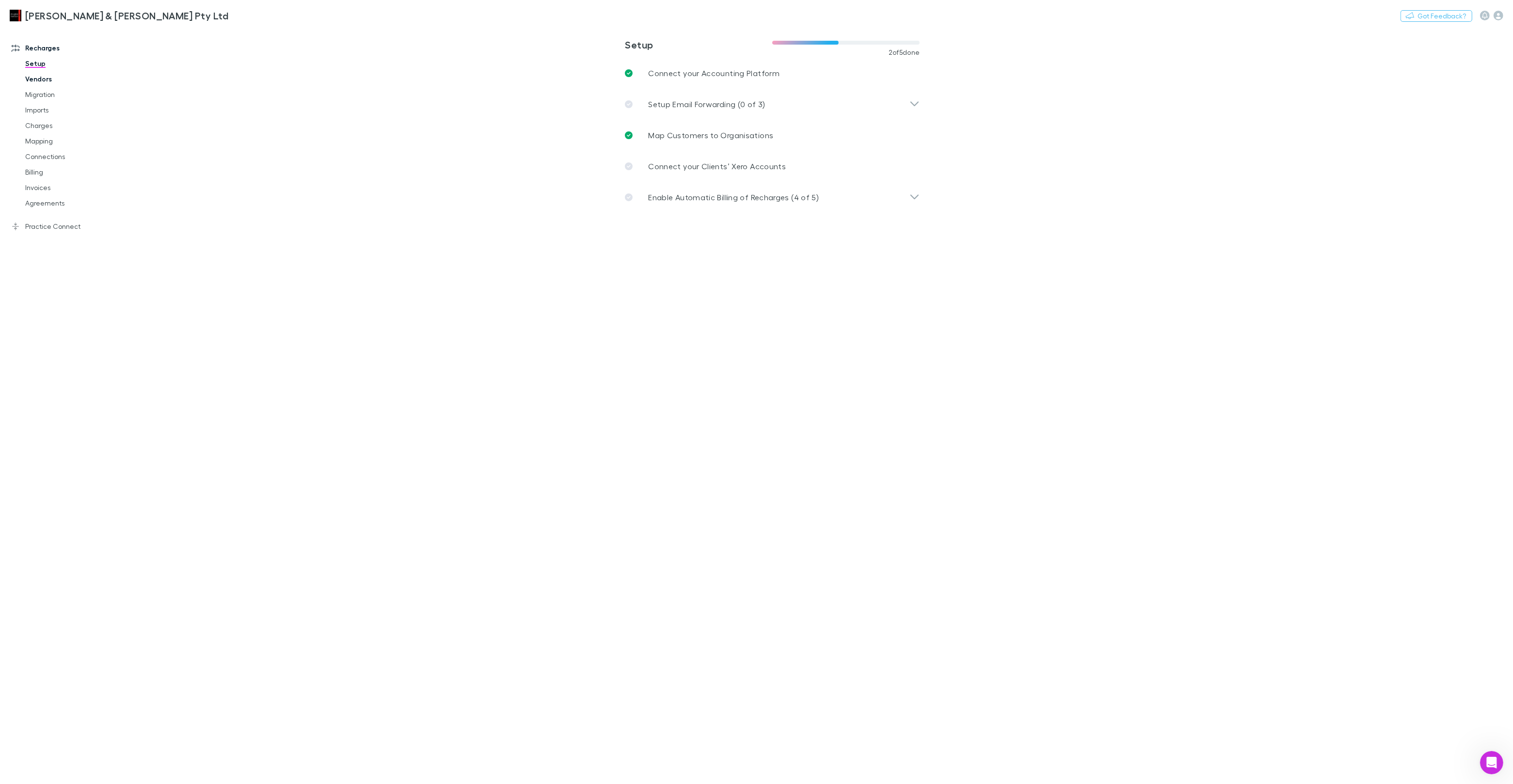
click at [57, 79] on link "Vendors" at bounding box center [73, 79] width 115 height 15
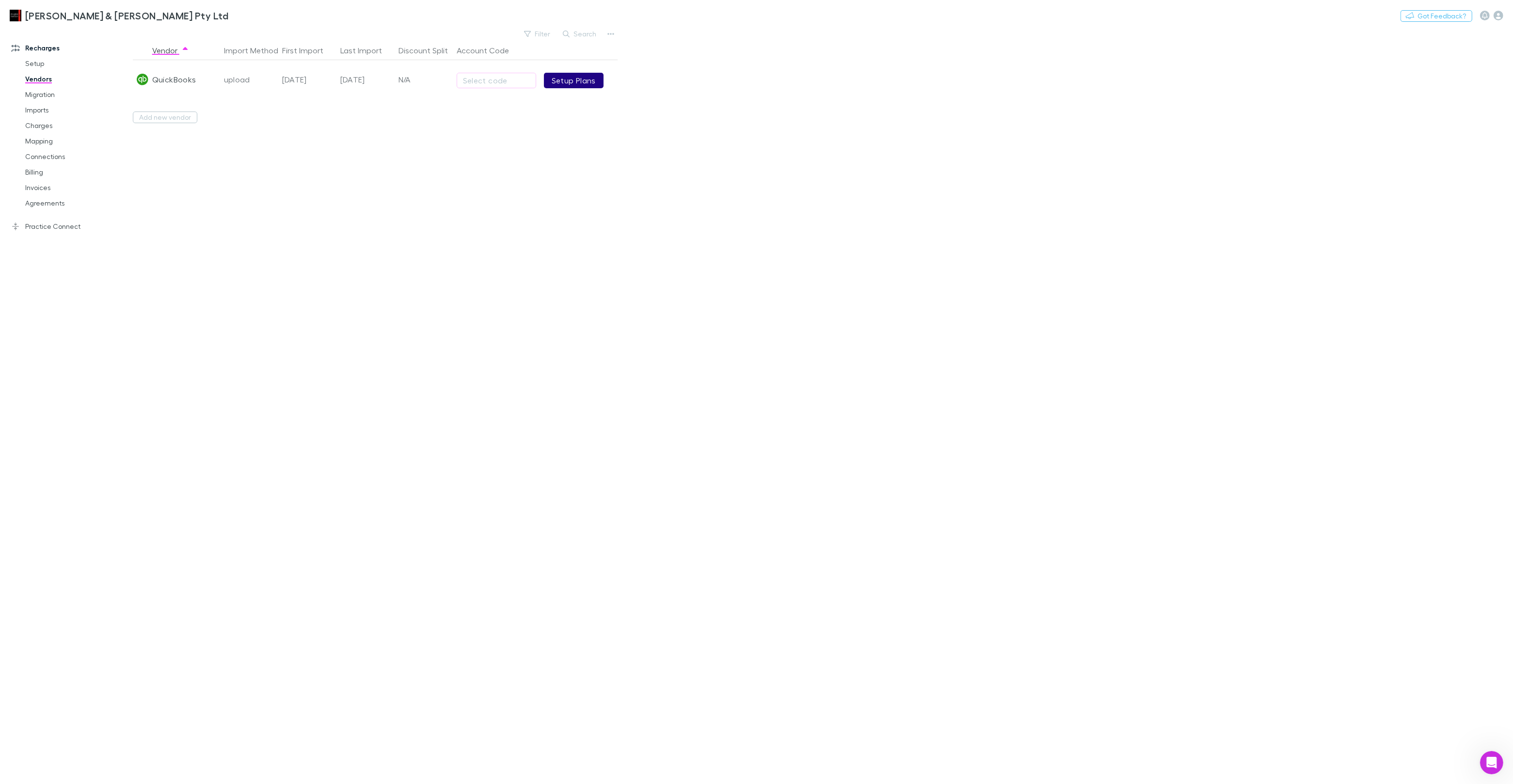
click at [557, 80] on link "Setup Plans" at bounding box center [573, 81] width 59 height 15
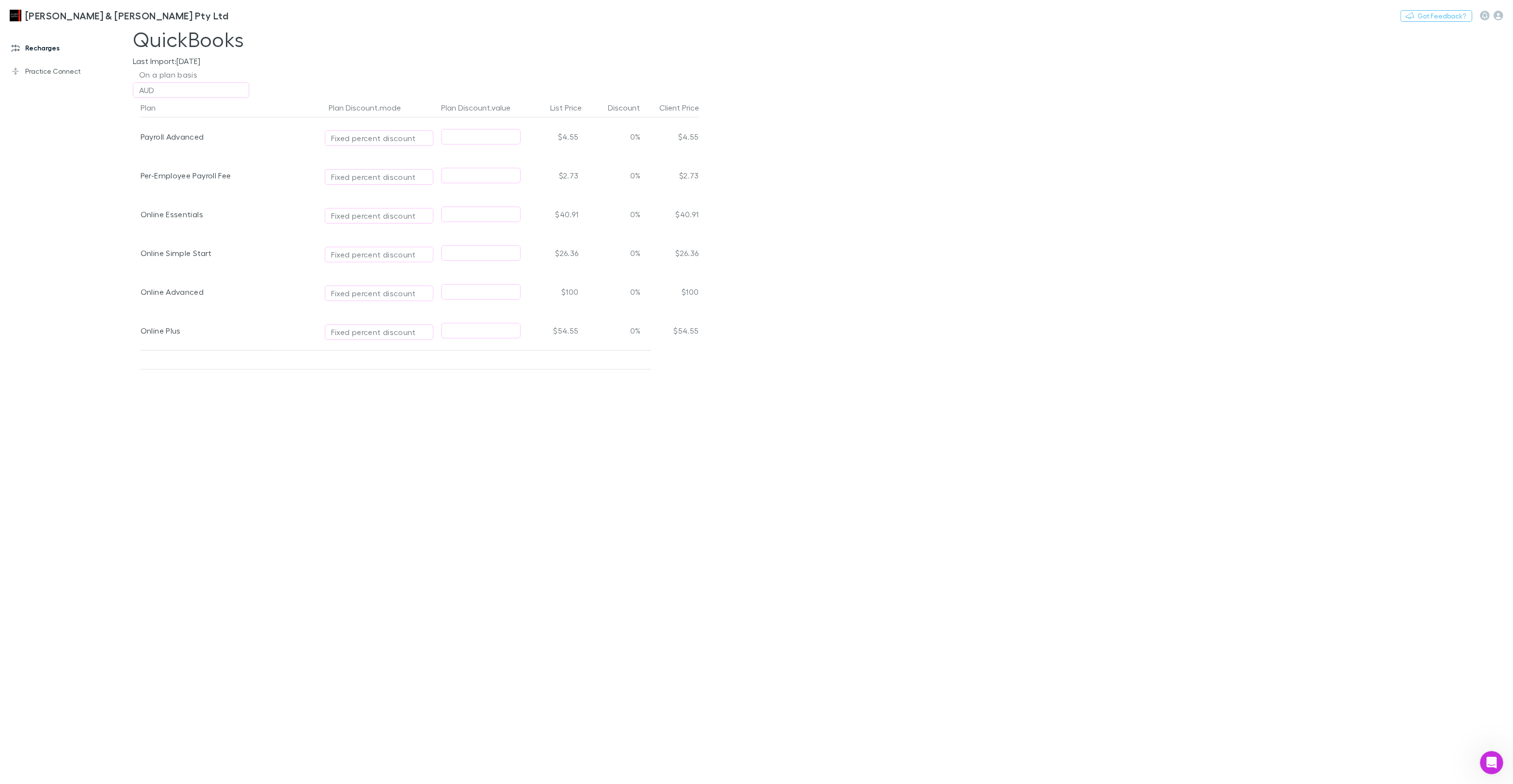
click at [34, 46] on link "Recharges" at bounding box center [66, 48] width 129 height 15
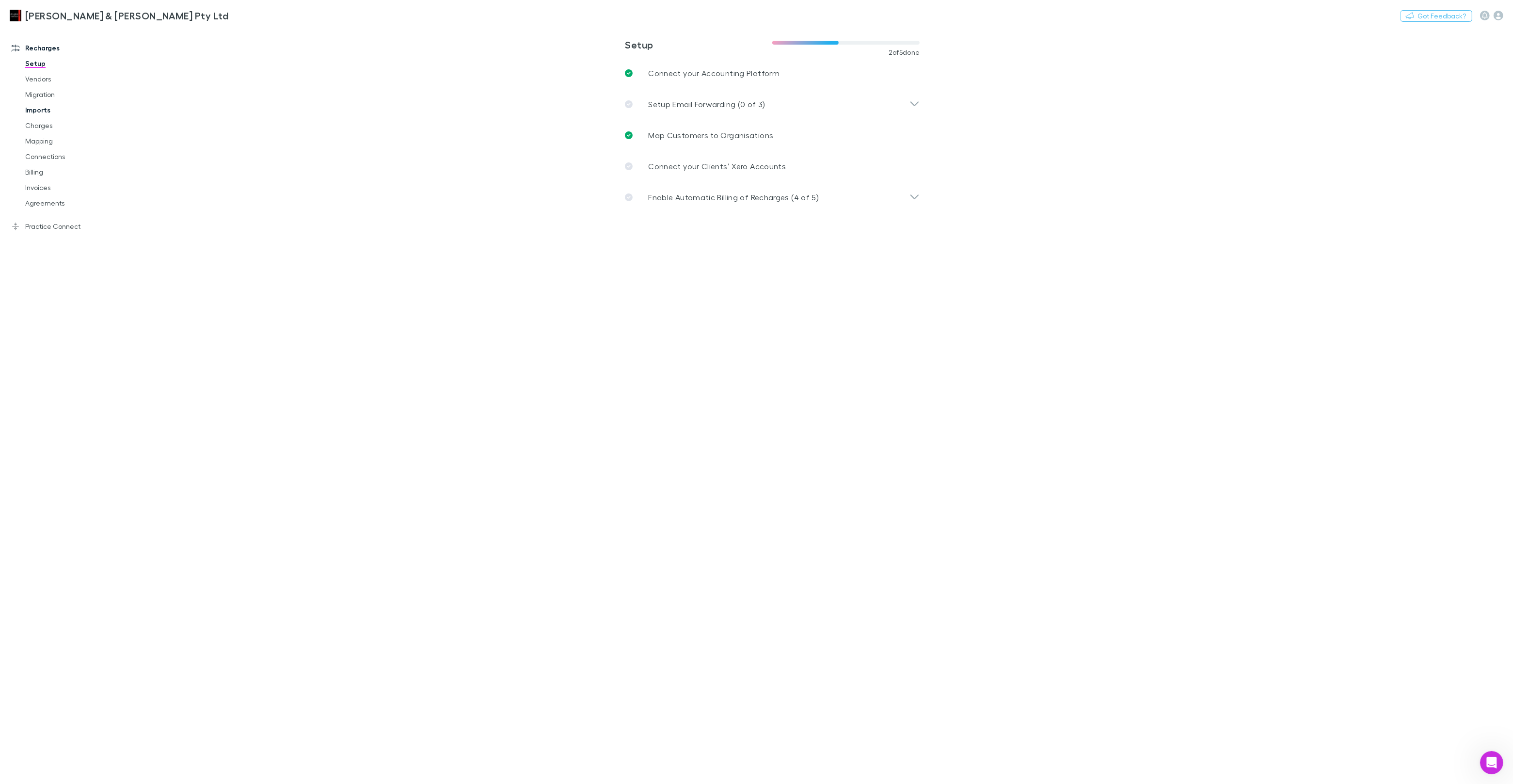
click at [47, 106] on link "Imports" at bounding box center [73, 110] width 115 height 15
click at [195, 43] on span "All" at bounding box center [192, 40] width 8 height 13
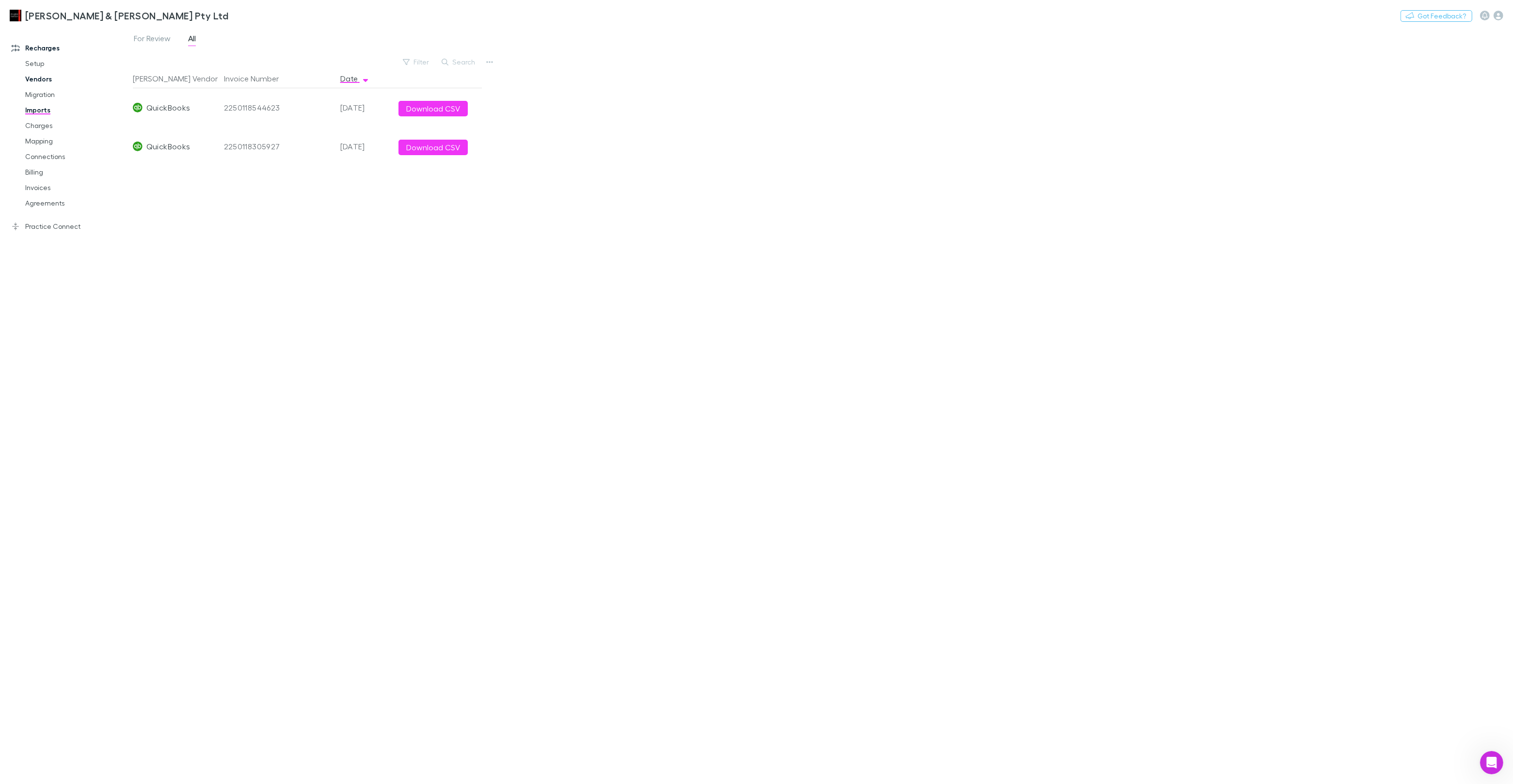
click at [46, 81] on link "Vendors" at bounding box center [73, 79] width 115 height 15
click at [560, 84] on link "Setup Plans" at bounding box center [573, 81] width 59 height 15
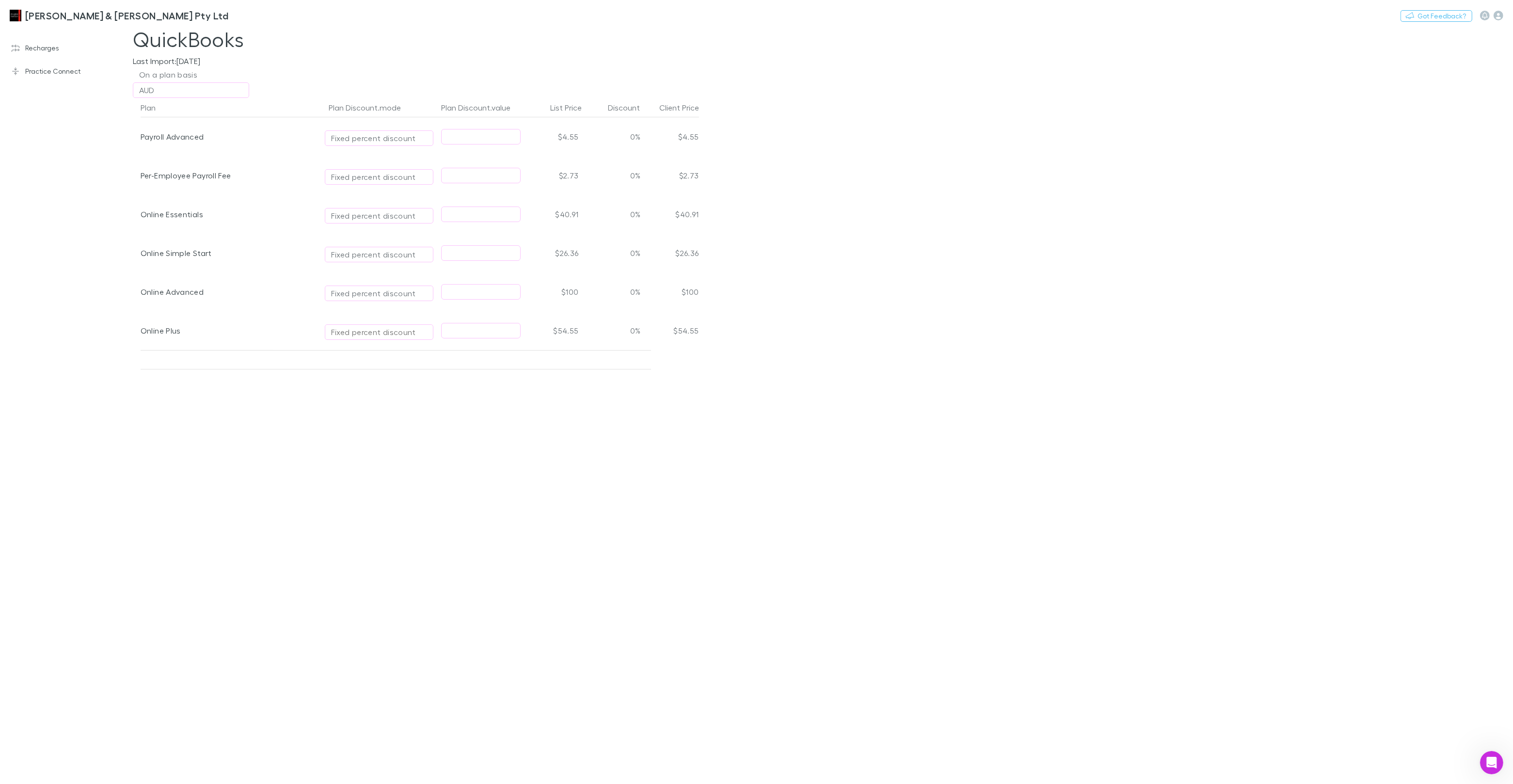
click at [390, 332] on div "Fixed percent discount" at bounding box center [373, 332] width 85 height 12
click at [388, 388] on li "Fixed price" at bounding box center [410, 386] width 169 height 15
type input "**********"
click at [465, 330] on input "text" at bounding box center [481, 330] width 79 height 15
paste input "****"
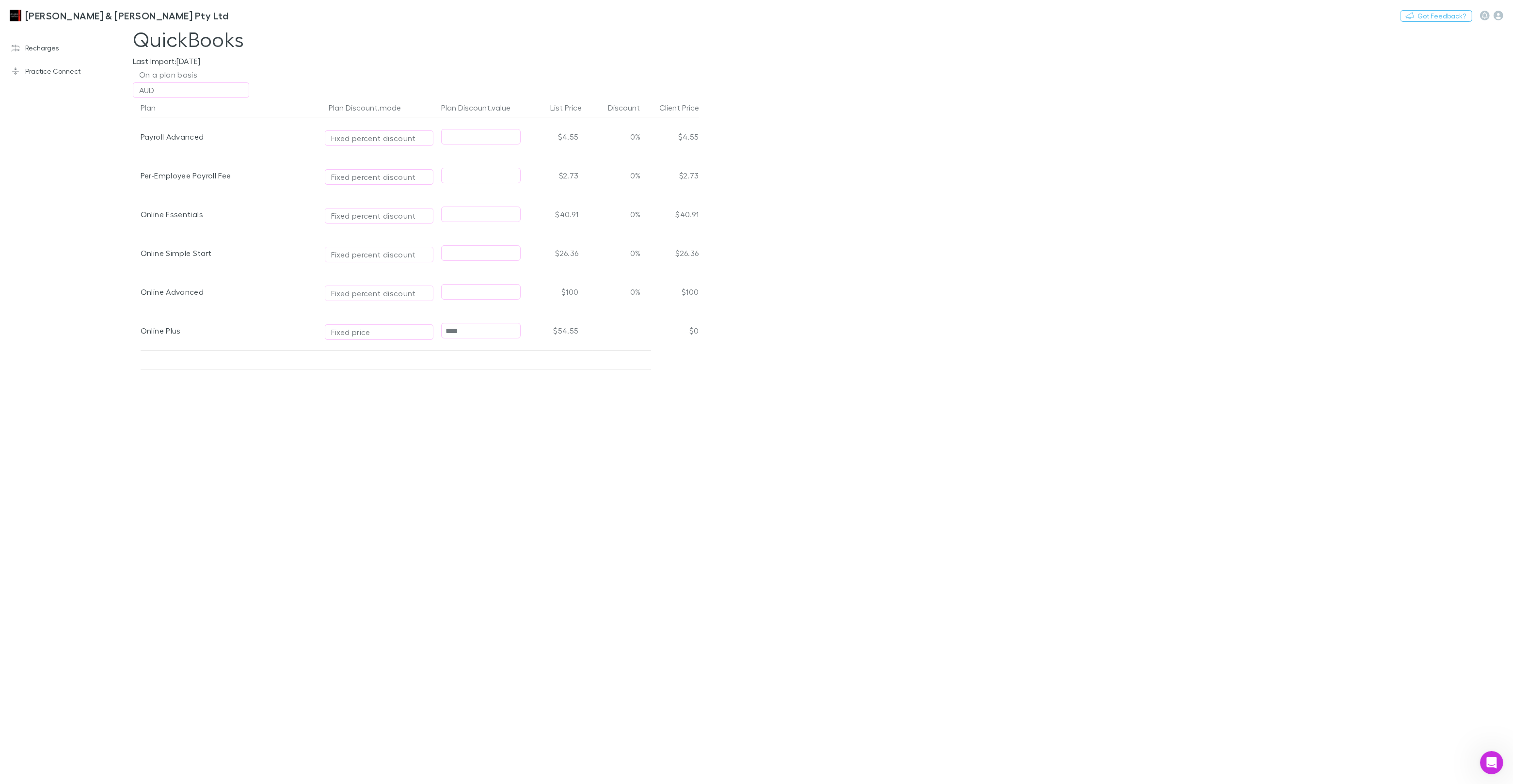
type input "****"
click at [496, 402] on div "Plan Plan Discount.mode Plan Discount.value List Price Discount Client Price Pa…" at bounding box center [416, 441] width 582 height 686
click at [462, 402] on div "Plan Plan Discount.mode Plan Discount.value List Price Discount Client Price Pa…" at bounding box center [416, 441] width 582 height 686
click at [400, 292] on div "Fixed percent discount" at bounding box center [373, 293] width 85 height 12
click at [231, 402] on div at bounding box center [756, 392] width 1513 height 784
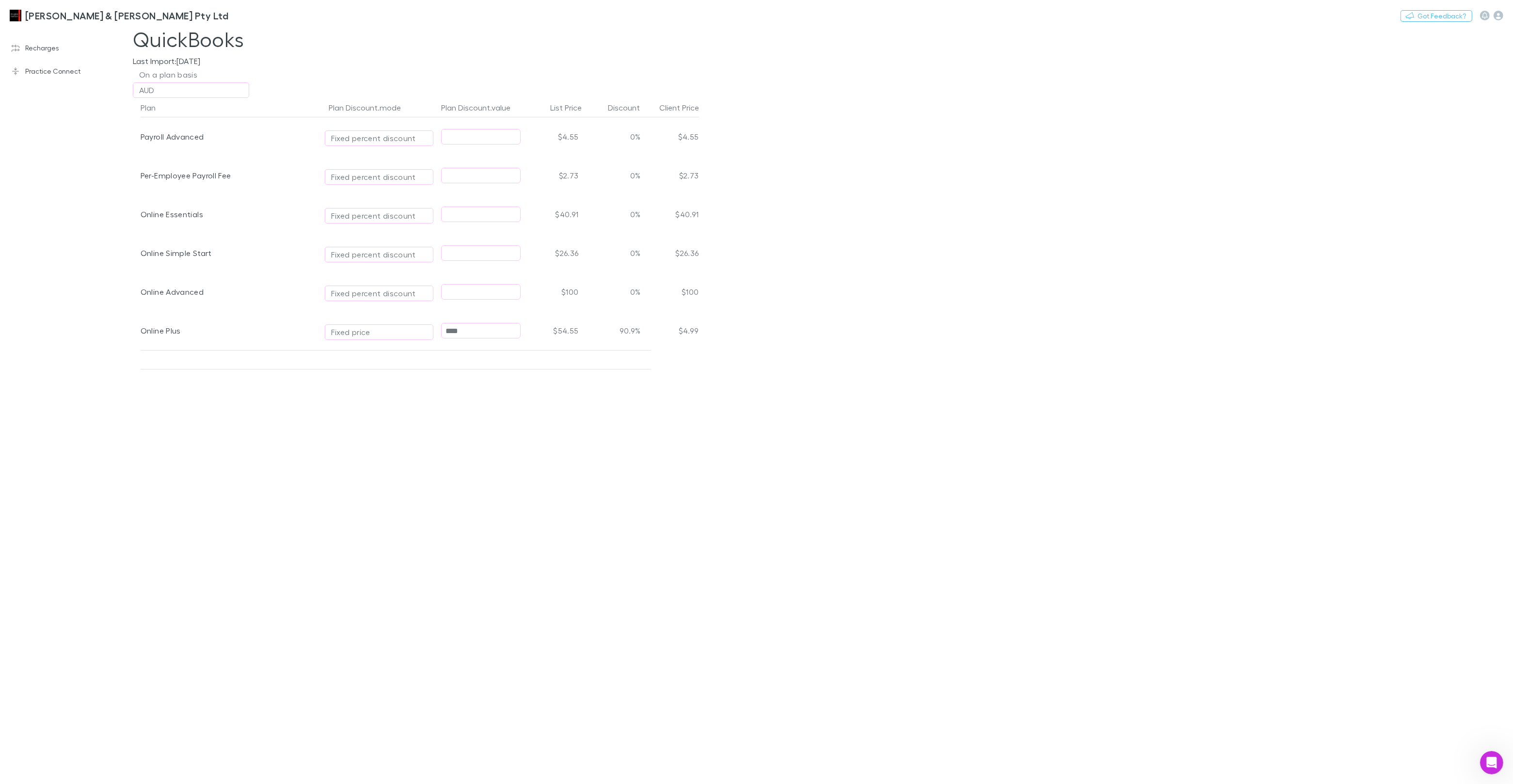
scroll to position [0, 3]
click at [438, 441] on div "Plan Plan Discount.mode Plan Discount.value List Price Discount Client Price Pa…" at bounding box center [416, 441] width 582 height 686
click at [351, 333] on div "Fixed price" at bounding box center [347, 332] width 39 height 12
click at [370, 415] on li "Per unit" at bounding box center [406, 416] width 169 height 15
type input "********"
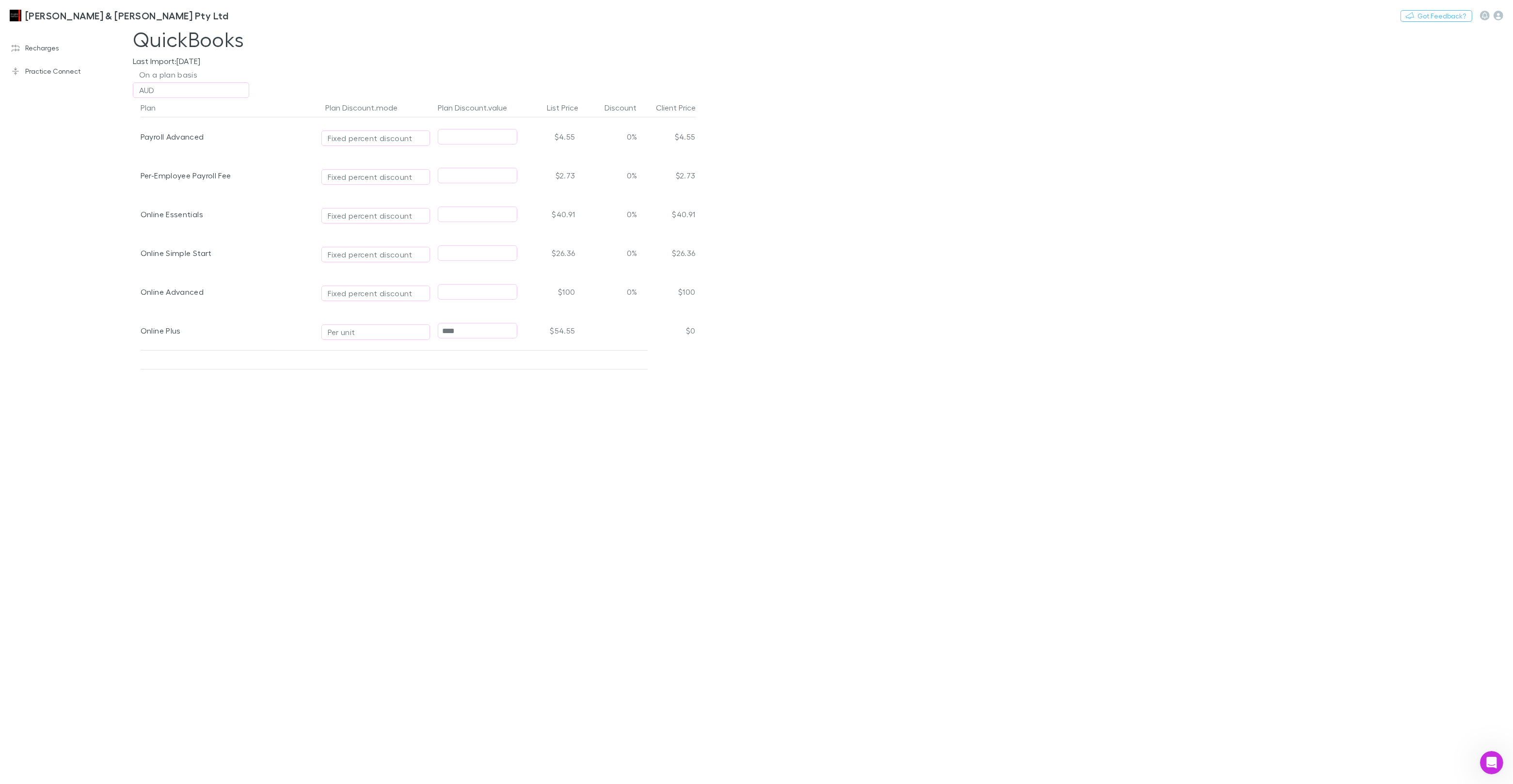
click at [435, 424] on div "Plan Plan Discount.mode Plan Discount.value List Price Discount Client Price Pa…" at bounding box center [416, 441] width 582 height 686
click at [407, 333] on div "Per unit" at bounding box center [375, 332] width 96 height 12
click at [391, 389] on li "Fixed price" at bounding box center [406, 386] width 169 height 15
type input "**********"
click at [333, 411] on div "Plan Plan Discount.mode Plan Discount.value List Price Discount Client Price Pa…" at bounding box center [416, 441] width 582 height 686
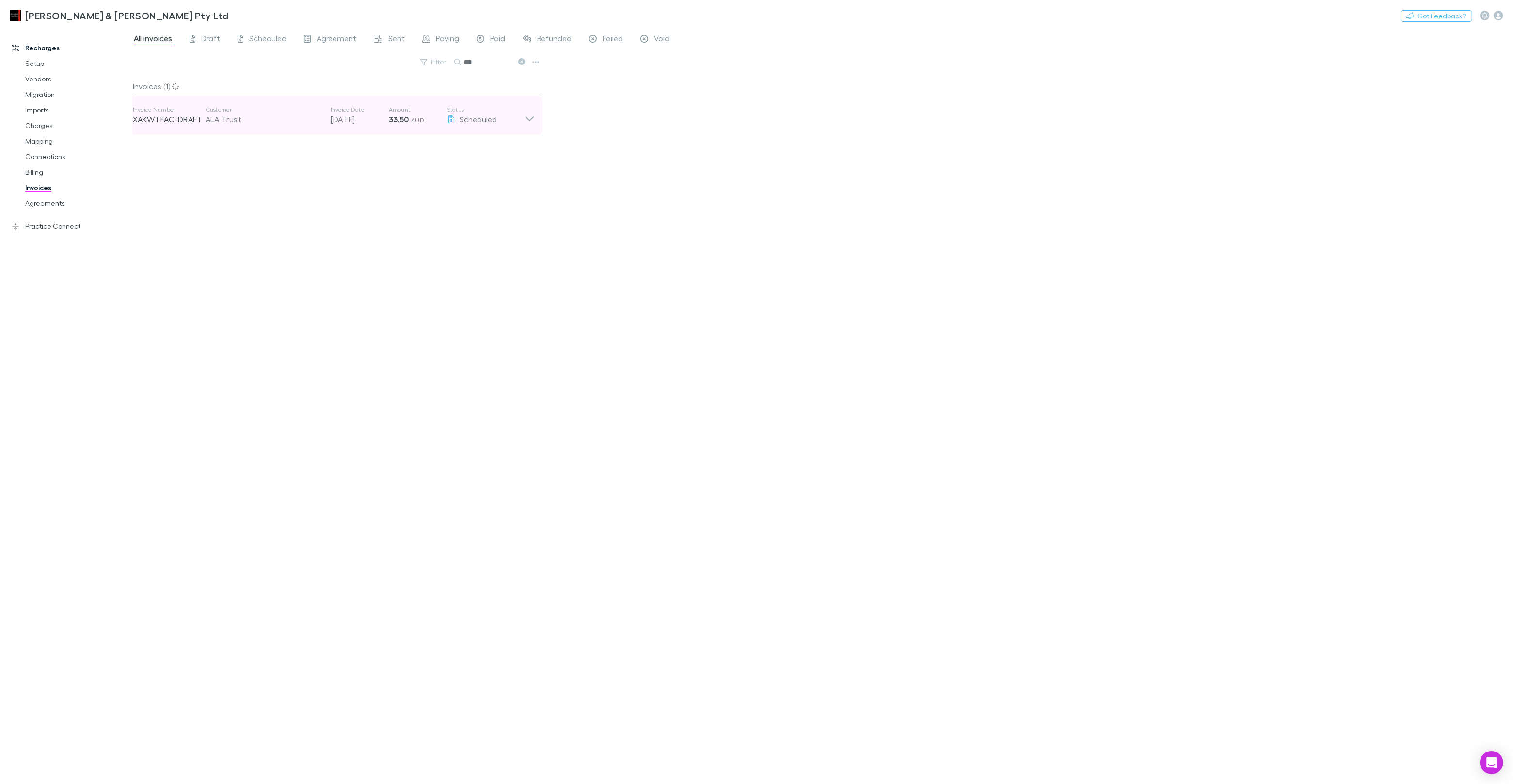
click at [344, 120] on p "[DATE]" at bounding box center [360, 119] width 58 height 12
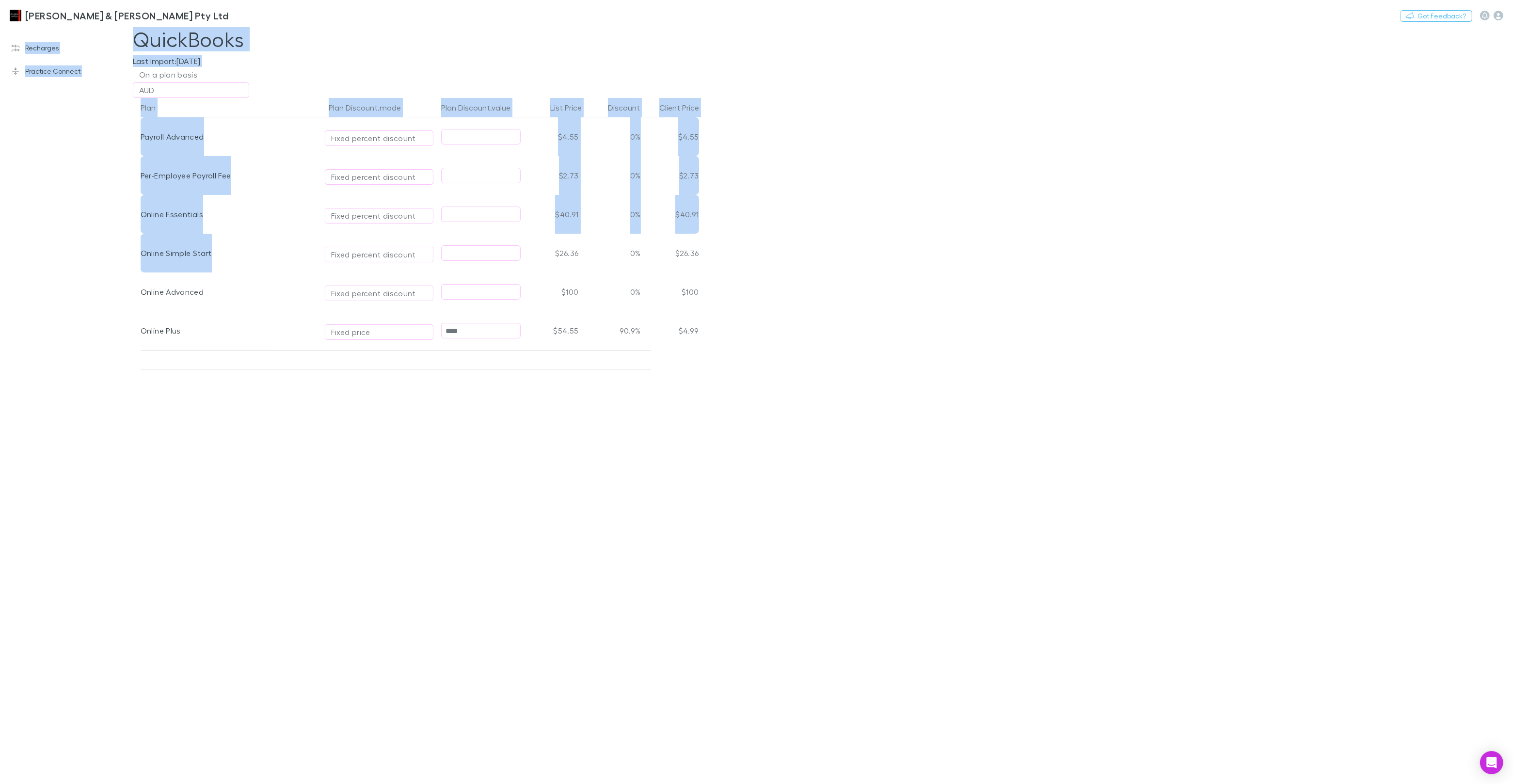
drag, startPoint x: 519, startPoint y: 227, endPoint x: 529, endPoint y: -9, distance: 236.2
click at [529, 0] on html "[PERSON_NAME] & [PERSON_NAME] Pty Ltd Switch company Nothing Got Feedback? Rech…" at bounding box center [756, 392] width 1513 height 784
click at [359, 55] on div "QuickBooks Last Import: [DATE]" at bounding box center [823, 47] width 1380 height 40
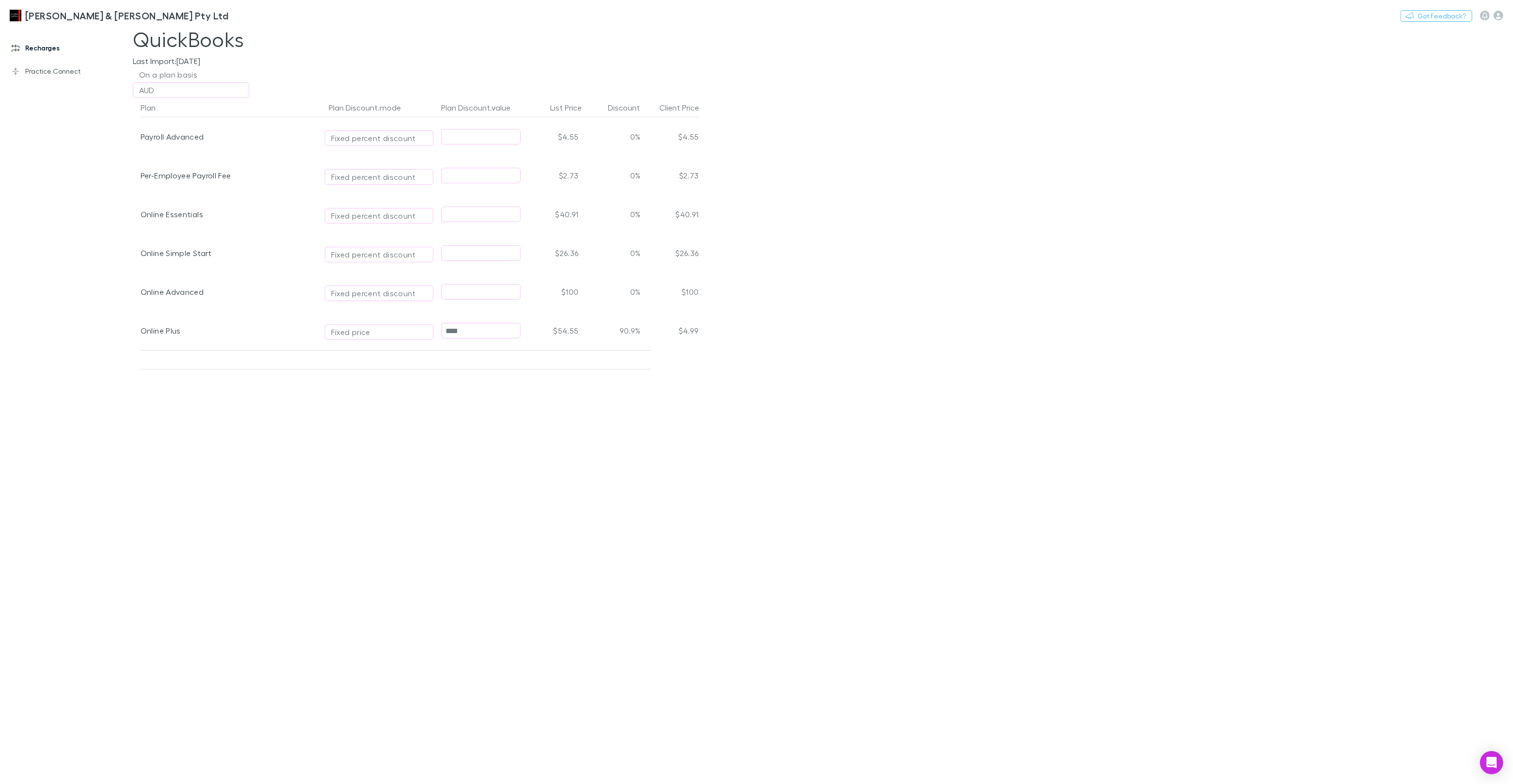
drag, startPoint x: 72, startPoint y: 44, endPoint x: 47, endPoint y: 46, distance: 25.1
click at [72, 44] on link "Recharges" at bounding box center [66, 48] width 129 height 15
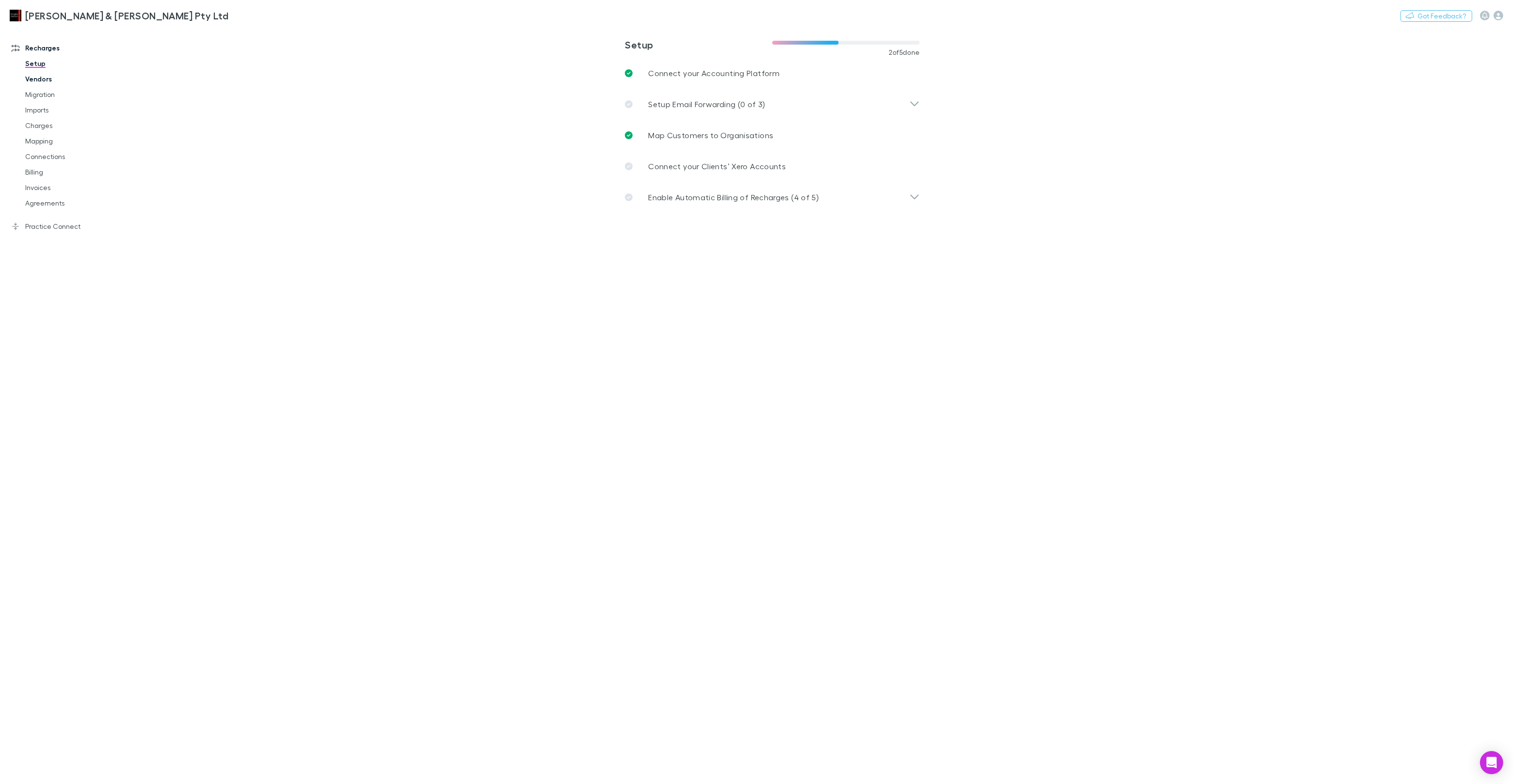
click at [46, 75] on link "Vendors" at bounding box center [73, 79] width 115 height 15
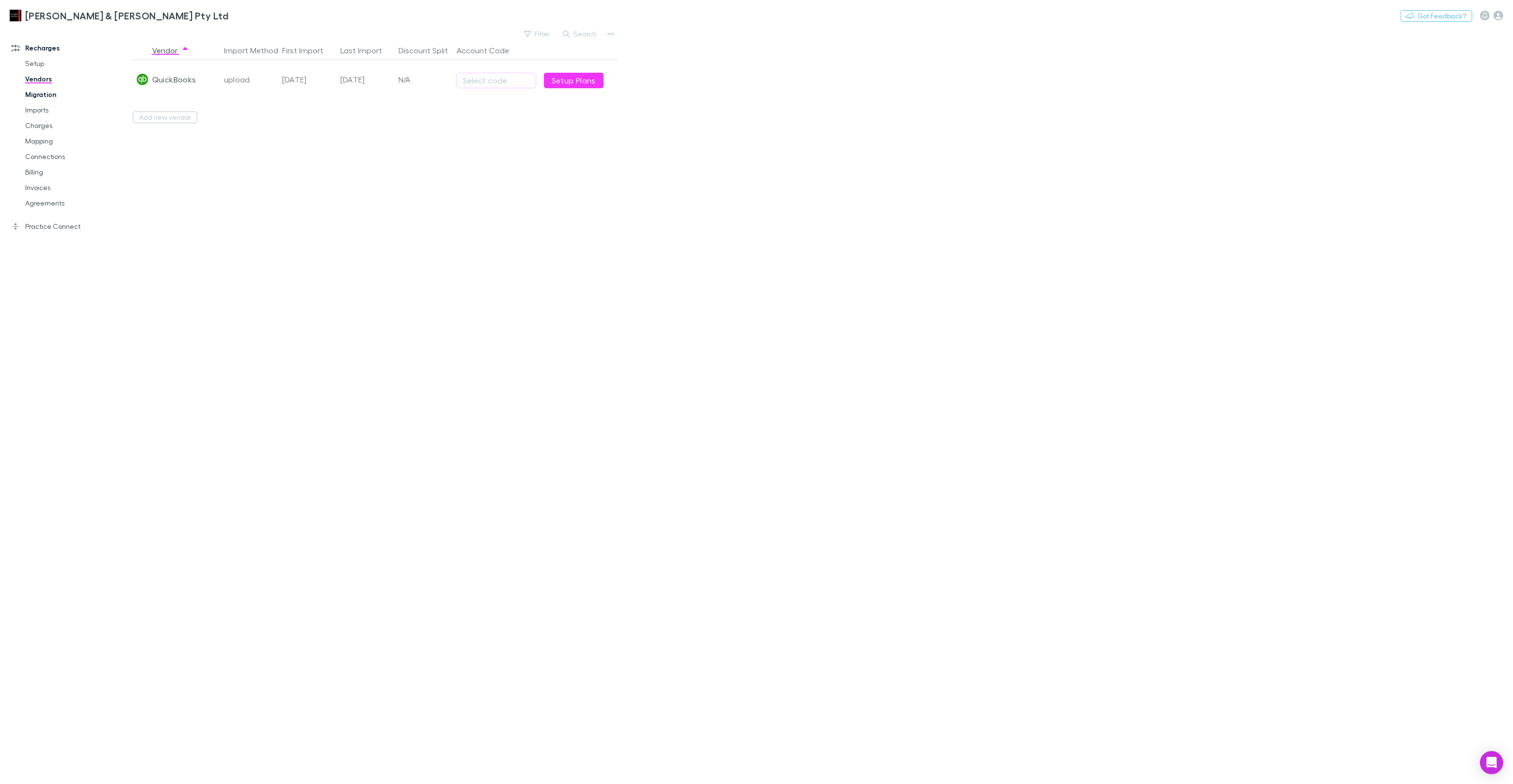
drag, startPoint x: 44, startPoint y: 110, endPoint x: 91, endPoint y: 93, distance: 50.0
click at [44, 110] on link "Imports" at bounding box center [73, 110] width 115 height 15
click at [193, 40] on span "All" at bounding box center [192, 40] width 8 height 13
click at [462, 278] on div "Rech Vendor Invoice Number Date QuickBooks 2250118544623 26 Jul 2025 Download C…" at bounding box center [307, 422] width 349 height 707
click at [274, 116] on div "ALA Trust" at bounding box center [263, 119] width 115 height 12
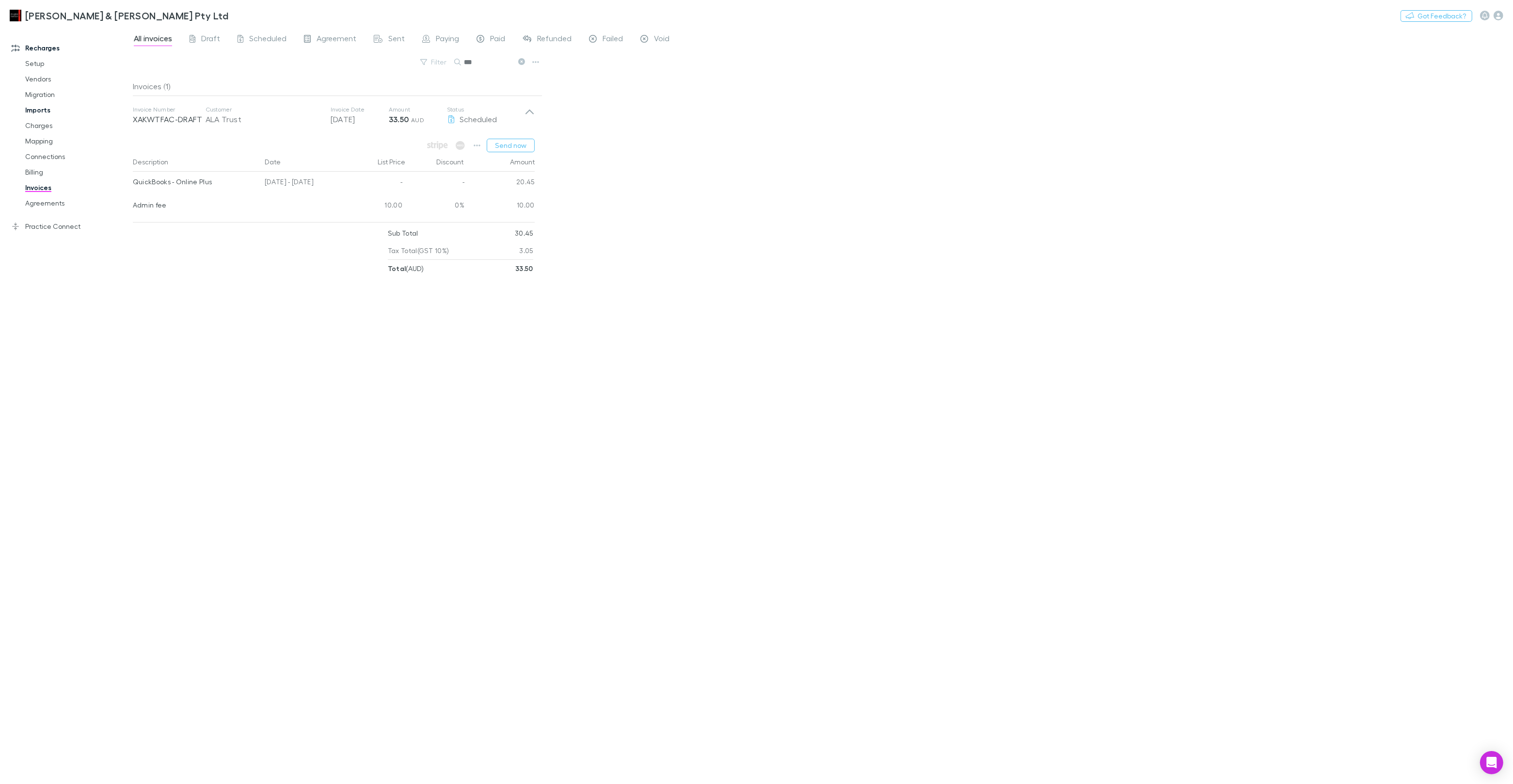
click at [33, 110] on link "Imports" at bounding box center [73, 110] width 115 height 15
click at [192, 37] on span "All" at bounding box center [192, 40] width 8 height 13
drag, startPoint x: 35, startPoint y: 186, endPoint x: 94, endPoint y: 172, distance: 60.6
click at [35, 186] on link "Invoices" at bounding box center [73, 188] width 115 height 15
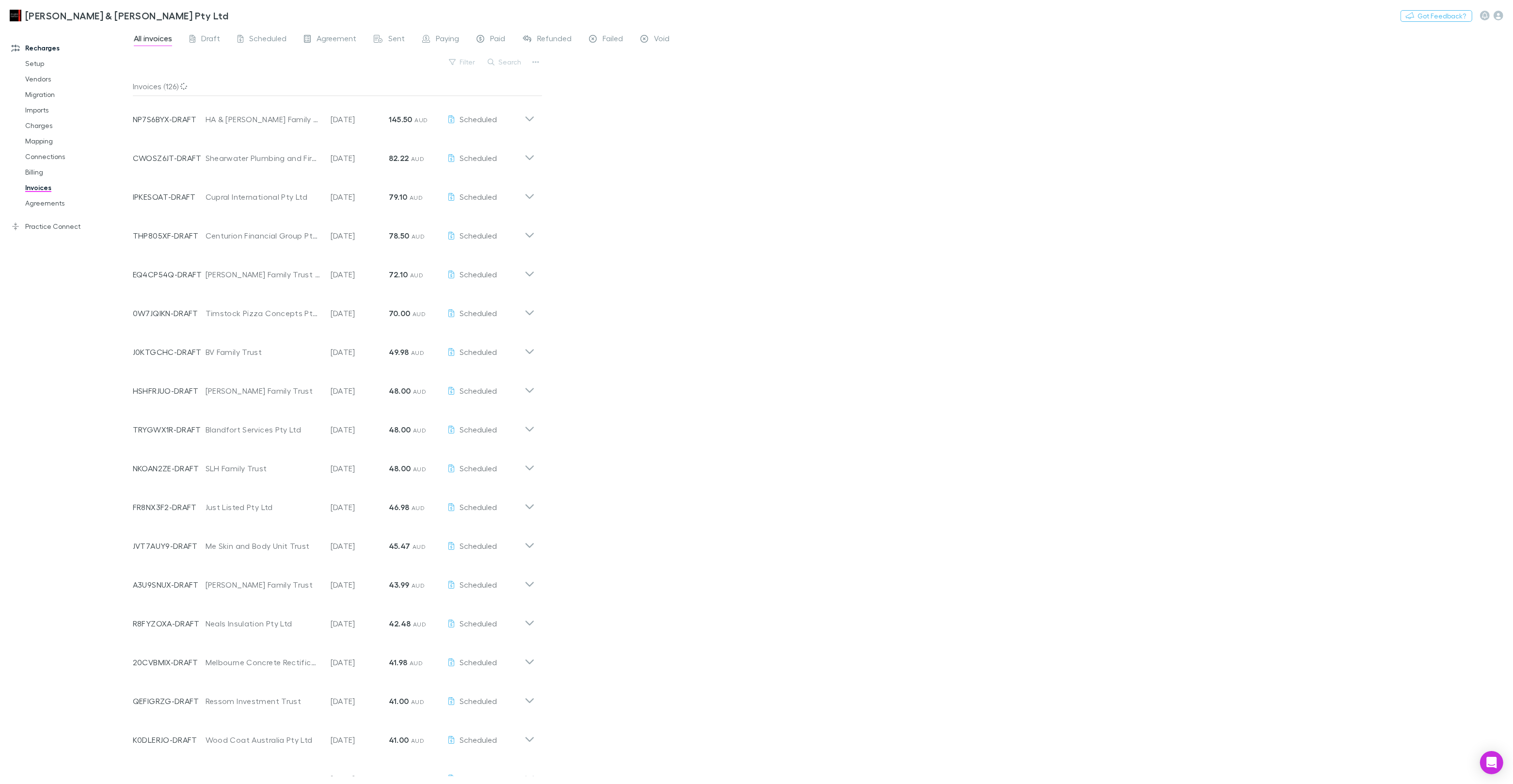
click at [511, 68] on div "Search" at bounding box center [505, 62] width 44 height 14
click at [519, 63] on button "Search" at bounding box center [505, 62] width 44 height 12
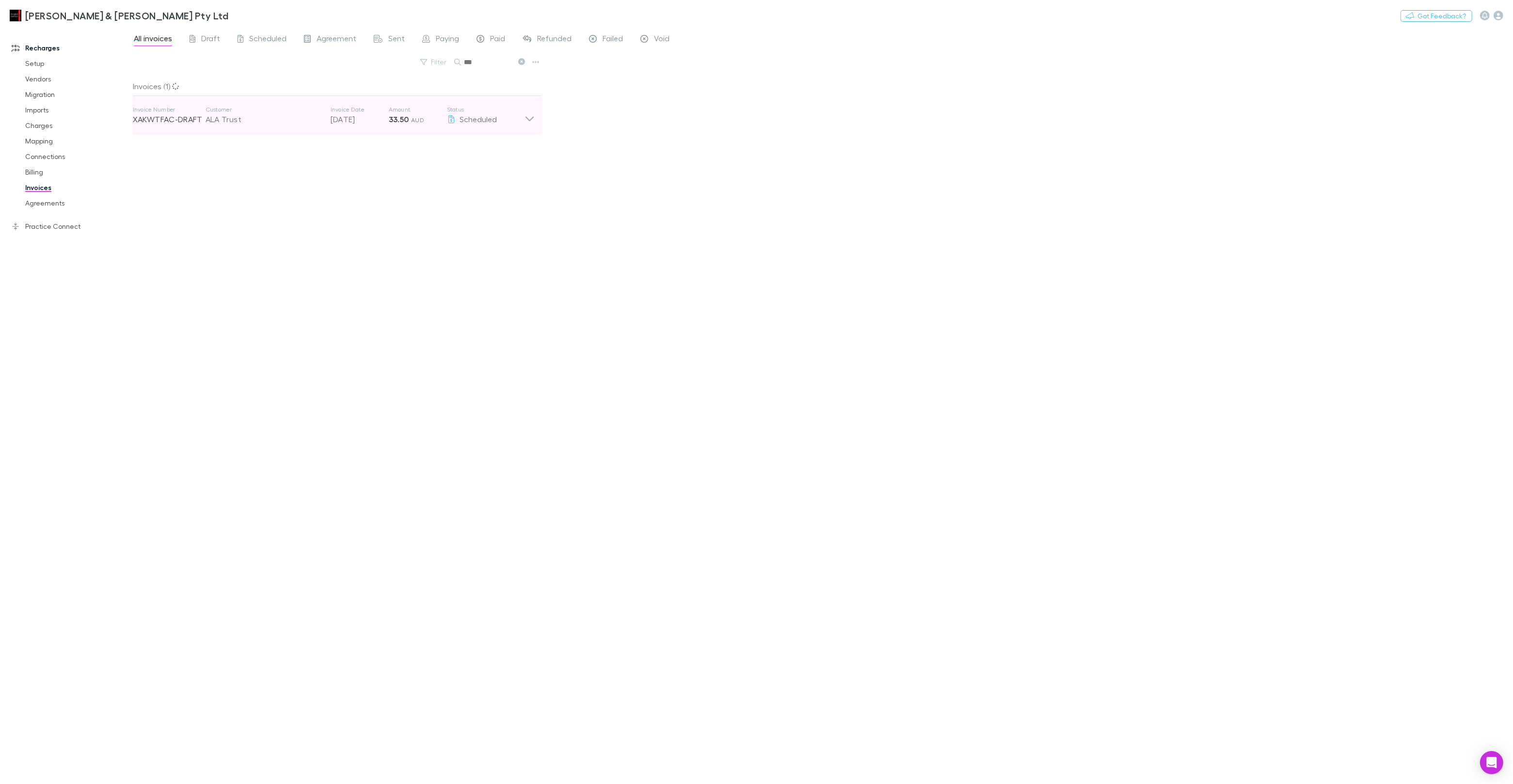
type input "***"
click at [400, 126] on div "Invoice Number XAKWTFAC-DRAFT Customer ALA Trust Invoice Date [DATE] Amount 33.…" at bounding box center [328, 115] width 391 height 35
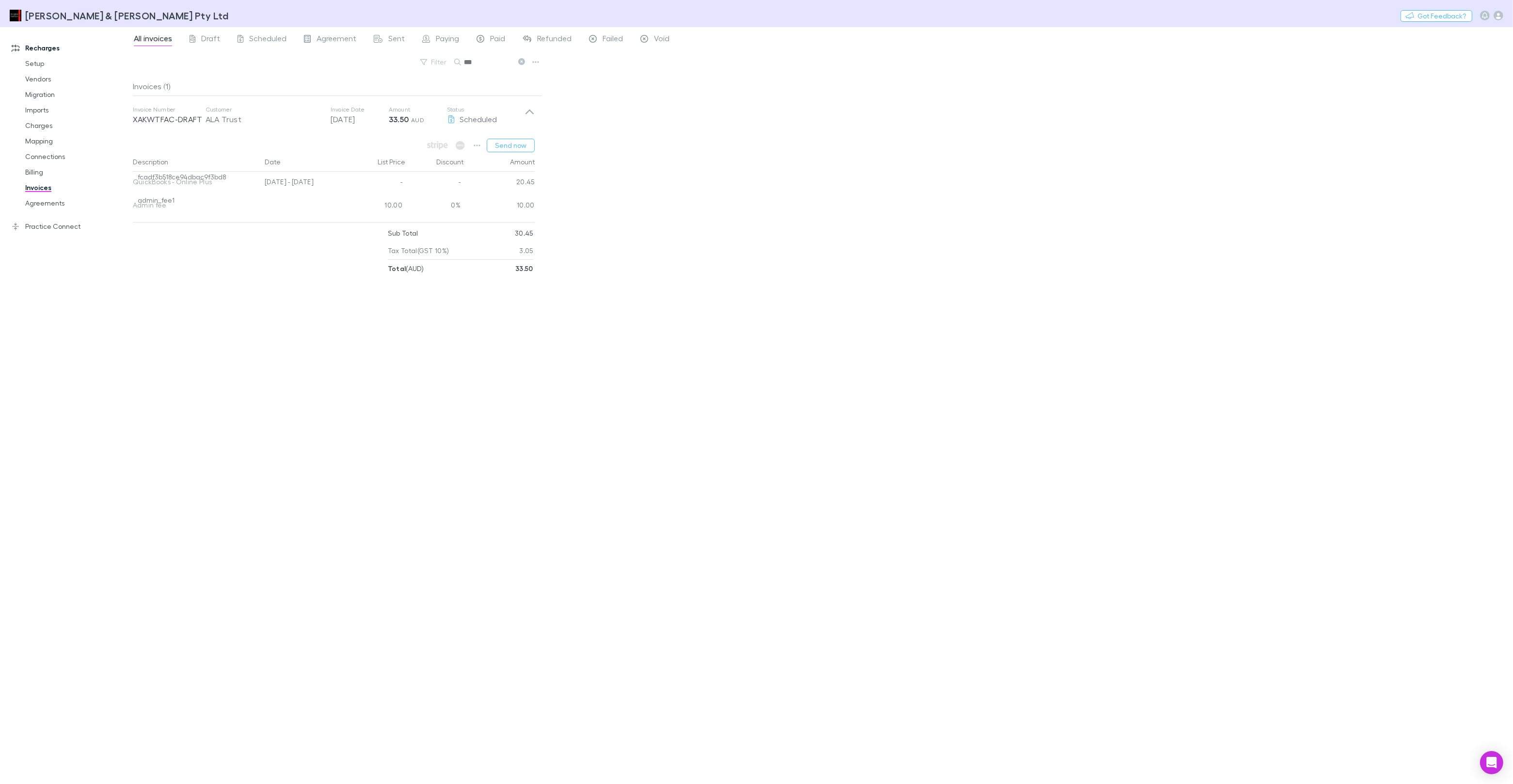
click at [211, 177] on span "fcadf3b518ce94dbac9f3bd8" at bounding box center [182, 181] width 98 height 19
click at [203, 176] on span "fcadf3b518ce94dbac9f3bd8" at bounding box center [182, 181] width 98 height 19
copy span "fcadf3b518ce94dbac9f3bd8"
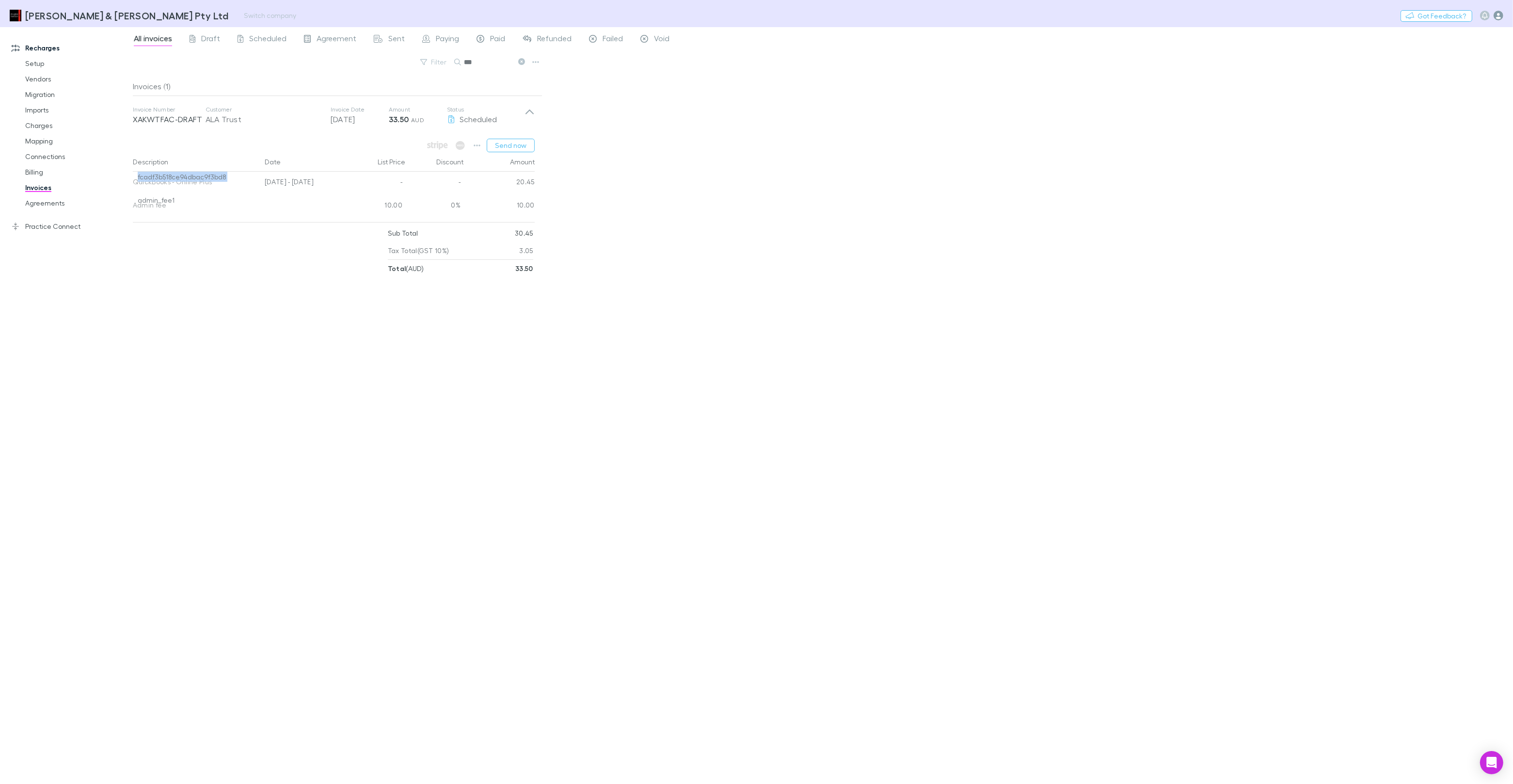
click at [1494, 19] on icon "button" at bounding box center [1498, 15] width 10 height 10
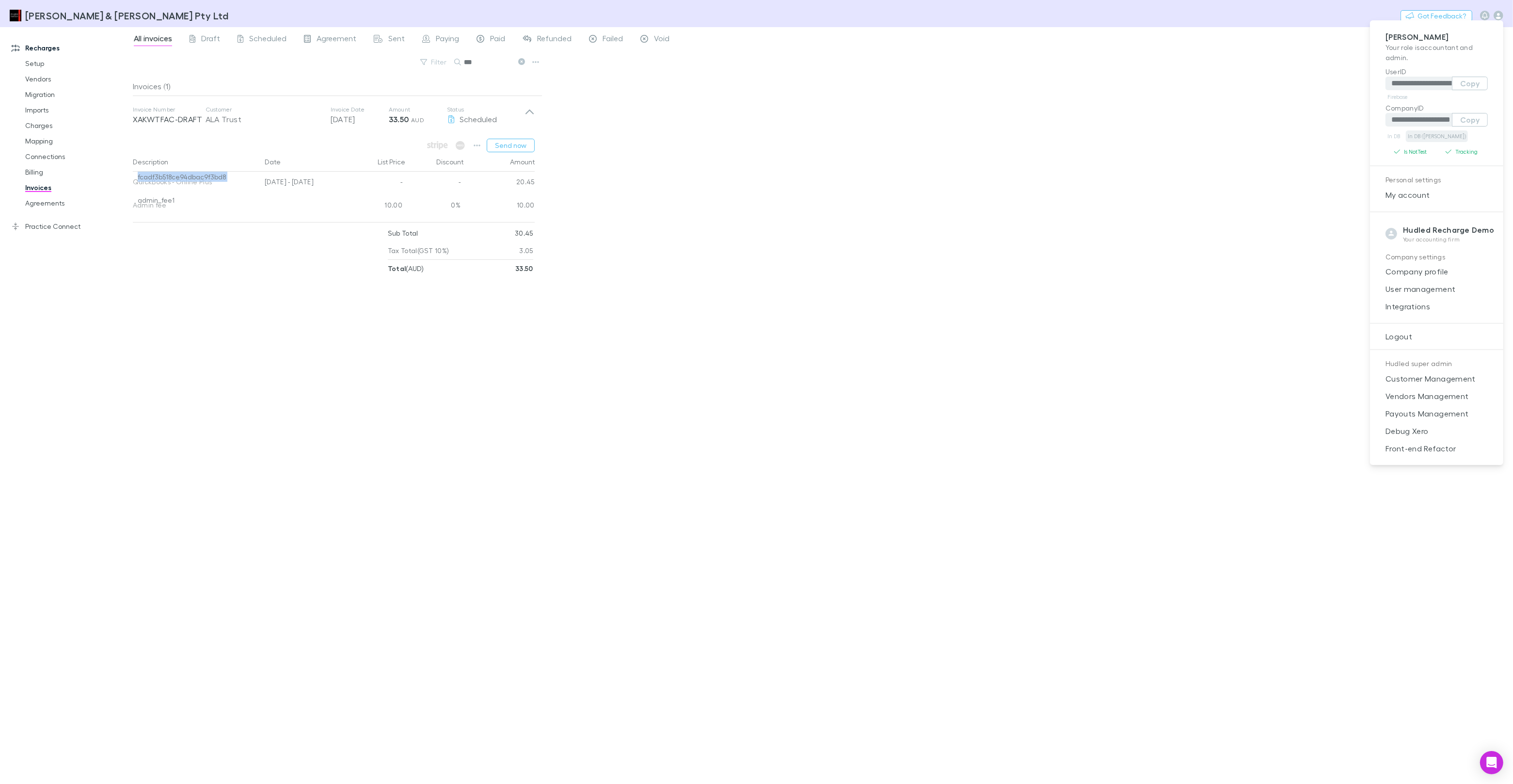
click at [1432, 137] on link "In DB ([PERSON_NAME])" at bounding box center [1437, 136] width 62 height 12
